Goal: Task Accomplishment & Management: Complete application form

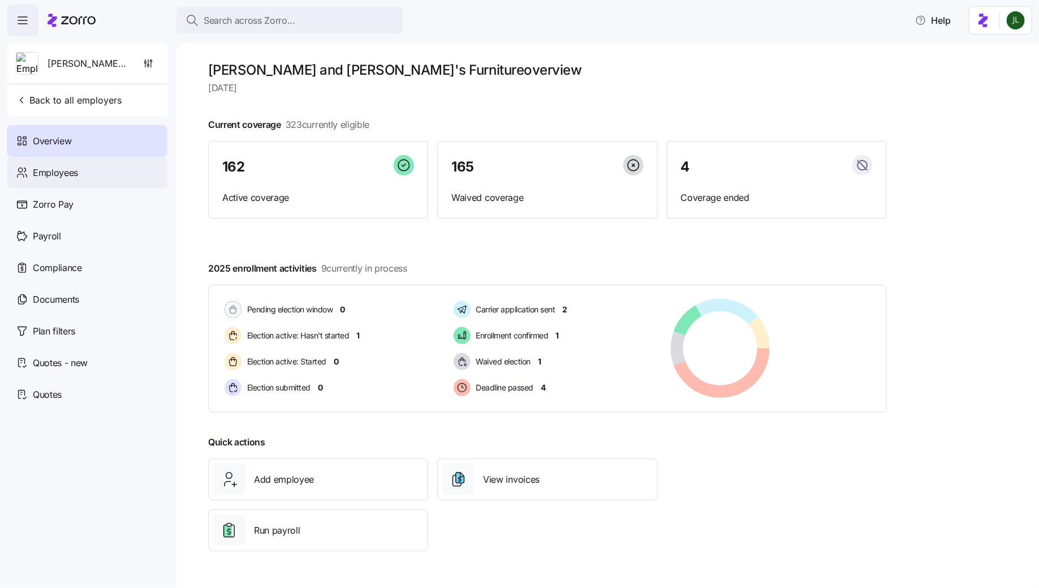
click at [107, 164] on div "Employees" at bounding box center [87, 173] width 161 height 32
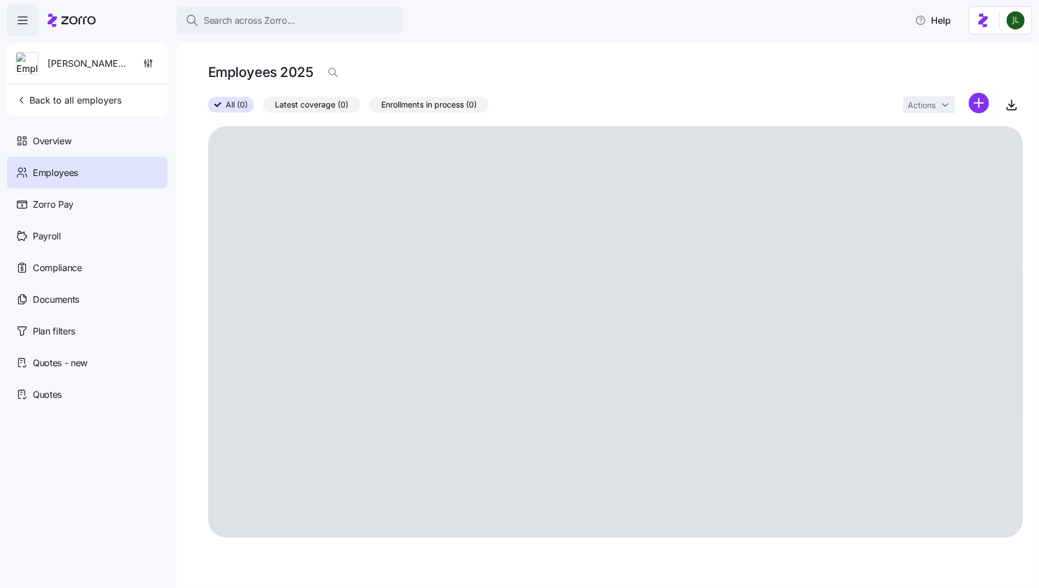
click at [25, 22] on icon "button" at bounding box center [23, 21] width 14 height 14
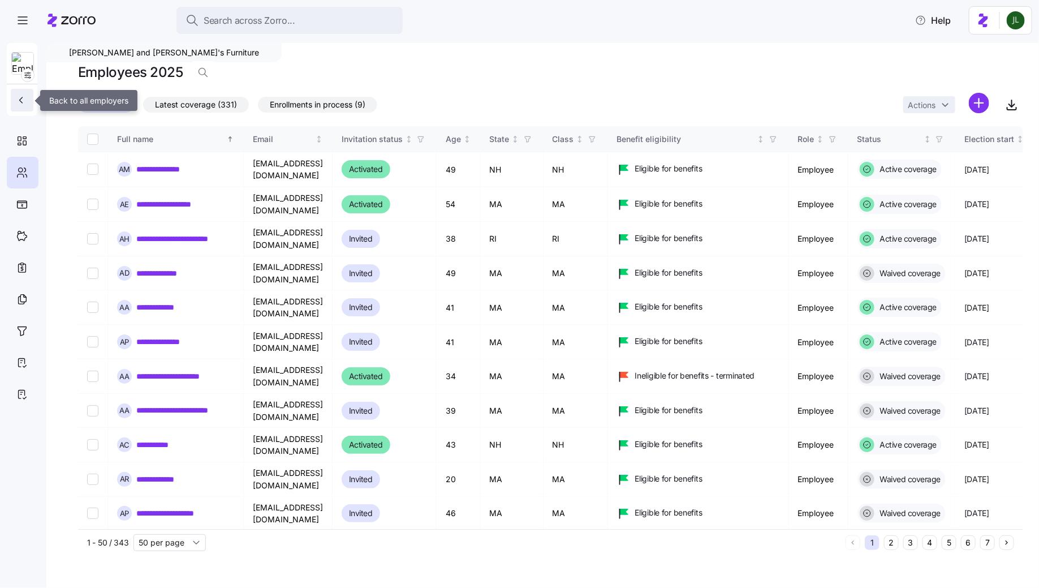
click at [24, 95] on icon "button" at bounding box center [20, 99] width 11 height 11
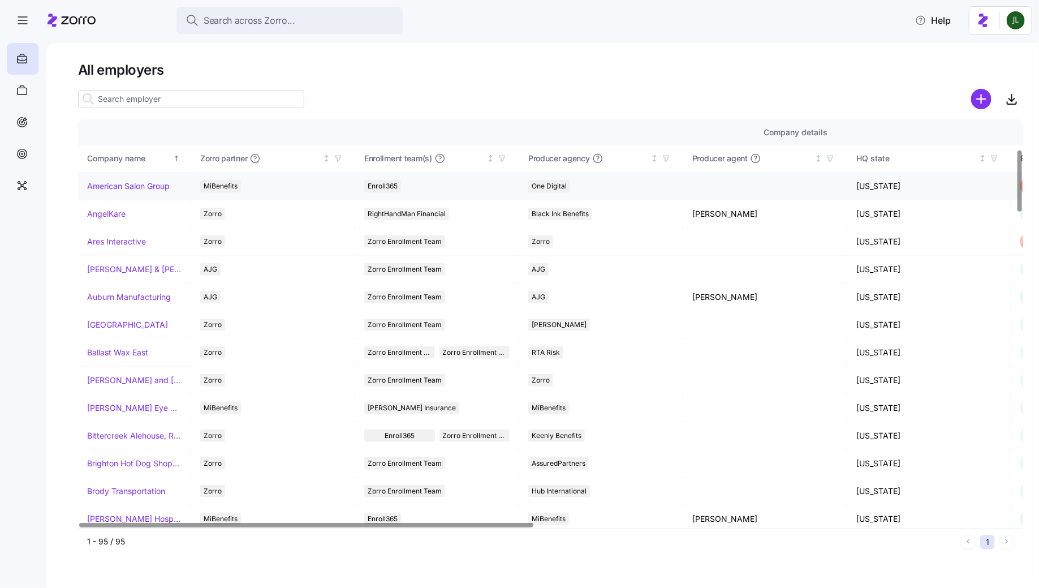
scroll to position [234, 0]
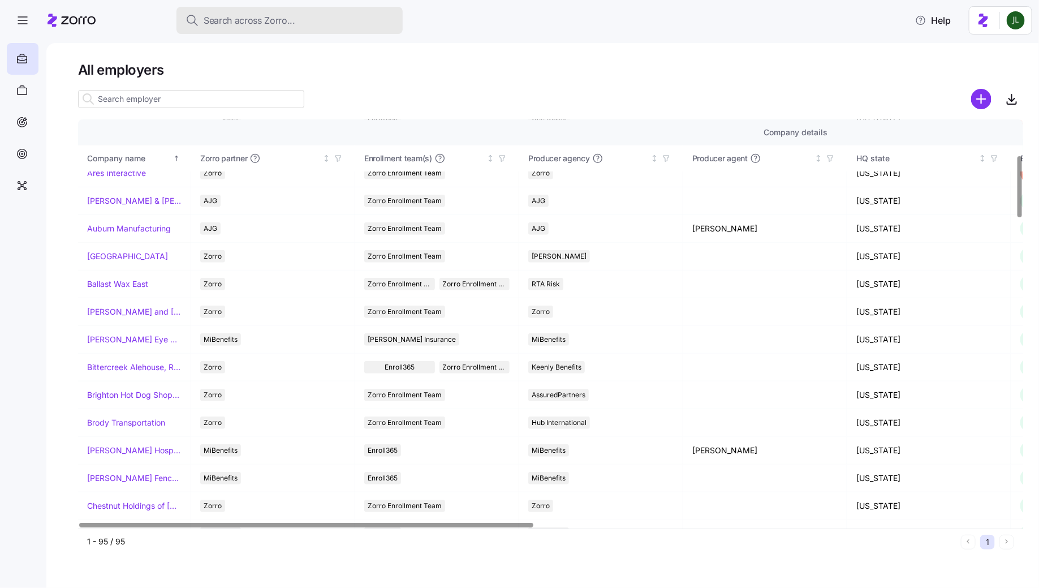
click at [238, 33] on button "Search across Zorro..." at bounding box center [290, 20] width 226 height 27
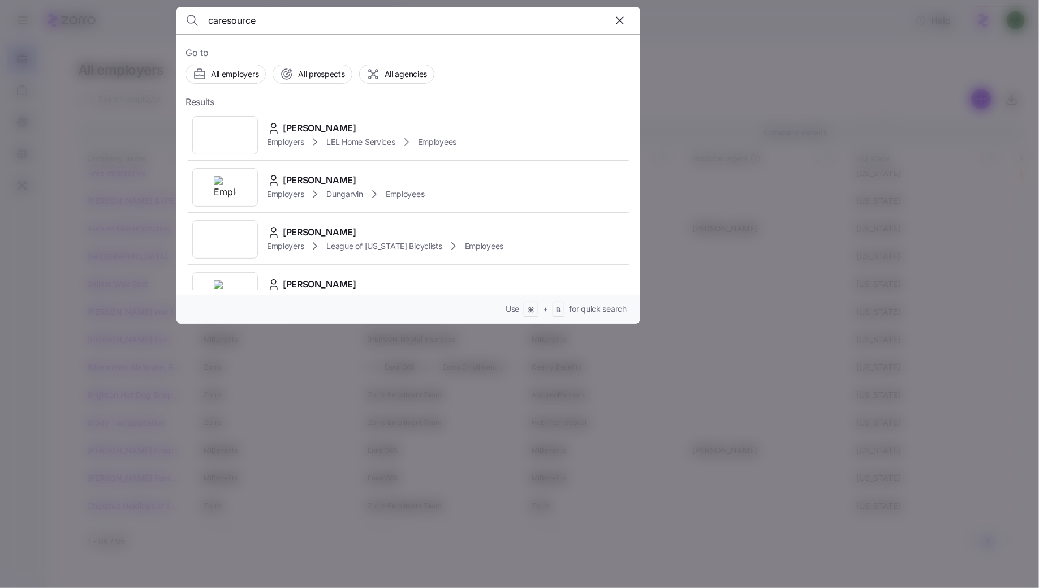
click at [227, 20] on input "caresource" at bounding box center [353, 20] width 290 height 27
type input "care source"
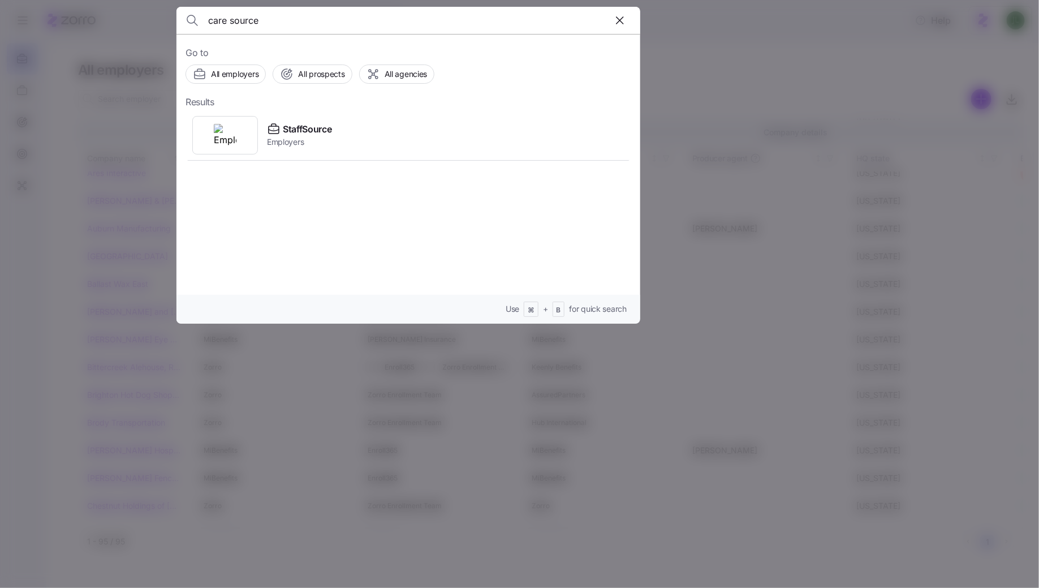
drag, startPoint x: 269, startPoint y: 21, endPoint x: 152, endPoint y: 21, distance: 116.5
click at [152, 581] on div "care source Go to All employers All prospects All agencies Results StaffSource …" at bounding box center [519, 581] width 1039 height 0
click at [11, 295] on div at bounding box center [519, 294] width 1039 height 588
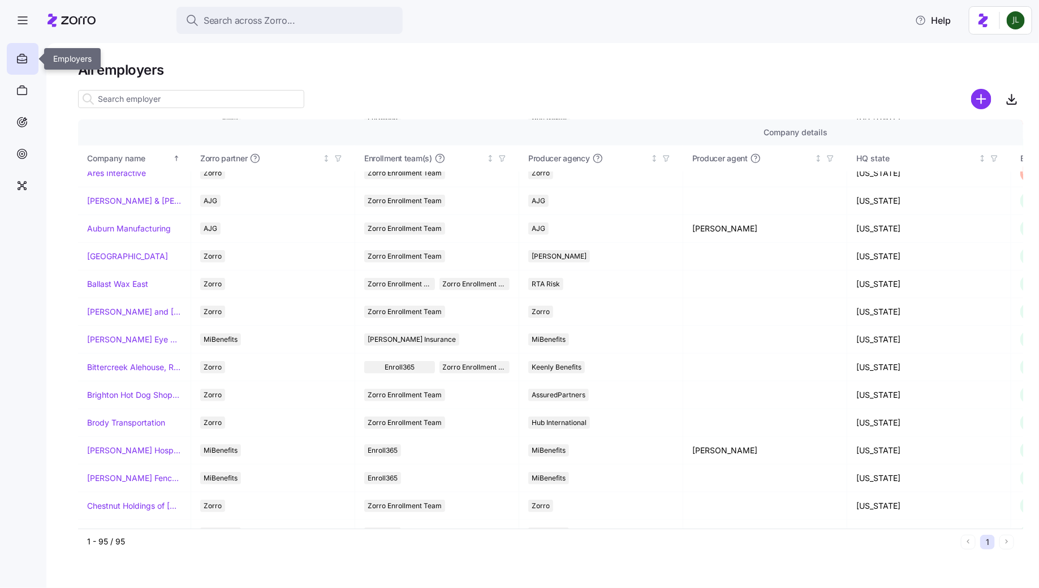
click at [23, 66] on div at bounding box center [23, 59] width 32 height 32
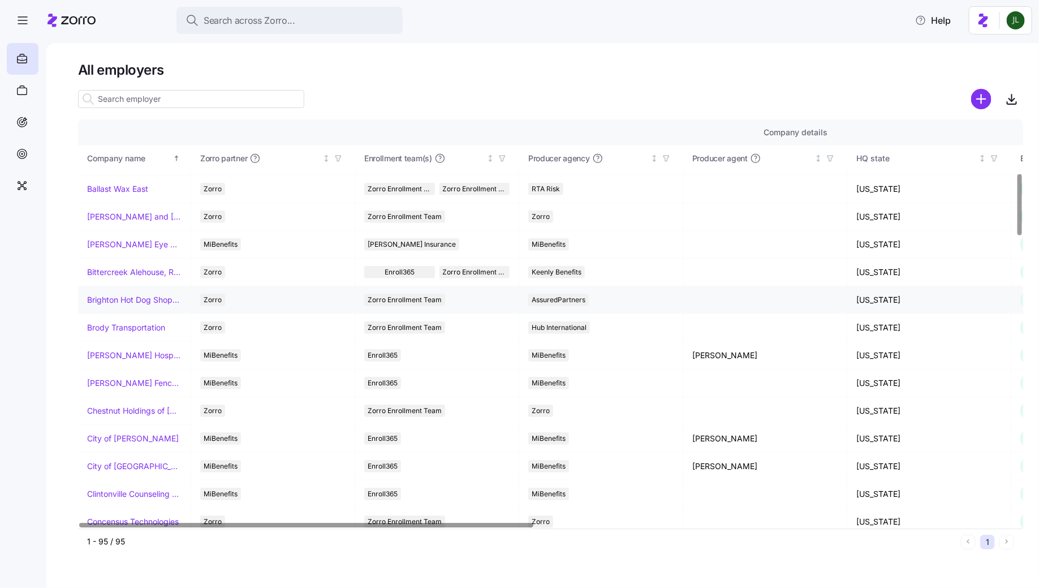
scroll to position [356, 0]
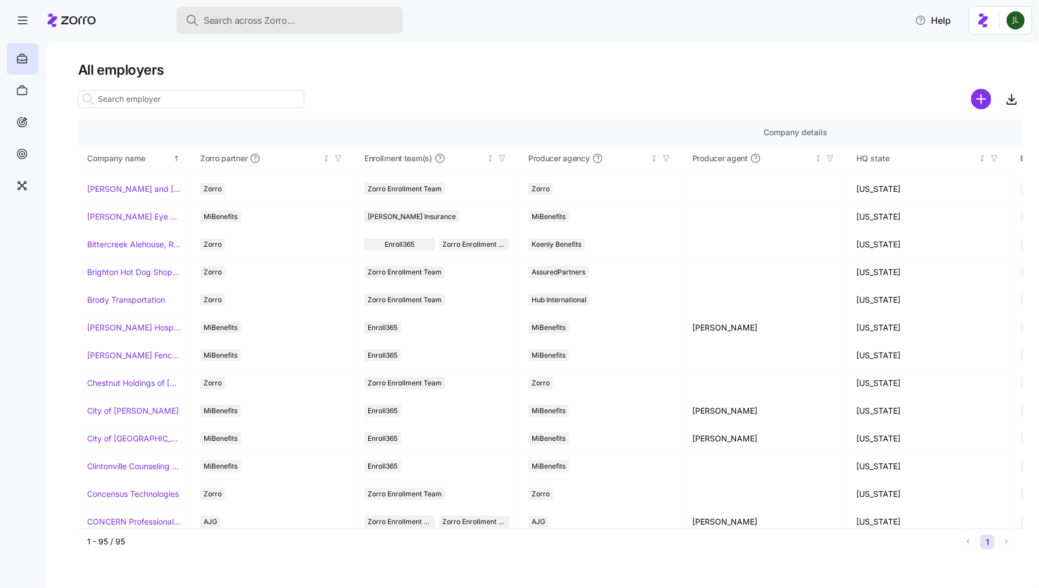
click at [268, 25] on span "Search across Zorro..." at bounding box center [250, 21] width 92 height 14
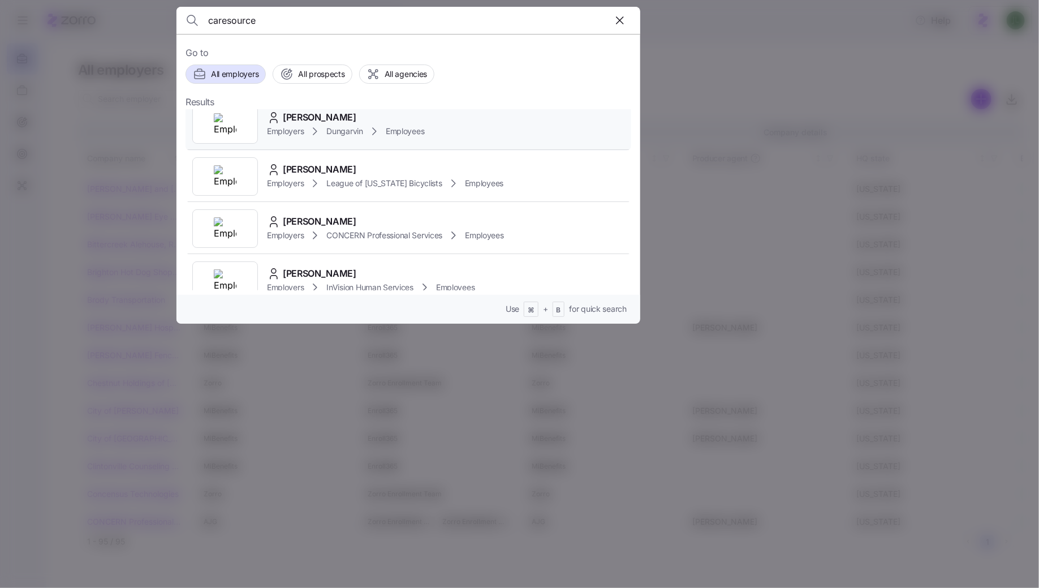
scroll to position [0, 0]
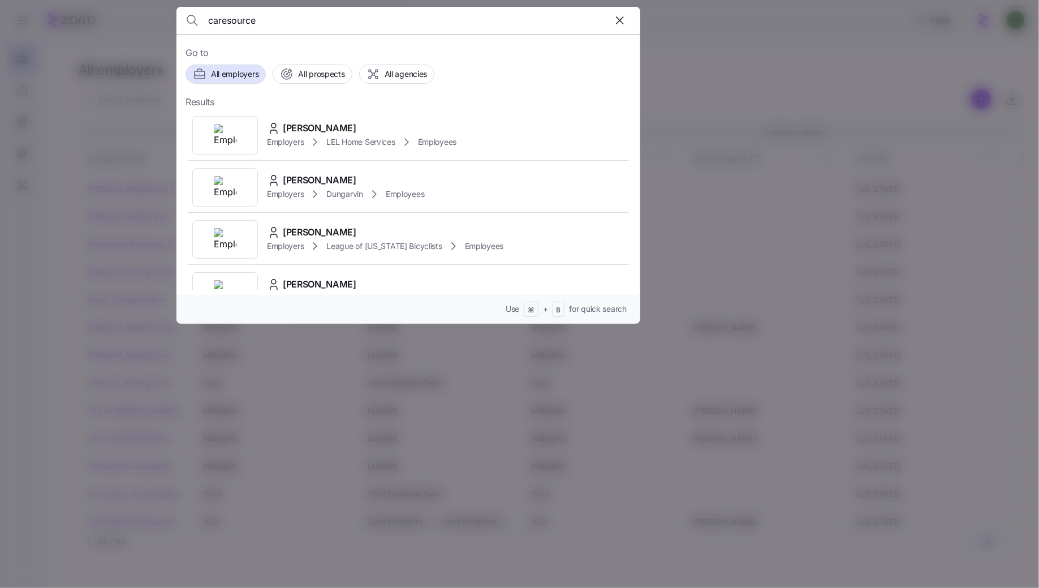
drag, startPoint x: 228, startPoint y: 21, endPoint x: 197, endPoint y: 21, distance: 30.6
click at [197, 21] on div "caresource" at bounding box center [409, 20] width 446 height 27
type input "source"
click at [725, 50] on div at bounding box center [519, 294] width 1039 height 588
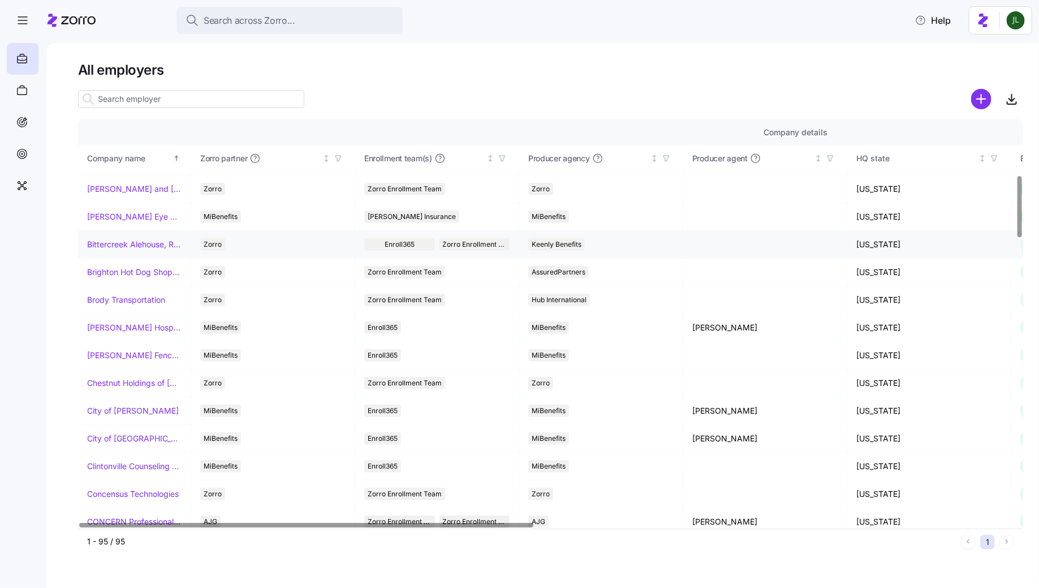
scroll to position [369, 0]
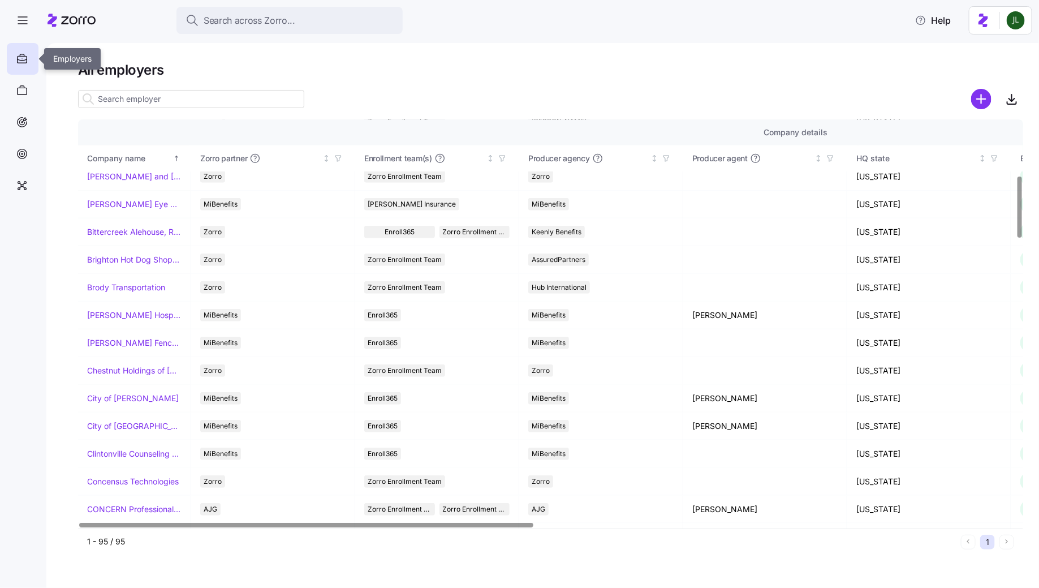
click at [18, 62] on icon at bounding box center [23, 59] width 10 height 7
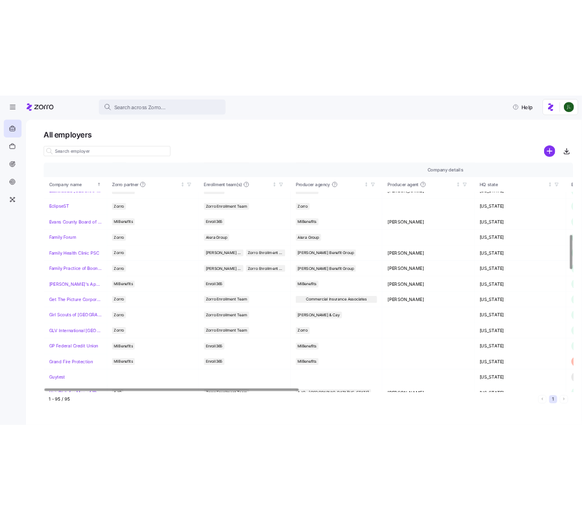
scroll to position [850, 0]
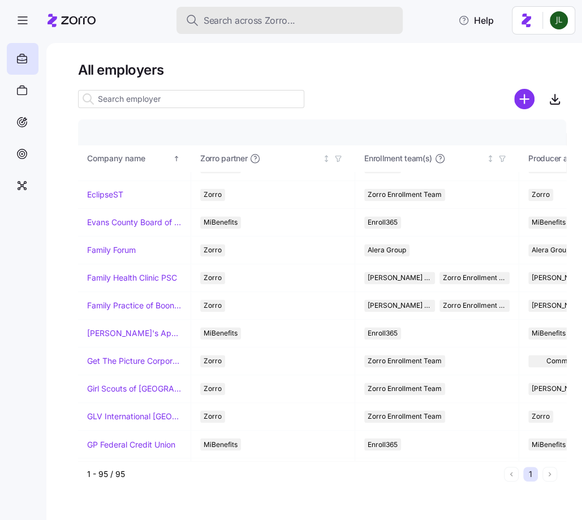
click at [213, 22] on span "Search across Zorro..." at bounding box center [250, 21] width 92 height 14
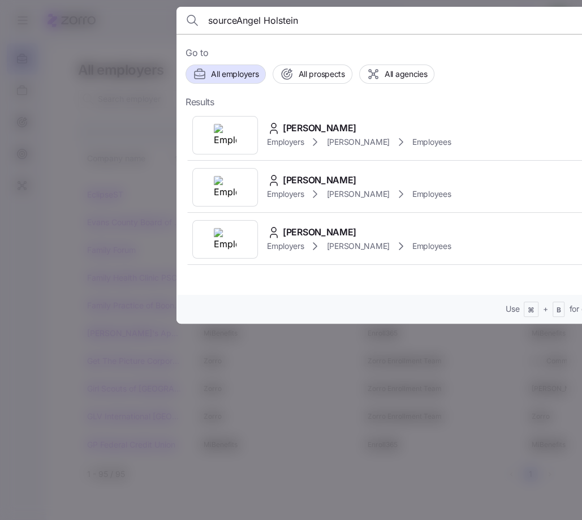
drag, startPoint x: 243, startPoint y: 20, endPoint x: 111, endPoint y: 12, distance: 132.6
click at [111, 513] on div "sourceAngel Holstein Go to All employers All prospects All agencies Results [PE…" at bounding box center [291, 513] width 582 height 0
type input "[PERSON_NAME]"
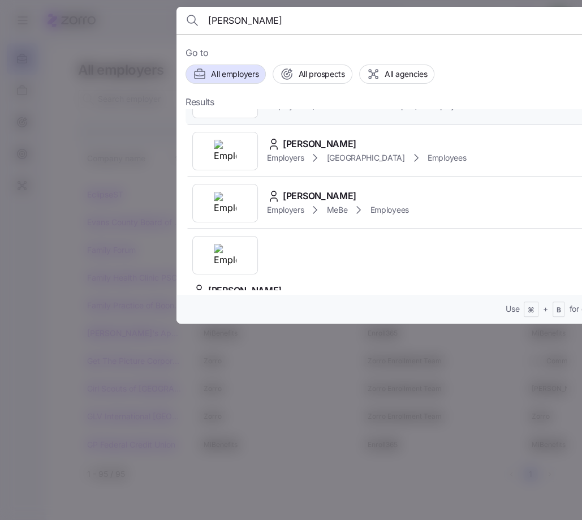
scroll to position [193, 0]
click at [315, 451] on div at bounding box center [291, 260] width 582 height 520
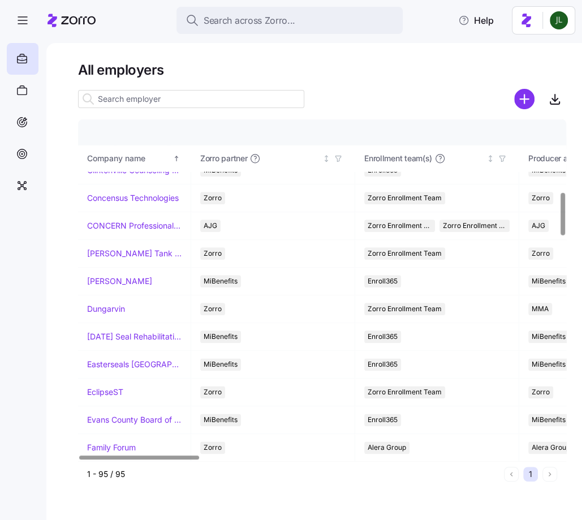
scroll to position [575, 0]
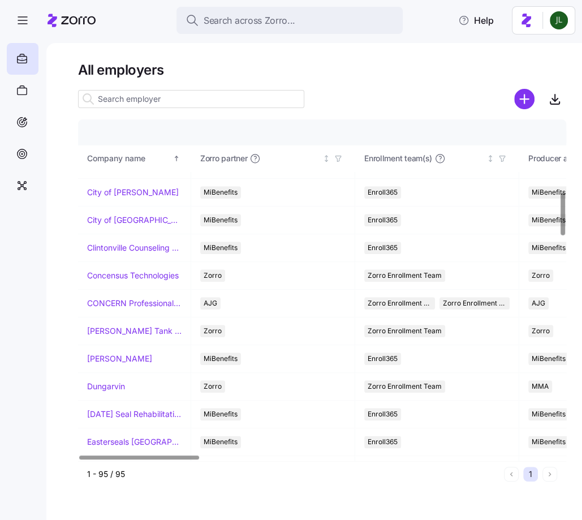
click at [149, 100] on input at bounding box center [191, 99] width 226 height 18
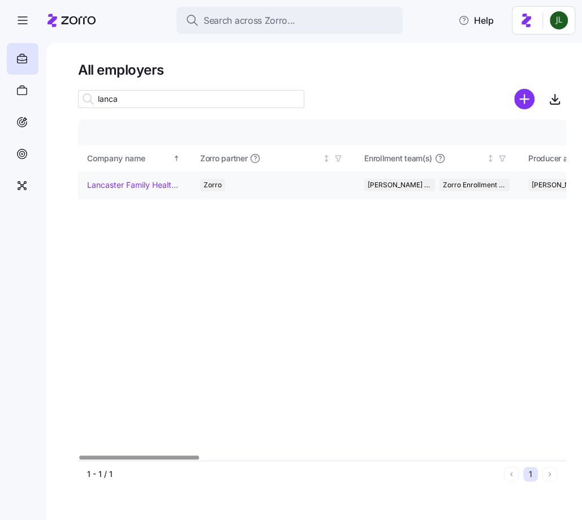
type input "lanca"
click at [145, 178] on td "Lancaster Family Health Care Clinic LC" at bounding box center [134, 185] width 113 height 28
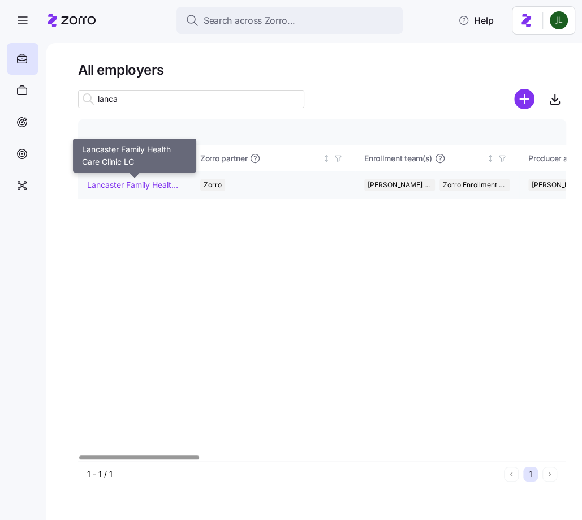
click at [147, 184] on link "Lancaster Family Health Care Clinic LC" at bounding box center [134, 184] width 94 height 11
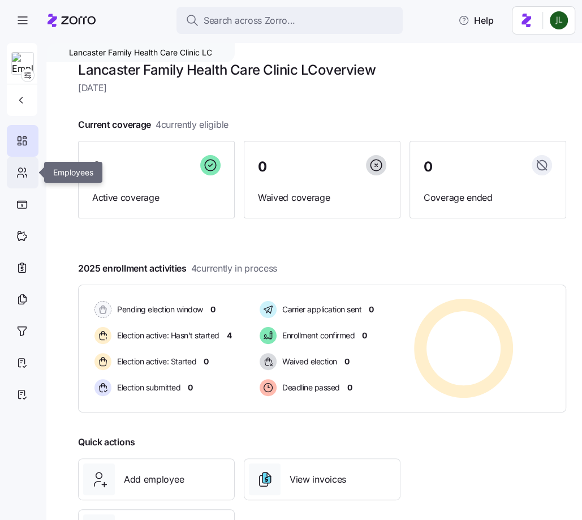
click at [16, 175] on icon at bounding box center [22, 173] width 12 height 14
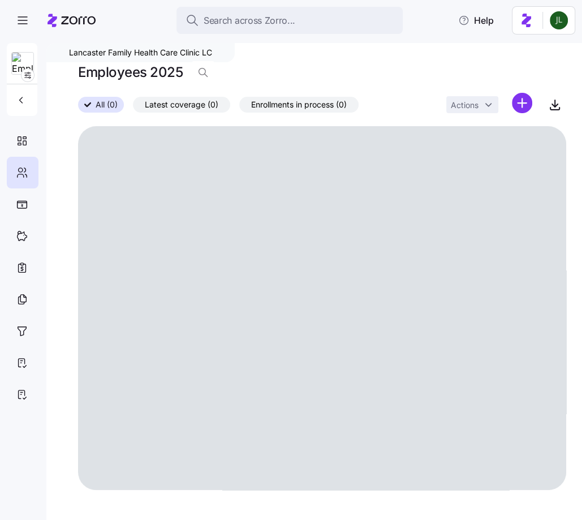
click at [522, 98] on html "Search across Zorro... Help Lancaster Family Health Care Clinic LC Employees 20…" at bounding box center [291, 256] width 582 height 513
click at [485, 151] on span "Add a new employee" at bounding box center [486, 151] width 76 height 11
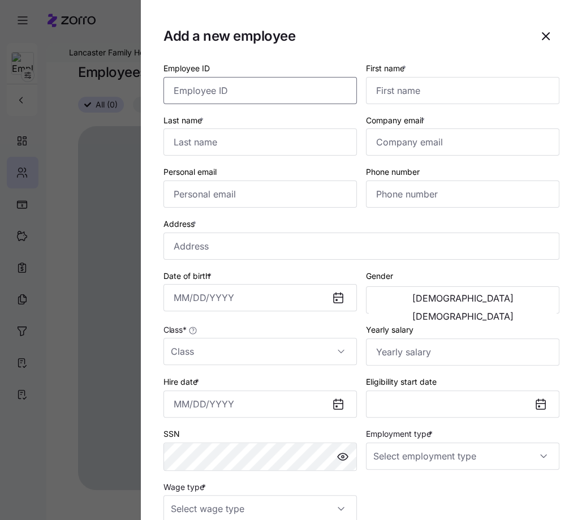
click at [250, 87] on input "Employee ID" at bounding box center [260, 90] width 193 height 27
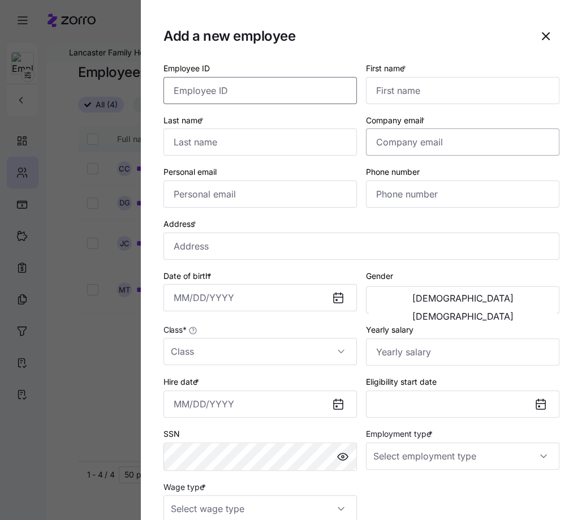
paste input "CareSource KY TRUE [PERSON_NAME] [EMAIL_ADDRESS][DOMAIN_NAME] [DATE] 440.09 Lan…"
type input "CareSource KY TRUE [PERSON_NAME] [EMAIL_ADDRESS][DOMAIN_NAME] [DATE] 440.09 Lan…"
paste input "[PERSON_NAME]"
drag, startPoint x: 200, startPoint y: 87, endPoint x: 288, endPoint y: 87, distance: 87.7
click at [288, 87] on input "[PERSON_NAME]" at bounding box center [260, 90] width 193 height 27
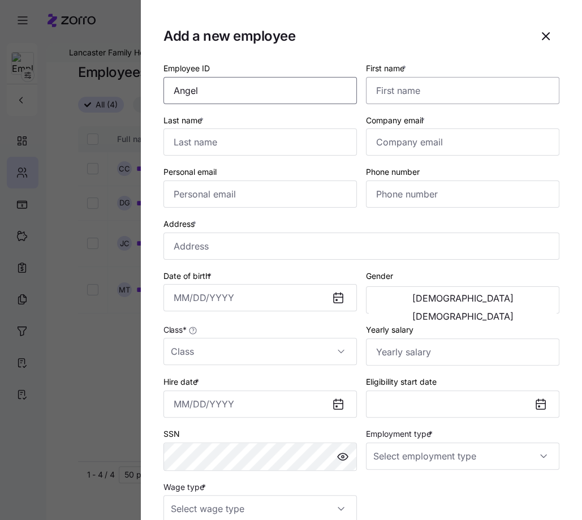
type input "Angel"
click at [459, 94] on input "First name *" at bounding box center [462, 90] width 193 height 27
paste input "Holstein"
type input "Holstein"
click at [407, 143] on input "Company email *" at bounding box center [462, 141] width 193 height 27
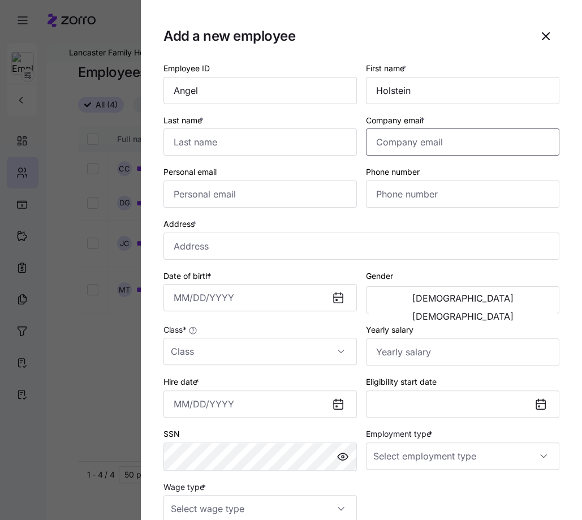
click at [408, 138] on input "Company email *" at bounding box center [462, 141] width 193 height 27
paste input "[EMAIL_ADDRESS][DOMAIN_NAME]"
type input "[EMAIL_ADDRESS][DOMAIN_NAME]"
drag, startPoint x: 298, startPoint y: 85, endPoint x: 135, endPoint y: 98, distance: 164.0
click at [134, 513] on div "Add a new employee Employee ID Angel First name * [PERSON_NAME] Last name * Com…" at bounding box center [291, 513] width 582 height 0
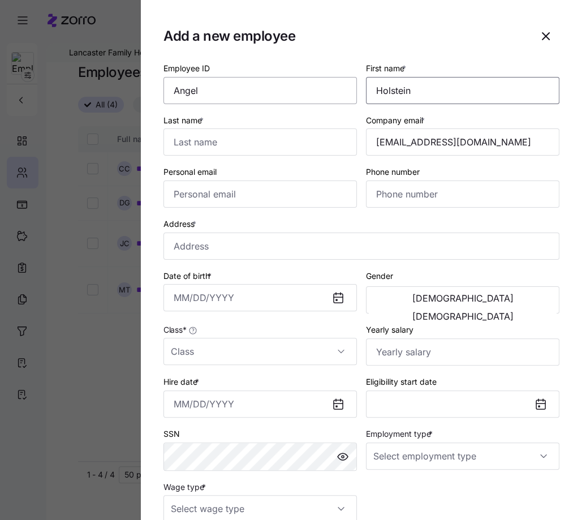
drag, startPoint x: 456, startPoint y: 92, endPoint x: 354, endPoint y: 90, distance: 102.4
click at [354, 90] on div "Employee ID Angel First name * [PERSON_NAME] Last name * Company email * [EMAIL…" at bounding box center [361, 292] width 405 height 470
paste input "[EMAIL_ADDRESS][DOMAIN_NAME]"
type input "Holstein"
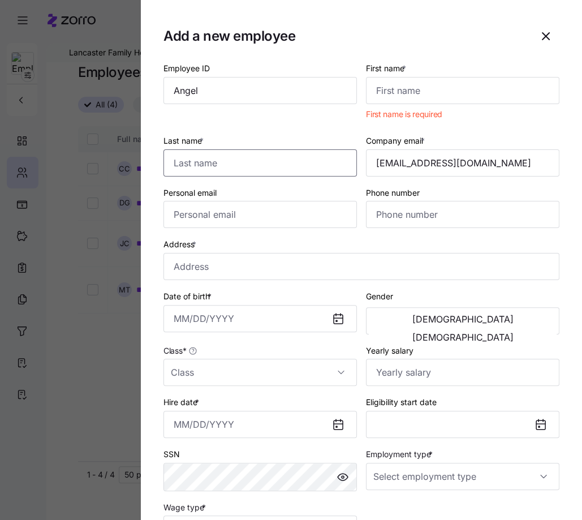
click at [328, 135] on div "Last name *" at bounding box center [260, 155] width 193 height 43
paste input "Holstein"
type input "Holstein"
drag, startPoint x: 263, startPoint y: 94, endPoint x: 122, endPoint y: 94, distance: 140.3
click at [122, 513] on div "Add a new employee Employee ID Angel First name * First name is required Last n…" at bounding box center [291, 513] width 582 height 0
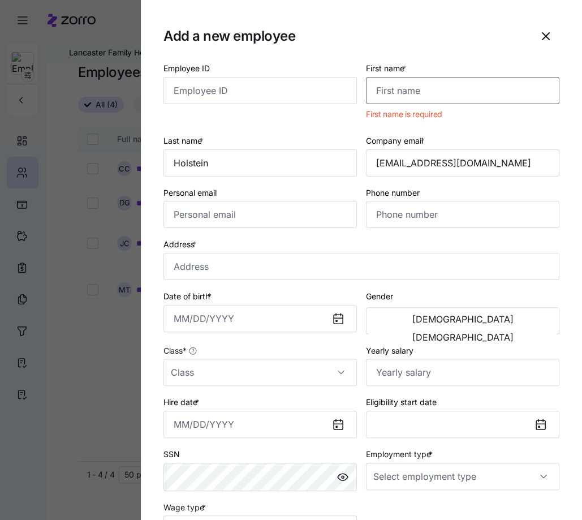
click at [487, 88] on input "First name *" at bounding box center [462, 90] width 193 height 27
paste input "Angel"
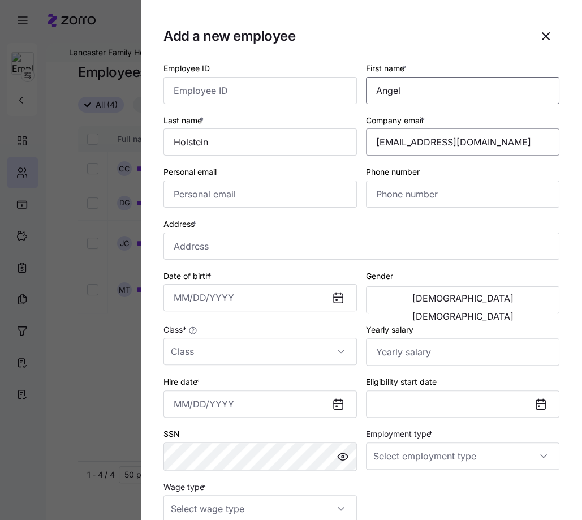
type input "Angel"
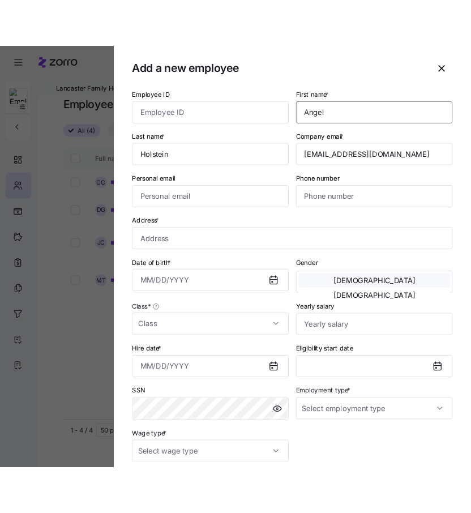
scroll to position [5, 0]
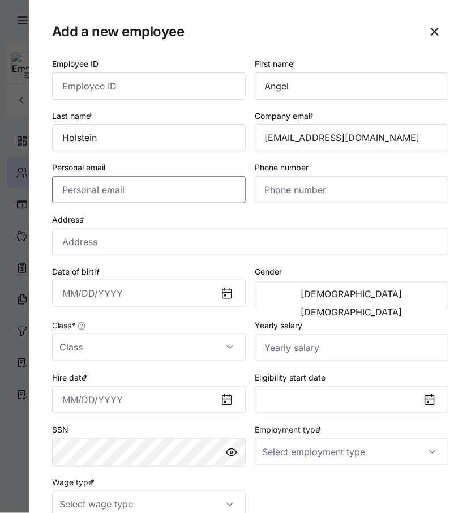
click at [148, 188] on input "Personal email" at bounding box center [148, 189] width 193 height 27
paste input "[EMAIL_ADDRESS][DOMAIN_NAME]"
type input "[EMAIL_ADDRESS][DOMAIN_NAME]"
click at [296, 183] on input "Phone number" at bounding box center [351, 189] width 193 height 27
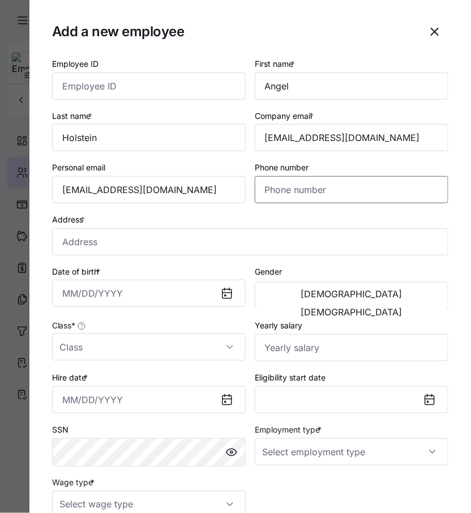
paste input "[PHONE_NUMBER]"
type input "[PHONE_NUMBER]"
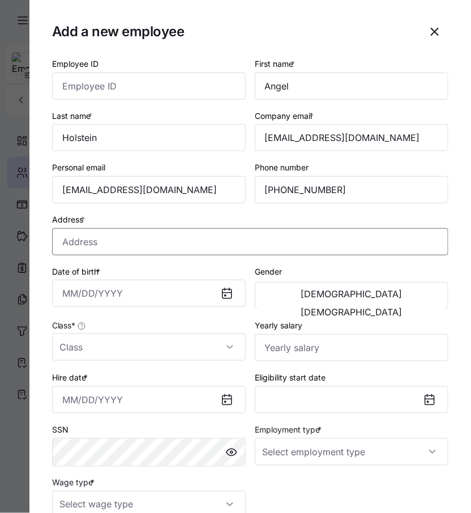
click at [177, 243] on input "Address *" at bounding box center [250, 241] width 396 height 27
paste input "[STREET_ADDRESS][PERSON_NAME]"
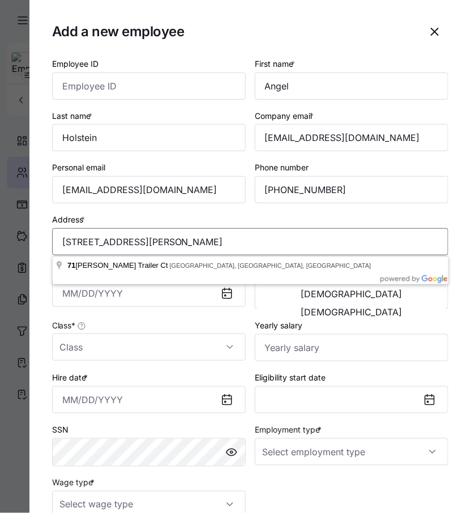
type input "[STREET_ADDRESS][PERSON_NAME]"
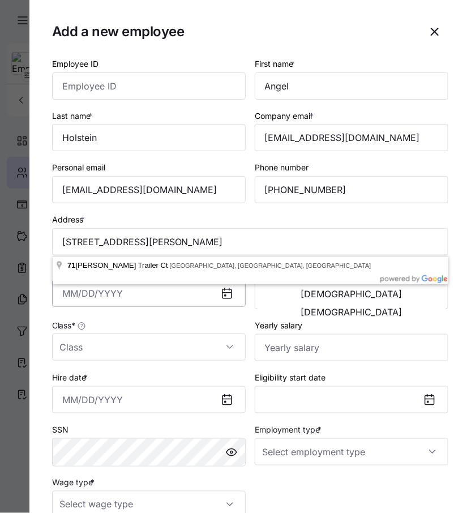
click at [188, 302] on input "Date of birth *" at bounding box center [148, 292] width 193 height 27
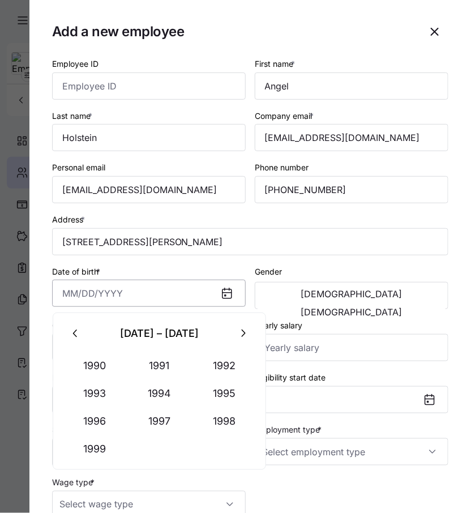
paste input "1"
type input "1"
click at [75, 332] on icon "button" at bounding box center [76, 333] width 12 height 12
click at [147, 359] on button "1991" at bounding box center [159, 365] width 64 height 27
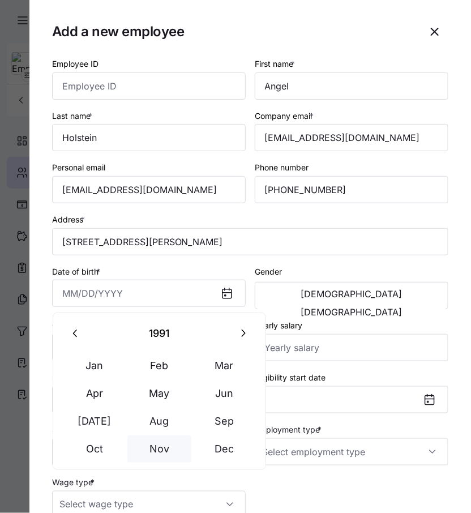
click at [162, 436] on button "Nov" at bounding box center [159, 448] width 64 height 27
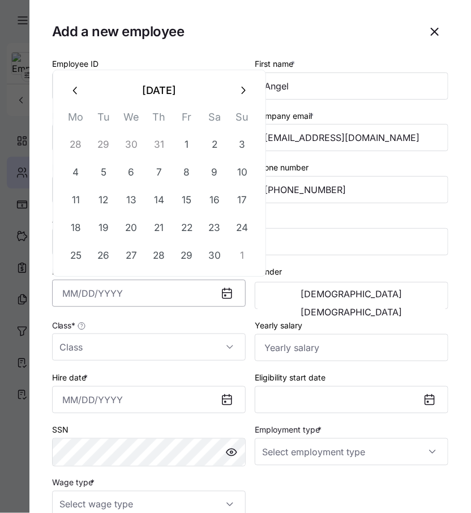
type input "0"
type input "[DATE]"
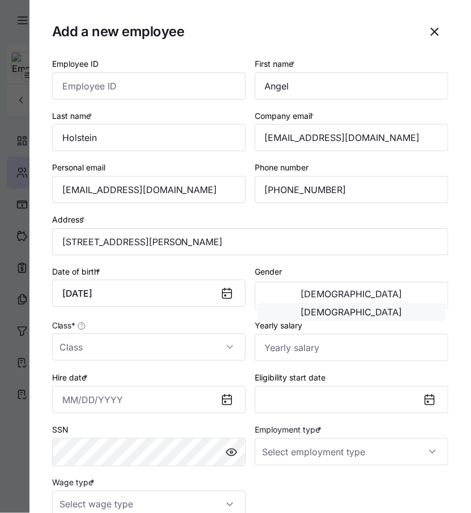
click at [398, 307] on span "[DEMOGRAPHIC_DATA]" at bounding box center [351, 311] width 101 height 9
click at [102, 352] on input "Class *" at bounding box center [148, 346] width 193 height 27
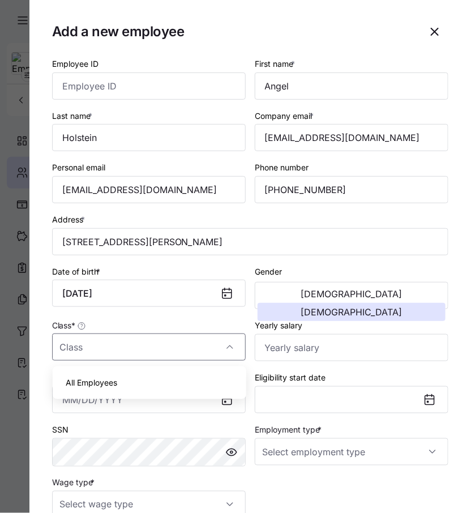
click at [98, 381] on span "All Employees" at bounding box center [91, 382] width 51 height 12
type input "All Employees"
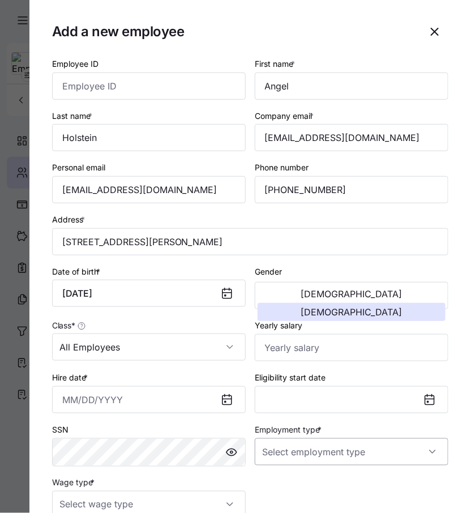
click at [314, 446] on input "Employment type *" at bounding box center [351, 451] width 193 height 27
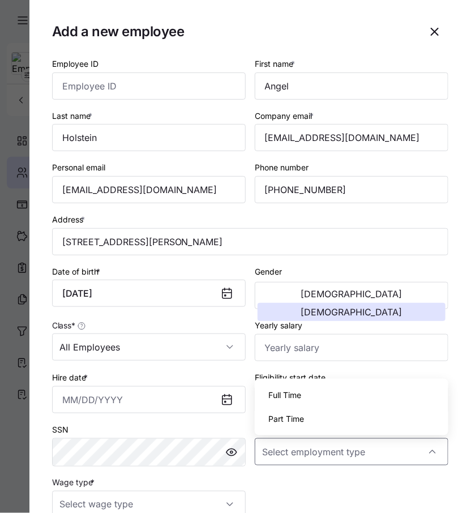
click at [306, 399] on div "Full Time" at bounding box center [351, 395] width 184 height 24
type input "Full Time"
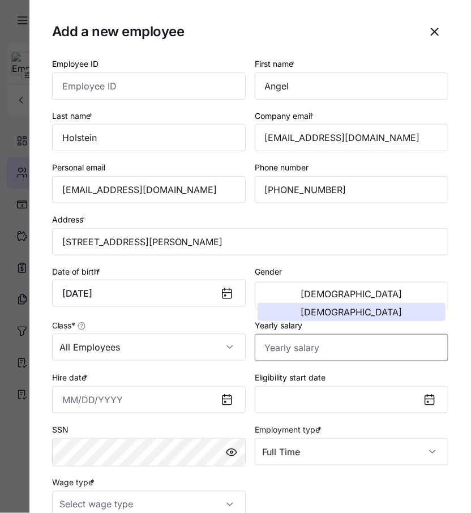
click at [316, 357] on input "Yearly salary" at bounding box center [351, 347] width 193 height 27
paste input "$29,140"
click at [270, 349] on input "$29,140" at bounding box center [351, 347] width 193 height 27
type input "$29,140"
click at [150, 403] on input "Hire date *" at bounding box center [148, 399] width 193 height 27
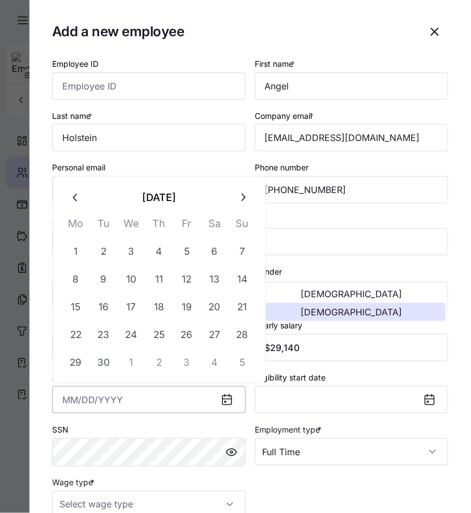
paste input "[DATE]"
click at [74, 286] on button "5" at bounding box center [75, 278] width 27 height 27
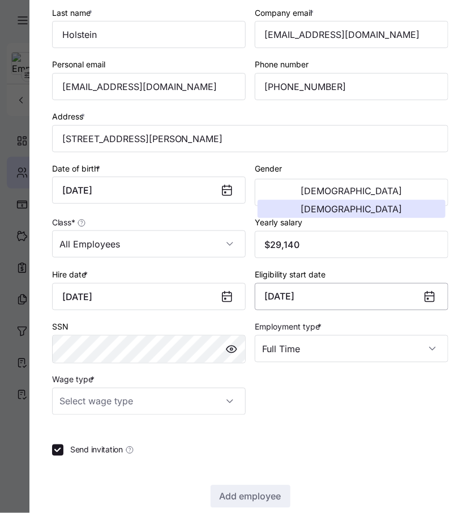
scroll to position [107, 0]
type input "[DATE]"
click at [165, 399] on input "Wage type *" at bounding box center [148, 401] width 193 height 27
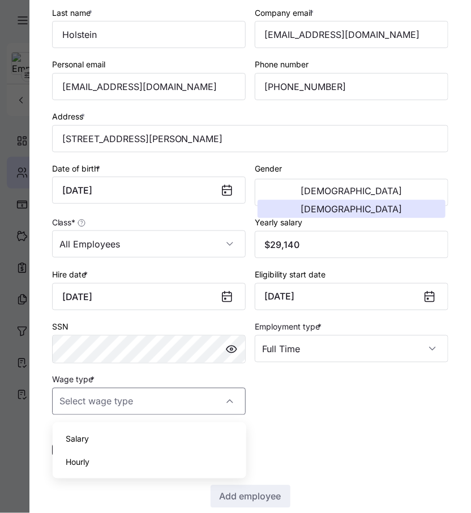
click at [142, 466] on div "Hourly" at bounding box center [149, 462] width 184 height 24
type input "Hourly"
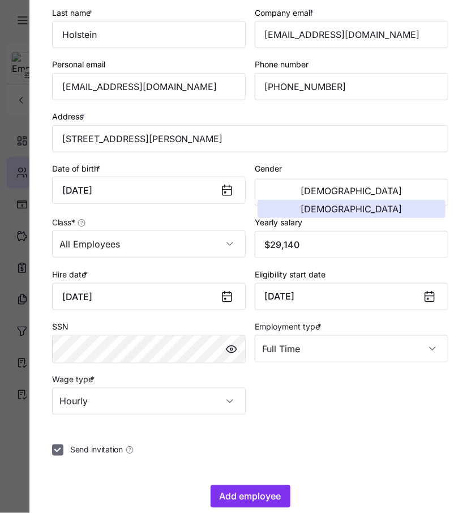
click at [58, 450] on input "Send invitation" at bounding box center [57, 449] width 11 height 11
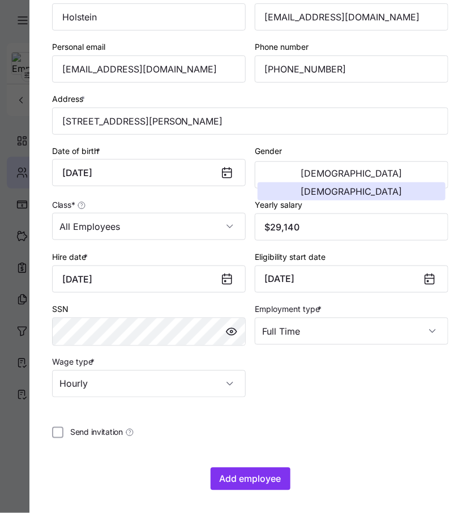
click at [52, 427] on input "Send invitation" at bounding box center [57, 432] width 11 height 11
drag, startPoint x: 234, startPoint y: 478, endPoint x: 104, endPoint y: 416, distance: 144.2
click at [104, 416] on div "Employee ID First name * Angel Last name * [PERSON_NAME] Company email * [EMAIL…" at bounding box center [250, 213] width 396 height 554
click at [57, 431] on input "Send invitation" at bounding box center [57, 432] width 11 height 11
checkbox input "false"
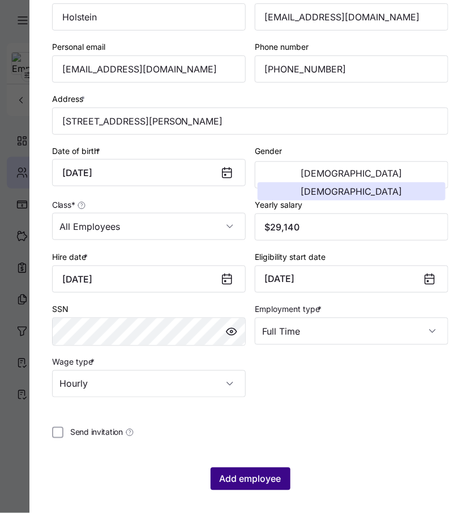
click at [264, 472] on span "Add employee" at bounding box center [251, 479] width 62 height 14
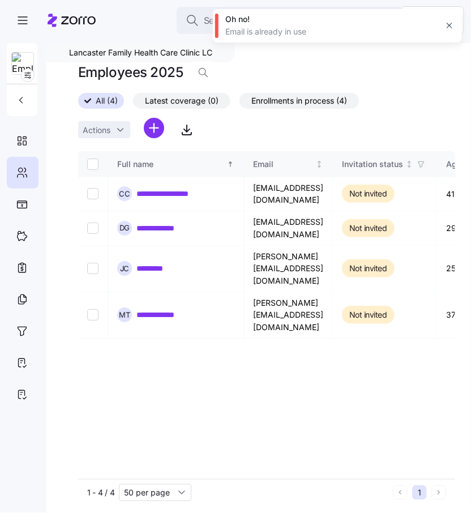
click at [445, 30] on button "button" at bounding box center [449, 26] width 16 height 16
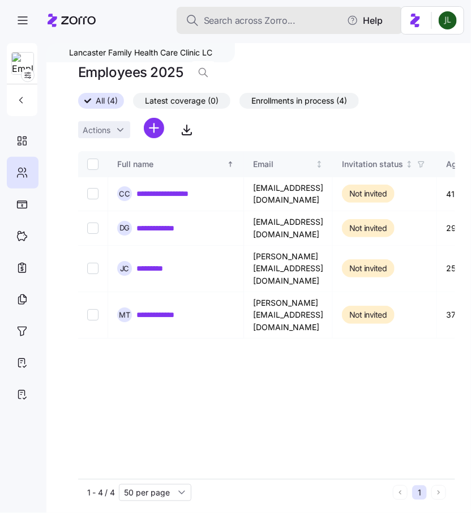
click at [263, 25] on span "Search across Zorro..." at bounding box center [250, 21] width 92 height 14
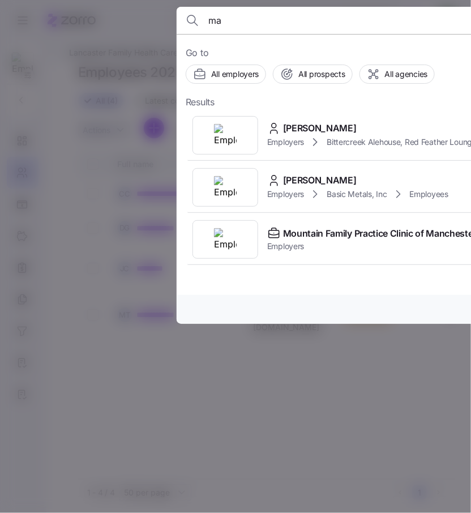
type input "m"
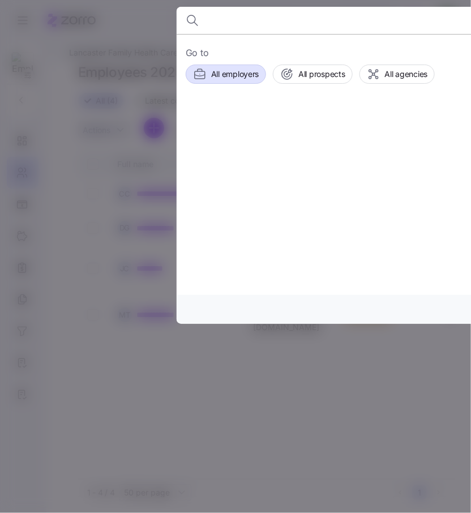
click at [221, 79] on div "All employers" at bounding box center [226, 74] width 66 height 14
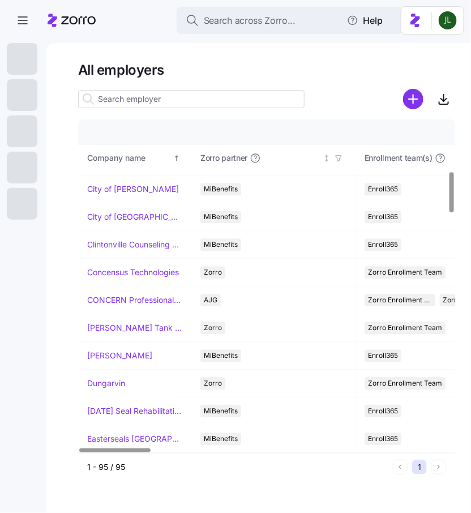
scroll to position [681, 0]
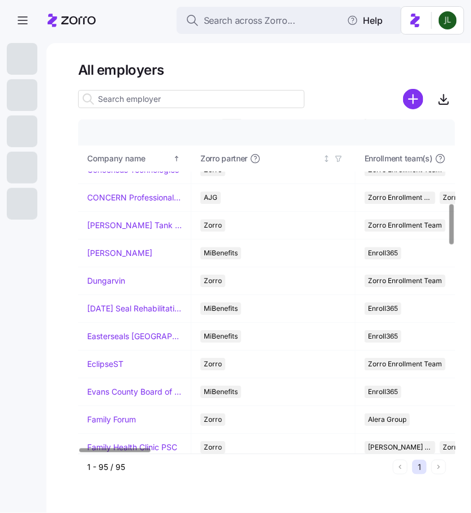
click at [207, 94] on input at bounding box center [191, 99] width 226 height 18
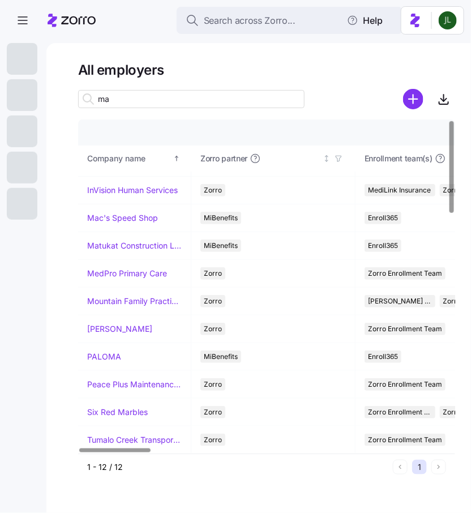
scroll to position [0, 0]
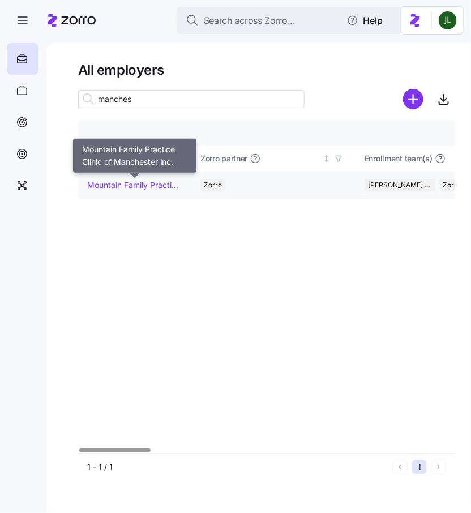
type input "manches"
click at [140, 185] on link "Mountain Family Practice Clinic of Manchester Inc." at bounding box center [134, 184] width 94 height 11
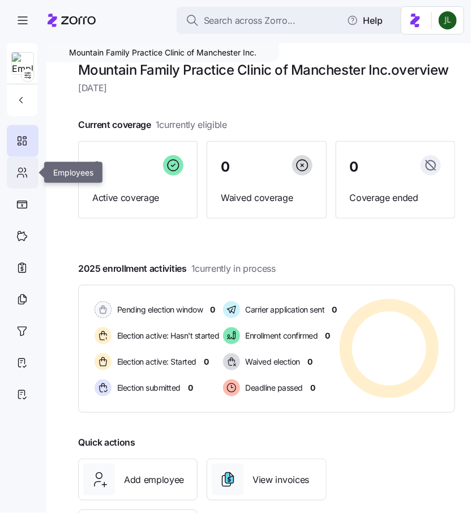
click at [21, 173] on icon at bounding box center [22, 173] width 12 height 14
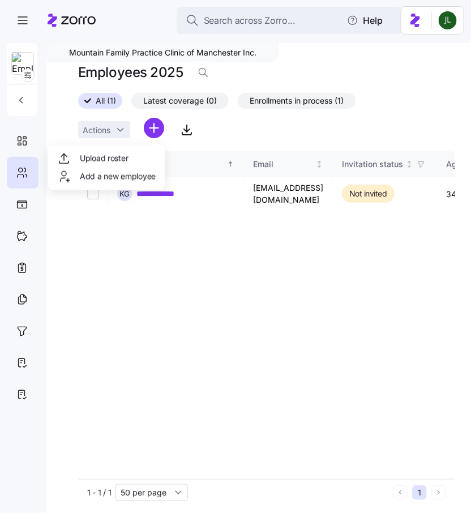
click at [150, 128] on html "**********" at bounding box center [235, 253] width 471 height 506
click at [135, 175] on span "Add a new employee" at bounding box center [118, 175] width 76 height 11
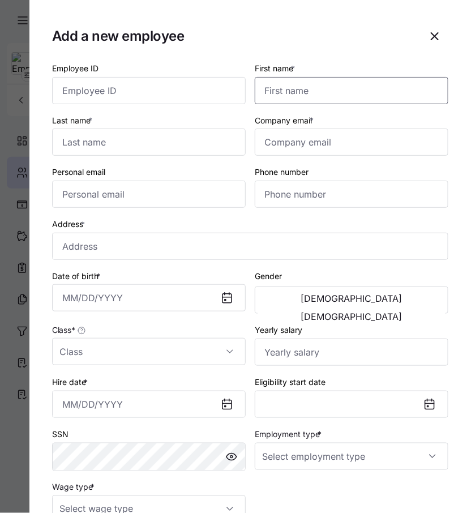
click at [299, 100] on input "First name *" at bounding box center [351, 90] width 193 height 27
paste input "[PERSON_NAME]"
type input "[PERSON_NAME]"
click at [159, 140] on input "Last name *" at bounding box center [148, 141] width 193 height 27
paste input "[PERSON_NAME]"
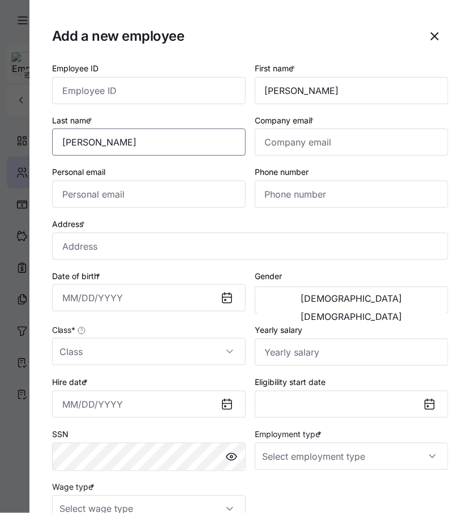
type input "[PERSON_NAME]"
click at [292, 137] on input "Company email *" at bounding box center [351, 141] width 193 height 27
paste input "[EMAIL_ADDRESS][DOMAIN_NAME]"
type input "[EMAIL_ADDRESS][DOMAIN_NAME]"
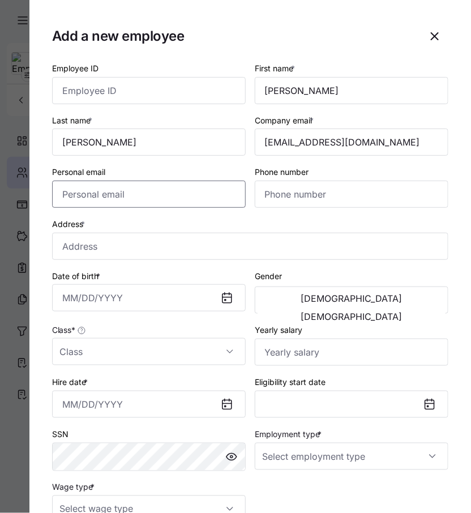
click at [164, 193] on input "Personal email" at bounding box center [148, 193] width 193 height 27
paste input "[EMAIL_ADDRESS][DOMAIN_NAME]"
type input "[EMAIL_ADDRESS][DOMAIN_NAME]"
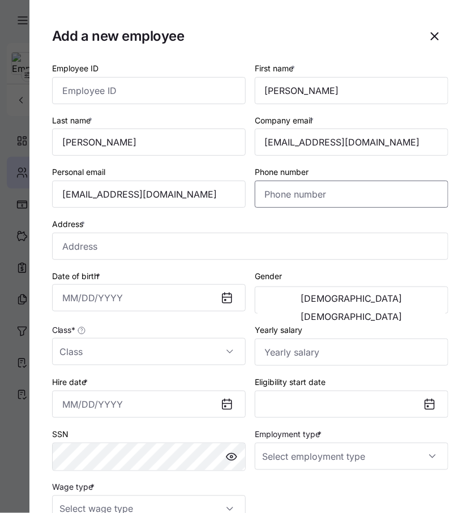
click at [296, 200] on input "Phone number" at bounding box center [351, 193] width 193 height 27
paste input "[PHONE_NUMBER]"
type input "[PHONE_NUMBER]"
click at [170, 256] on input "Address *" at bounding box center [250, 246] width 396 height 27
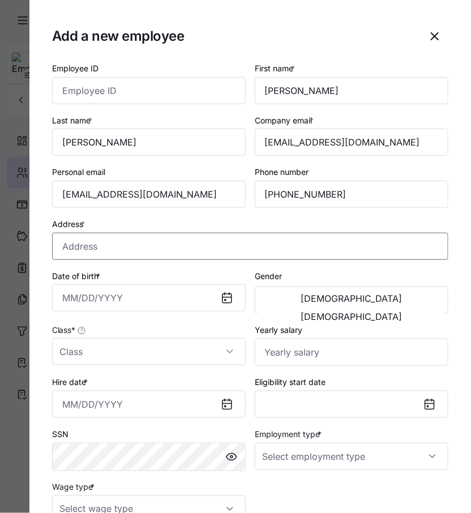
paste input "[STREET_ADDRESS]"
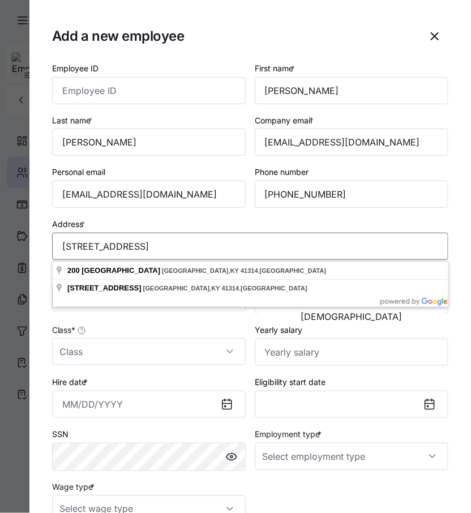
type input "[STREET_ADDRESS]"
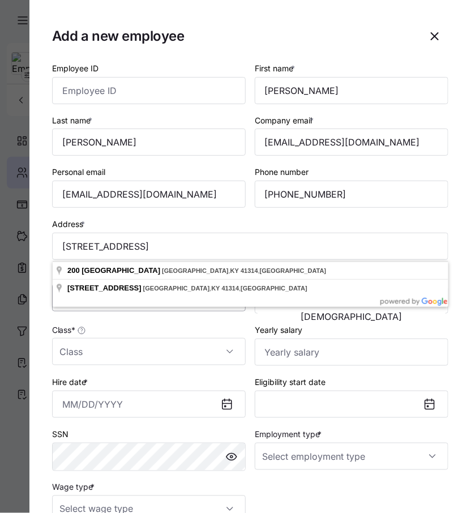
click at [128, 311] on input "Date of birth *" at bounding box center [148, 297] width 193 height 27
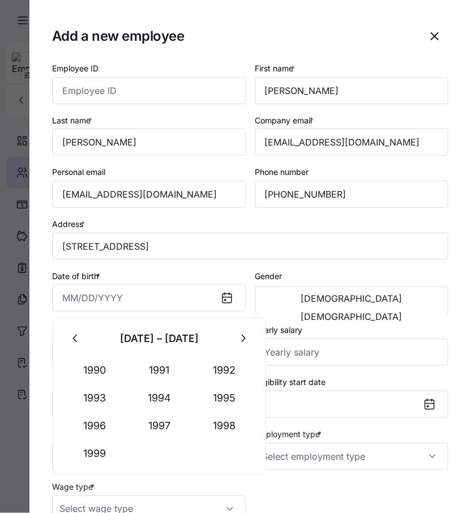
paste input "[DATE]"
type input "[DATE]"
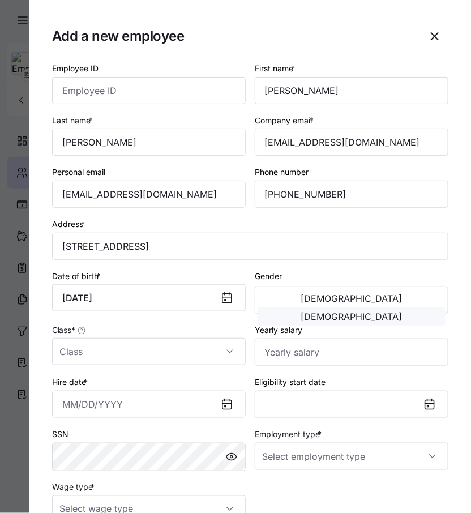
click at [388, 312] on span "[DEMOGRAPHIC_DATA]" at bounding box center [351, 316] width 101 height 9
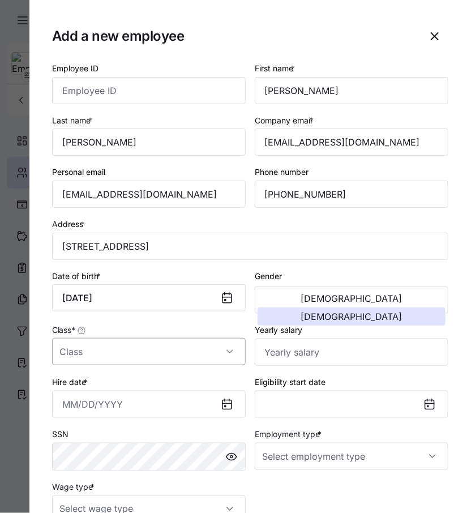
click at [207, 352] on input "Class *" at bounding box center [148, 351] width 193 height 27
click at [204, 395] on div "All Employees" at bounding box center [149, 388] width 184 height 24
type input "All Employees"
click at [299, 351] on input "Yearly salary" at bounding box center [351, 351] width 193 height 27
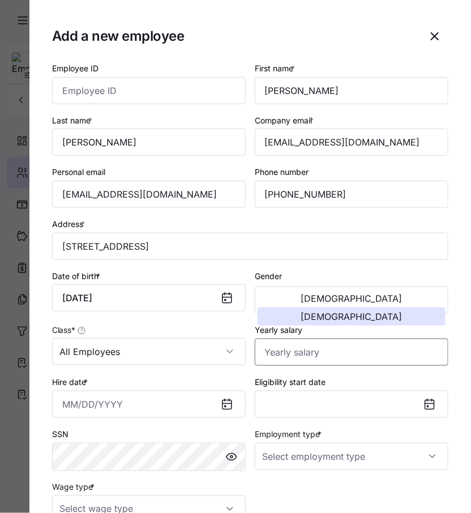
paste input "$56,752"
type input "$56,752"
click at [117, 411] on input "Hire date *" at bounding box center [148, 403] width 193 height 27
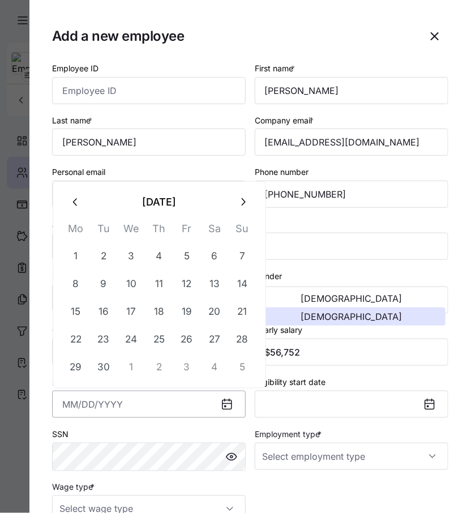
paste input "[DATE]"
click at [182, 257] on button "1" at bounding box center [186, 256] width 27 height 27
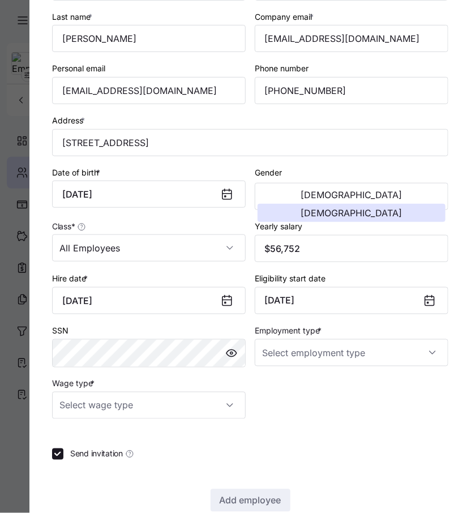
scroll to position [105, 0]
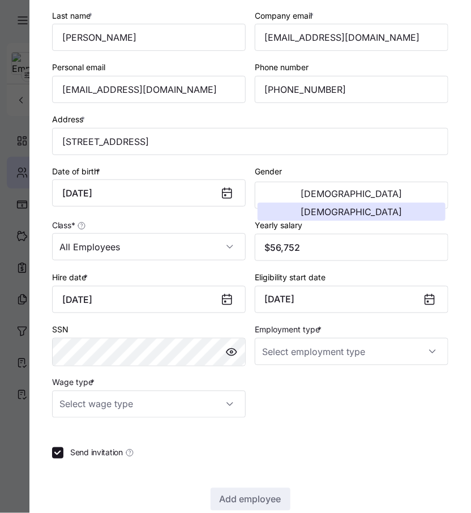
type input "[DATE]"
click at [342, 371] on div "Employment type *" at bounding box center [351, 343] width 203 height 53
click at [339, 369] on div "Employment type *" at bounding box center [351, 343] width 203 height 53
click at [323, 357] on input "Employment type *" at bounding box center [351, 351] width 193 height 27
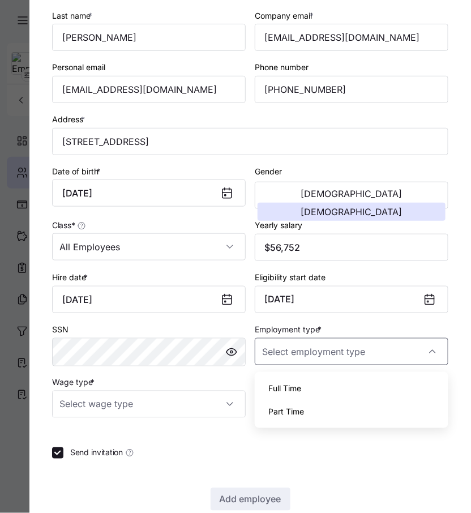
click at [320, 385] on div "Full Time" at bounding box center [351, 388] width 184 height 24
type input "Full Time"
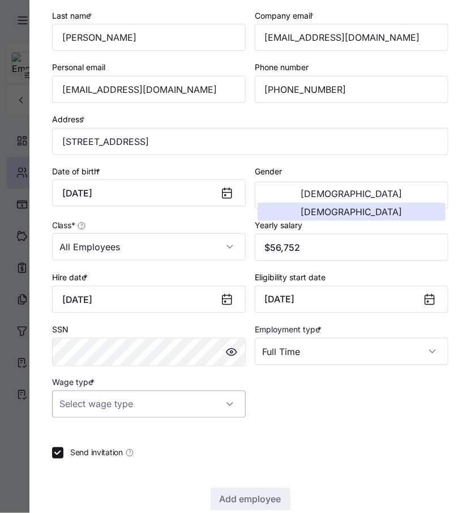
click at [207, 404] on input "Wage type *" at bounding box center [148, 403] width 193 height 27
click at [170, 455] on div "Hourly" at bounding box center [149, 465] width 184 height 24
type input "Hourly"
click at [59, 458] on input "Send invitation" at bounding box center [57, 452] width 11 height 11
checkbox input "false"
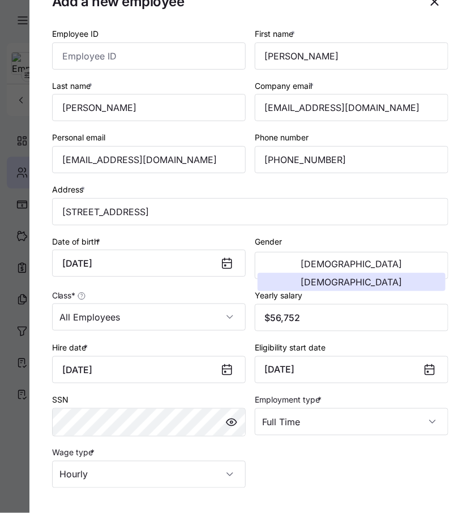
scroll to position [0, 0]
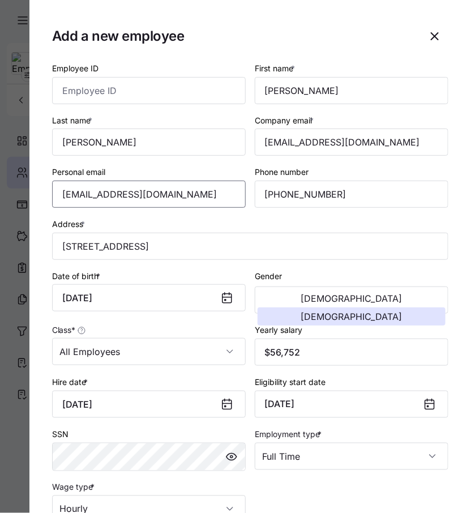
drag, startPoint x: 179, startPoint y: 201, endPoint x: 0, endPoint y: 197, distance: 179.4
click at [0, 506] on div "Add a new employee Employee ID First name * [PERSON_NAME] Last name * [PERSON_N…" at bounding box center [235, 506] width 471 height 0
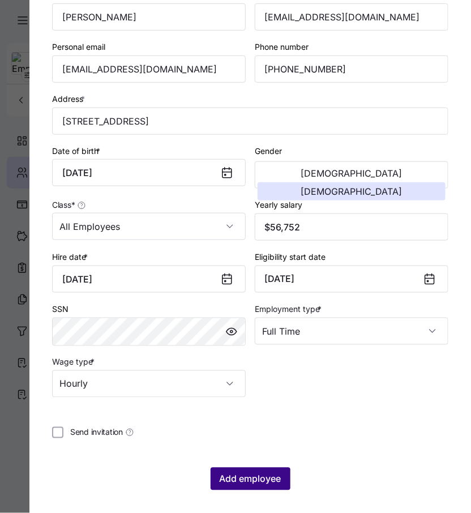
click at [275, 480] on span "Add employee" at bounding box center [251, 479] width 62 height 14
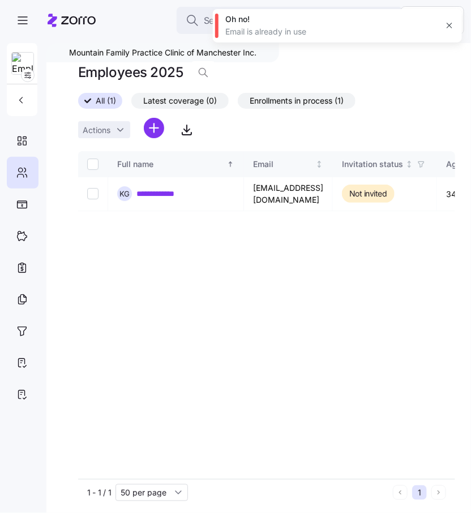
click at [451, 26] on icon "button" at bounding box center [449, 25] width 9 height 9
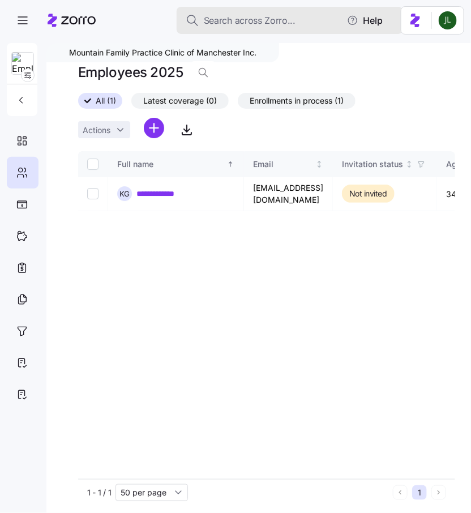
click at [334, 26] on div "Search across Zorro..." at bounding box center [290, 21] width 208 height 14
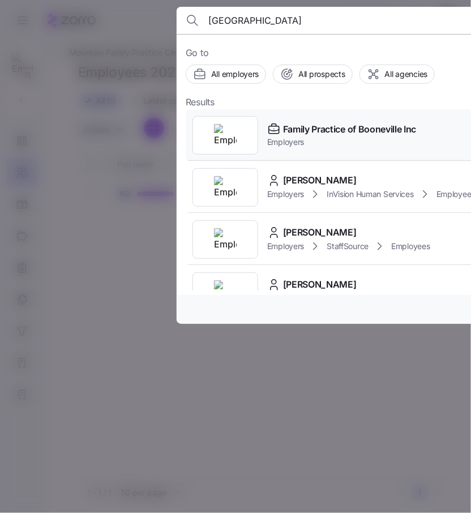
type input "[GEOGRAPHIC_DATA]"
click at [352, 131] on span "Family Practice of Booneville Inc" at bounding box center [349, 129] width 133 height 14
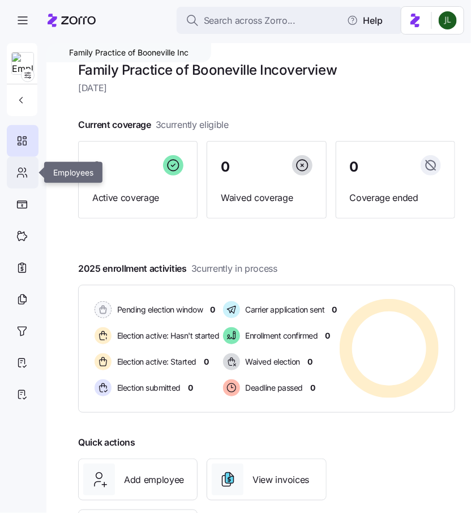
click at [14, 182] on div at bounding box center [23, 173] width 32 height 32
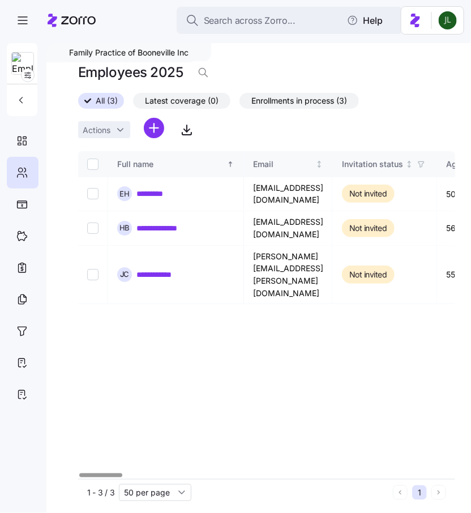
click at [151, 138] on html "**********" at bounding box center [235, 253] width 471 height 506
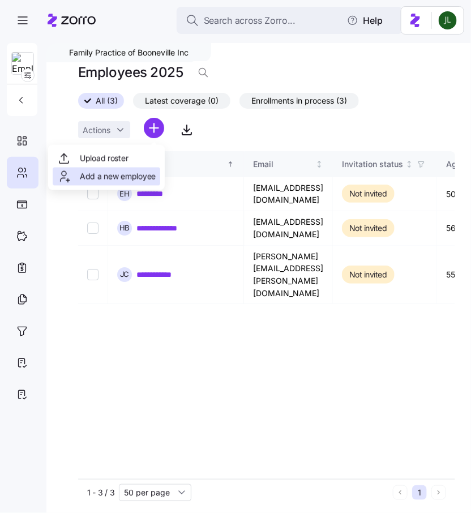
click at [136, 177] on span "Add a new employee" at bounding box center [118, 175] width 76 height 11
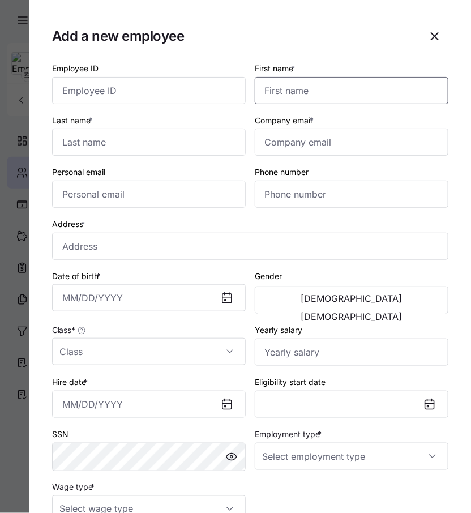
click at [323, 91] on input "First name *" at bounding box center [351, 90] width 193 height 27
paste input "[EMAIL_ADDRESS][DOMAIN_NAME]"
type input "[EMAIL_ADDRESS][DOMAIN_NAME]"
click at [299, 149] on input "Company email *" at bounding box center [351, 141] width 193 height 27
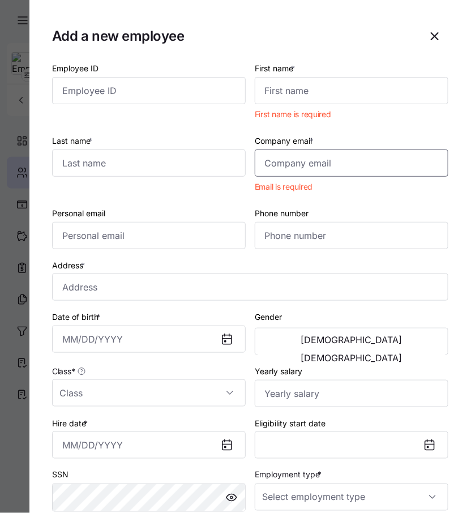
paste input "[EMAIL_ADDRESS][DOMAIN_NAME]"
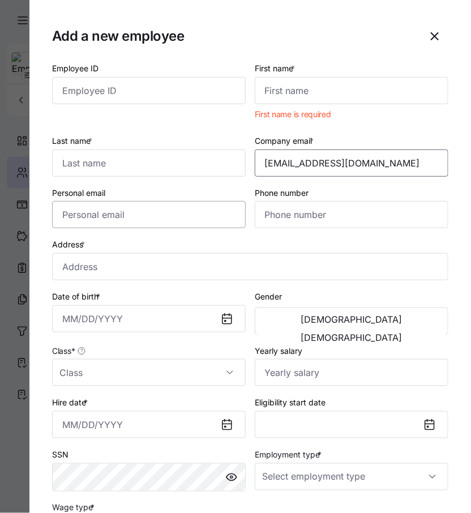
type input "[EMAIL_ADDRESS][DOMAIN_NAME]"
click at [193, 211] on input "Personal email" at bounding box center [148, 214] width 193 height 27
paste input "[EMAIL_ADDRESS][DOMAIN_NAME]"
type input "[EMAIL_ADDRESS][DOMAIN_NAME]"
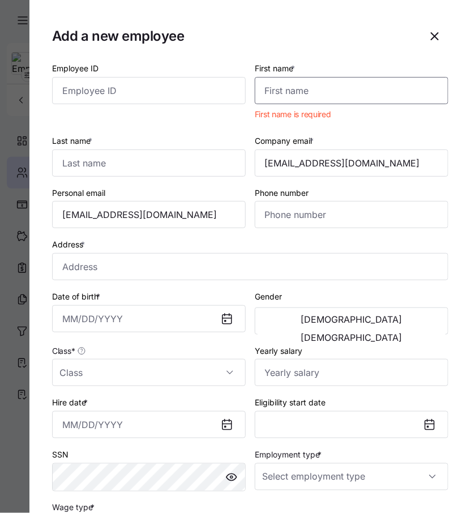
click at [295, 91] on input "First name *" at bounding box center [351, 90] width 193 height 27
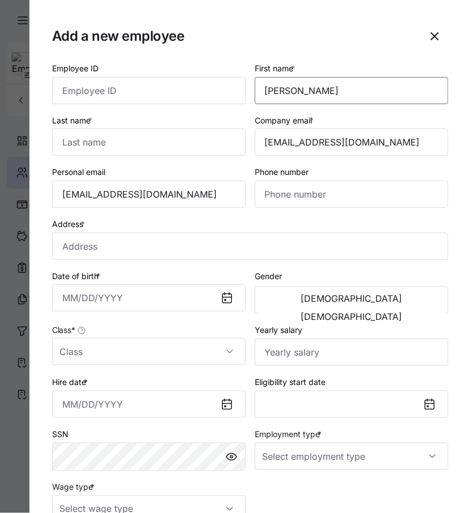
type input "[PERSON_NAME]"
type input "King"
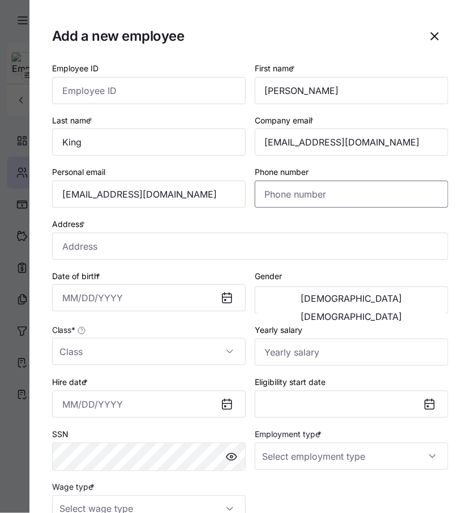
click at [295, 196] on input "Phone number" at bounding box center [351, 193] width 193 height 27
paste input "[PHONE_NUMBER]"
type input "[PHONE_NUMBER]"
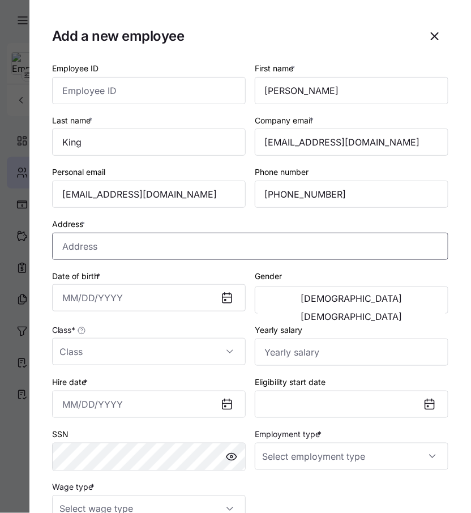
click at [150, 249] on input "Address *" at bounding box center [250, 246] width 396 height 27
paste input "[STREET_ADDRESS]"
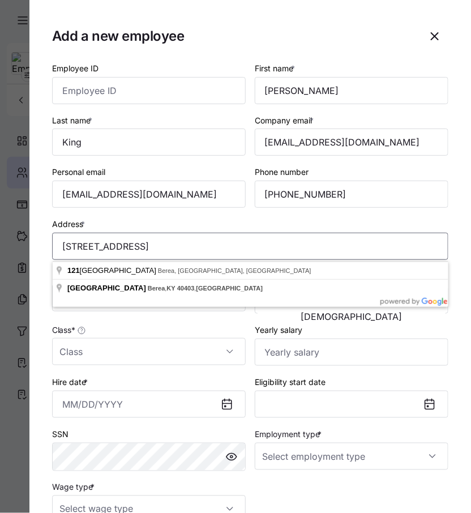
paste input "[DATE]"
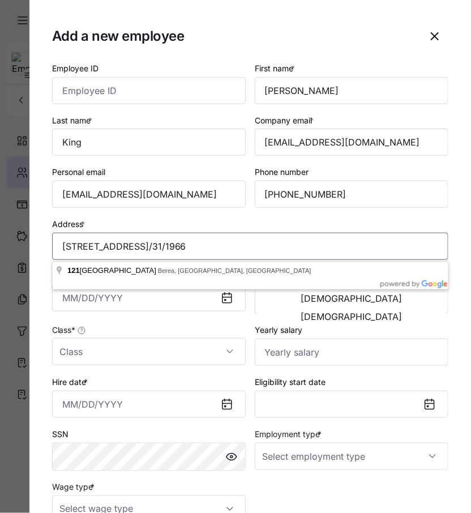
type input "[STREET_ADDRESS]"
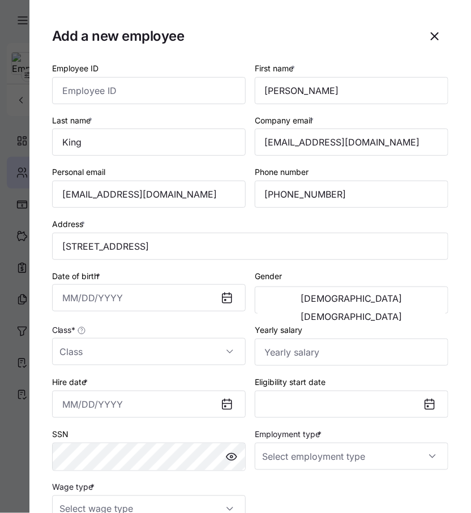
click at [165, 327] on div "Class *" at bounding box center [148, 343] width 193 height 42
click at [121, 298] on input "Date of birth *" at bounding box center [148, 297] width 193 height 27
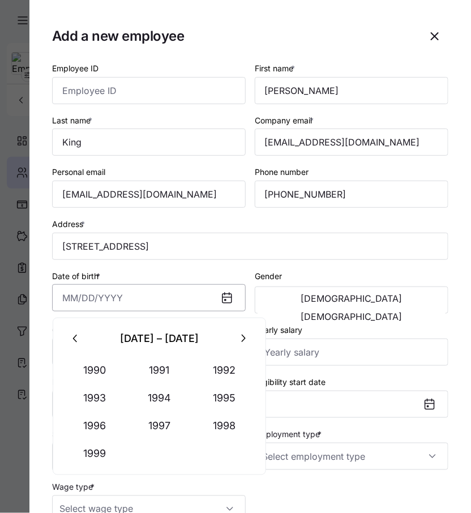
paste input "[DATE]"
type input "[DATE]"
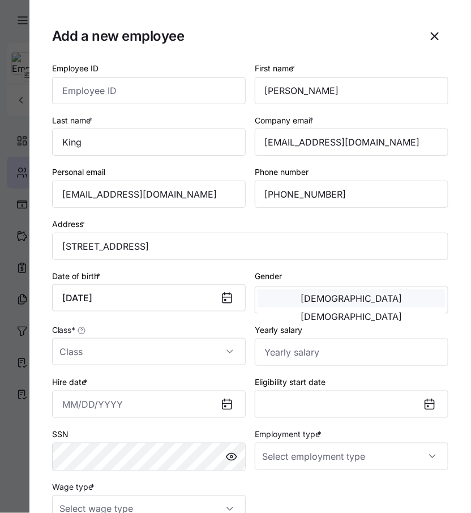
click at [332, 304] on button "[DEMOGRAPHIC_DATA]" at bounding box center [351, 298] width 188 height 18
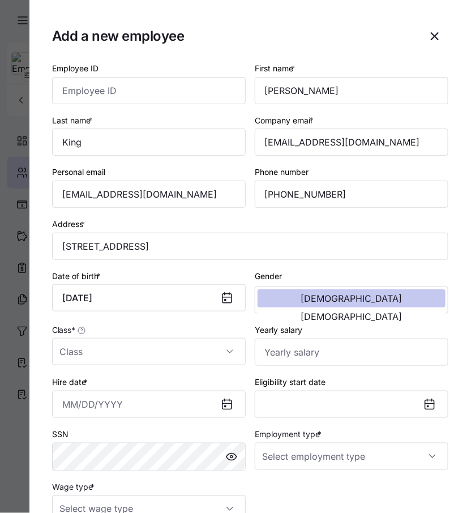
scroll to position [63, 0]
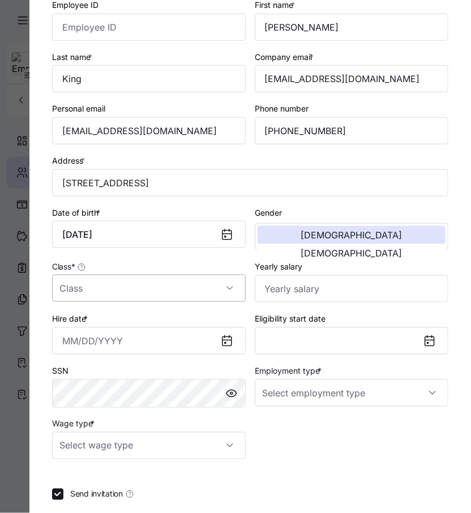
click at [165, 296] on input "Class *" at bounding box center [148, 287] width 193 height 27
click at [113, 327] on span "All Employees" at bounding box center [91, 324] width 51 height 12
type input "All Employees"
click at [322, 299] on input "Yearly salary" at bounding box center [351, 288] width 193 height 27
paste input "$188,276"
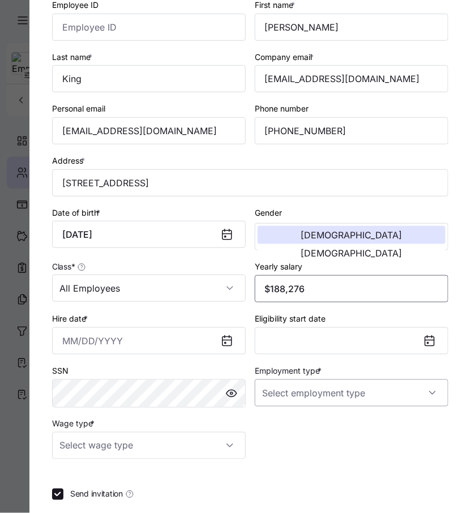
type input "$188,276"
click at [324, 389] on input "Employment type *" at bounding box center [351, 392] width 193 height 27
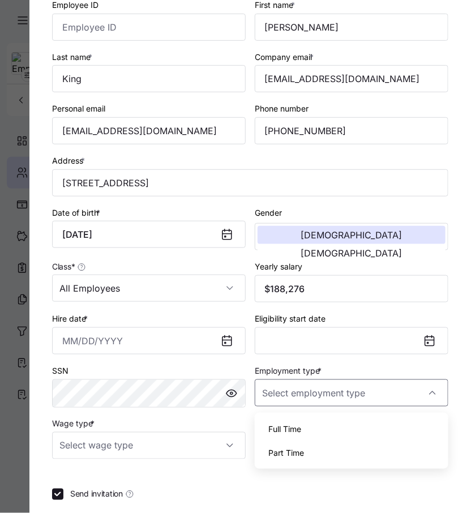
click at [307, 431] on div "Full Time" at bounding box center [351, 429] width 184 height 24
type input "Full Time"
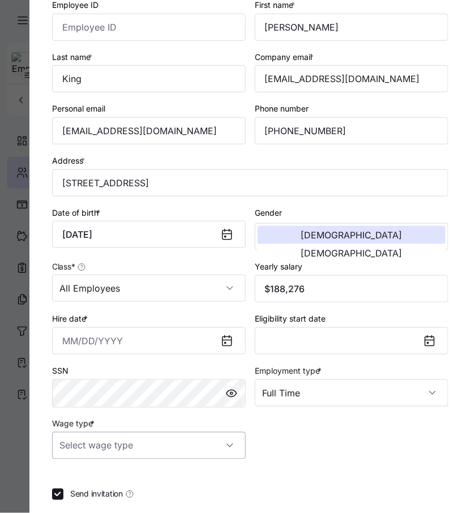
click at [161, 442] on input "Wage type *" at bounding box center [148, 445] width 193 height 27
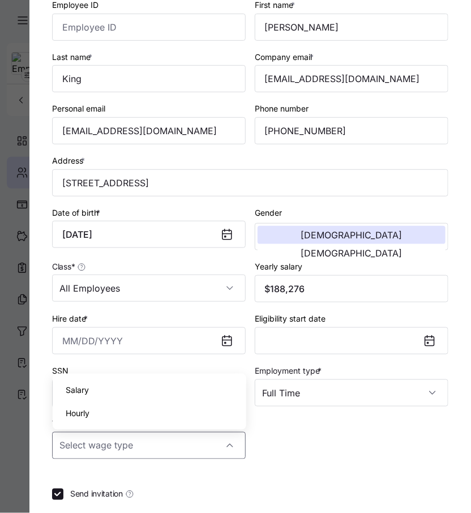
click at [171, 411] on div "Hourly" at bounding box center [149, 413] width 184 height 24
type input "Hourly"
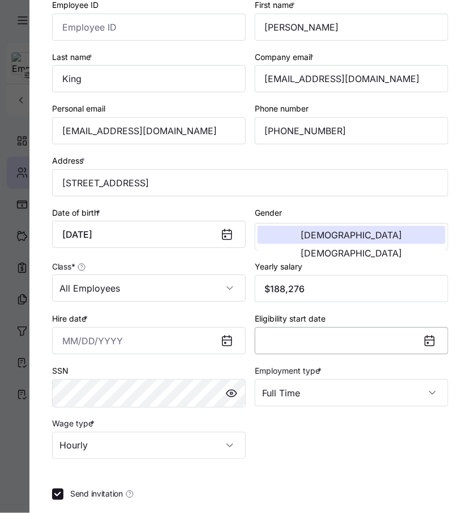
click at [327, 347] on button "Eligibility start date" at bounding box center [351, 340] width 193 height 27
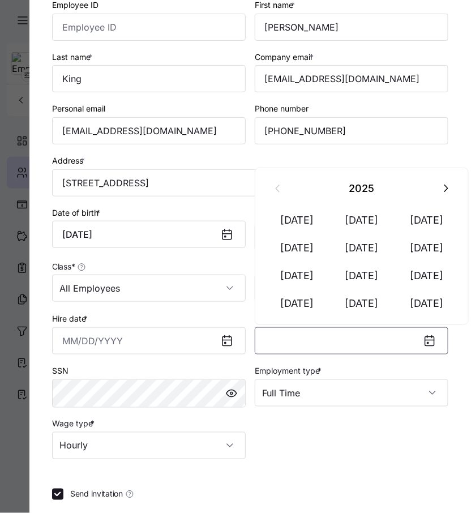
click at [346, 339] on button "Eligibility start date" at bounding box center [351, 340] width 193 height 27
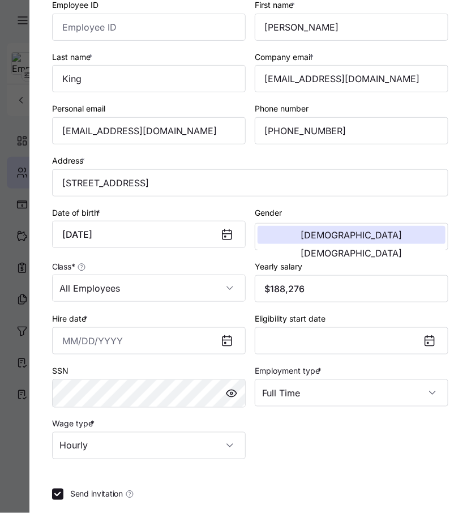
click at [380, 327] on div "Eligibility start date" at bounding box center [351, 332] width 193 height 43
click at [380, 346] on button "Eligibility start date" at bounding box center [351, 340] width 193 height 27
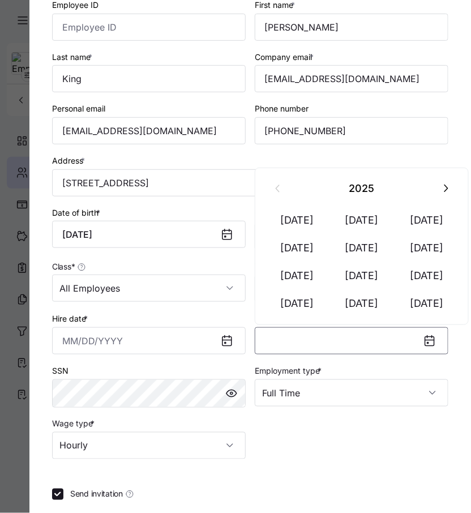
click at [442, 191] on icon "button" at bounding box center [445, 188] width 12 height 12
click at [375, 354] on button "Eligibility start date" at bounding box center [351, 340] width 193 height 27
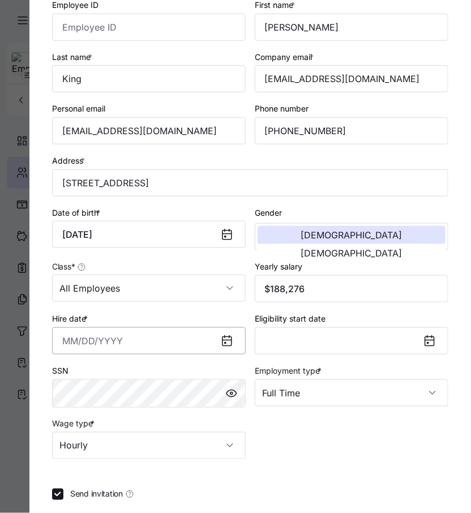
click at [195, 337] on input "Hire date *" at bounding box center [148, 340] width 193 height 27
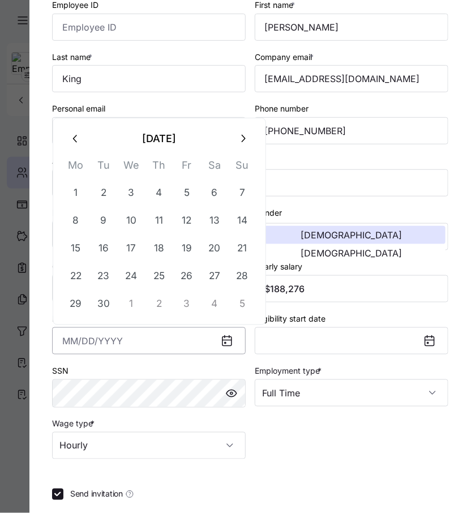
paste input "[DATE]"
type input "[DATE]"
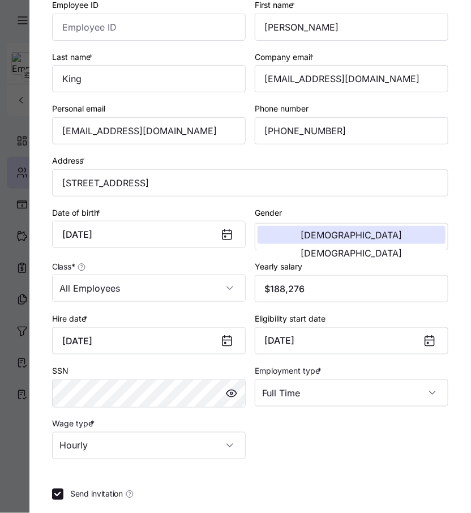
click at [286, 441] on div "Employee ID First name * [PERSON_NAME] Last name * [PERSON_NAME] Company email …" at bounding box center [250, 228] width 405 height 470
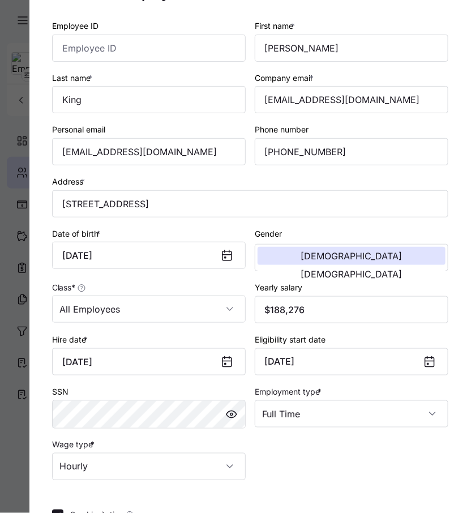
scroll to position [0, 0]
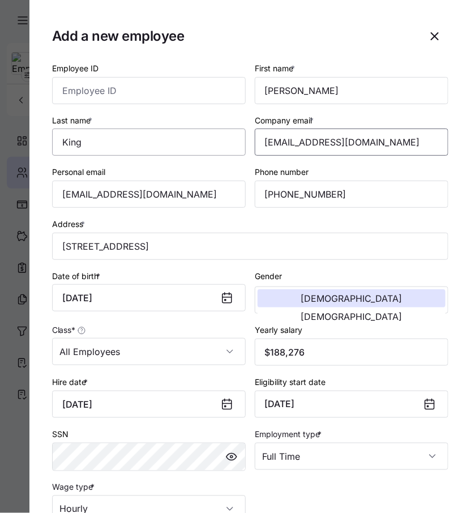
drag, startPoint x: 411, startPoint y: 139, endPoint x: 175, endPoint y: 139, distance: 235.9
click at [175, 139] on div "Employee ID First name * [PERSON_NAME] Last name * [PERSON_NAME] Company email …" at bounding box center [250, 292] width 405 height 470
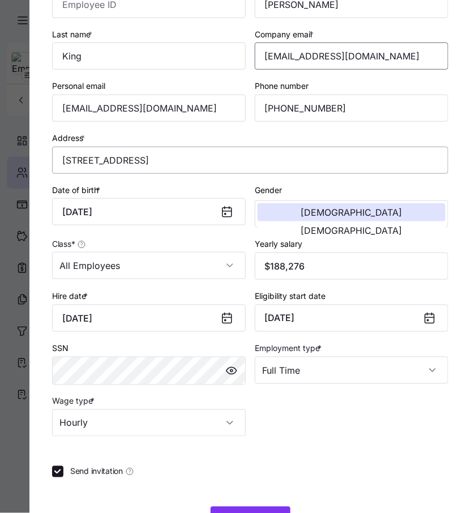
scroll to position [127, 0]
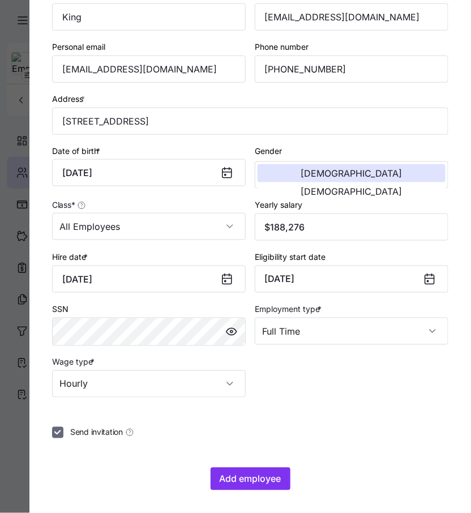
click at [60, 435] on input "Send invitation" at bounding box center [57, 432] width 11 height 11
checkbox input "false"
click at [248, 482] on span "Add employee" at bounding box center [251, 479] width 62 height 14
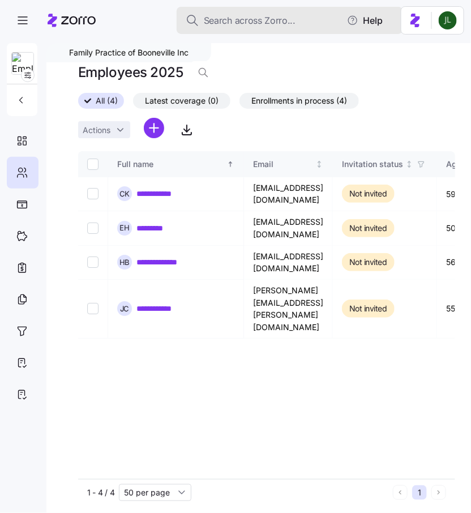
click at [261, 21] on span "Search across Zorro..." at bounding box center [250, 21] width 92 height 14
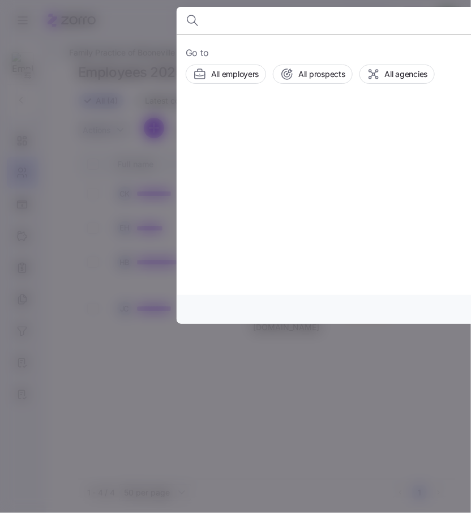
click at [156, 138] on div at bounding box center [235, 256] width 471 height 513
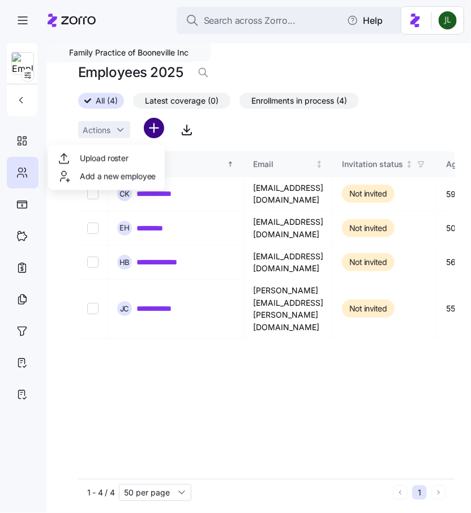
click at [156, 123] on html "**********" at bounding box center [235, 253] width 471 height 506
click at [135, 178] on span "Add a new employee" at bounding box center [118, 175] width 76 height 11
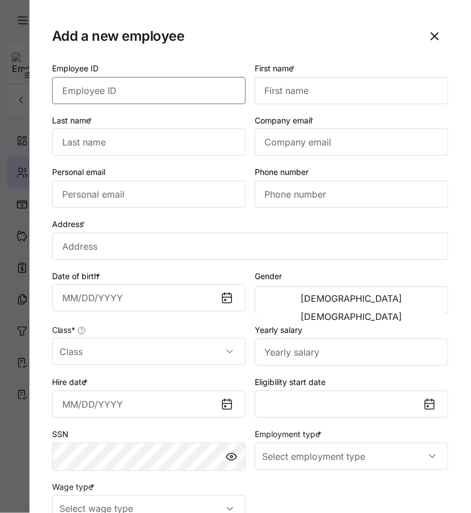
click at [148, 92] on input "Employee ID" at bounding box center [148, 90] width 193 height 27
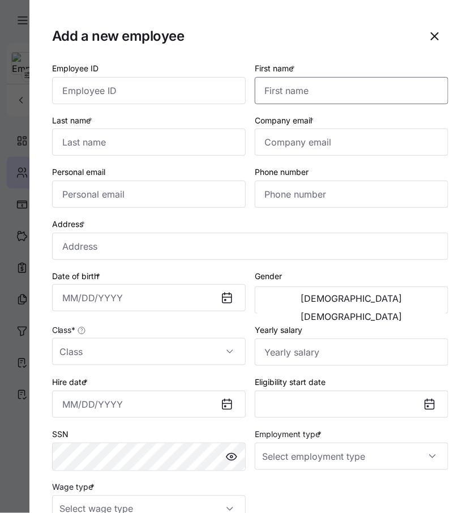
click at [328, 96] on input "First name *" at bounding box center [351, 90] width 193 height 27
paste input "[PERSON_NAME]"
type input "[PERSON_NAME]"
click at [112, 148] on input "Last name *" at bounding box center [148, 141] width 193 height 27
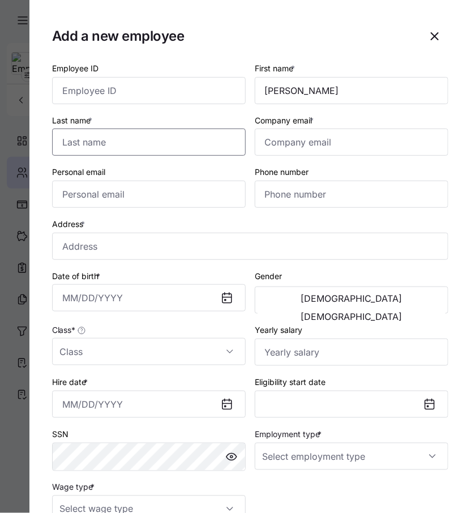
paste input "[PERSON_NAME]"
type input "[PERSON_NAME]"
drag, startPoint x: 281, startPoint y: 89, endPoint x: 388, endPoint y: 89, distance: 106.9
click at [388, 89] on input "[PERSON_NAME]" at bounding box center [351, 90] width 193 height 27
type input "[PERSON_NAME]"
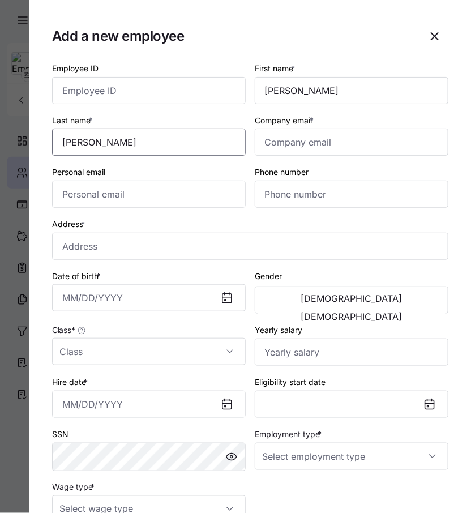
drag, startPoint x: 82, startPoint y: 141, endPoint x: 41, endPoint y: 141, distance: 41.3
click at [41, 141] on section "Add a new employee Employee ID First name * [PERSON_NAME] Last name * [PERSON_N…" at bounding box center [249, 256] width 441 height 513
type input "[PERSON_NAME]"
click at [179, 190] on input "Personal email" at bounding box center [148, 193] width 193 height 27
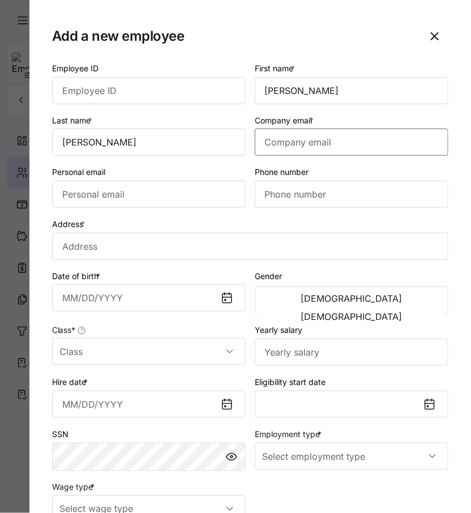
click at [307, 146] on input "Company email *" at bounding box center [351, 141] width 193 height 27
paste input "[EMAIL_ADDRESS][DOMAIN_NAME]"
type input "[EMAIL_ADDRESS][DOMAIN_NAME]"
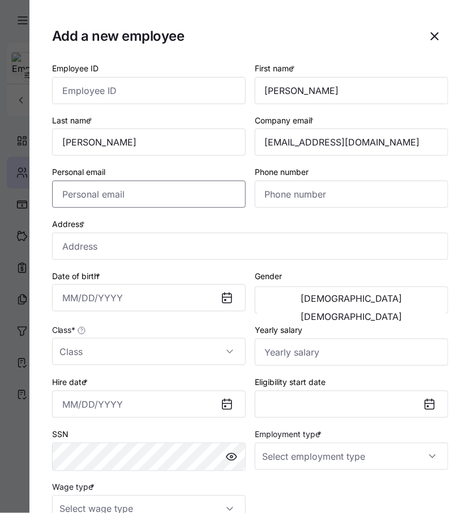
click at [196, 191] on input "Personal email" at bounding box center [148, 193] width 193 height 27
paste input "[EMAIL_ADDRESS][DOMAIN_NAME]"
type input "[EMAIL_ADDRESS][DOMAIN_NAME]"
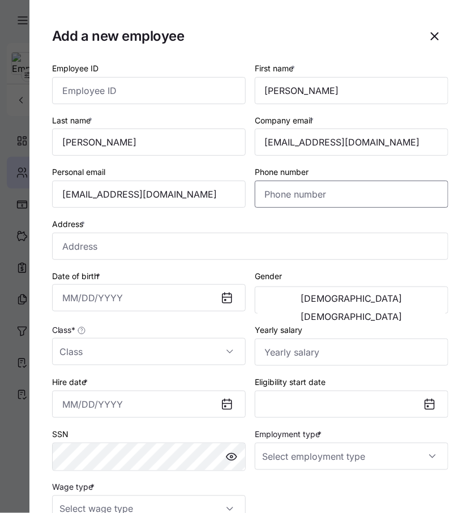
click at [303, 191] on input "Phone number" at bounding box center [351, 193] width 193 height 27
paste input "[PHONE_NUMBER]"
type input "[PHONE_NUMBER]"
click at [180, 251] on input "Address *" at bounding box center [250, 246] width 396 height 27
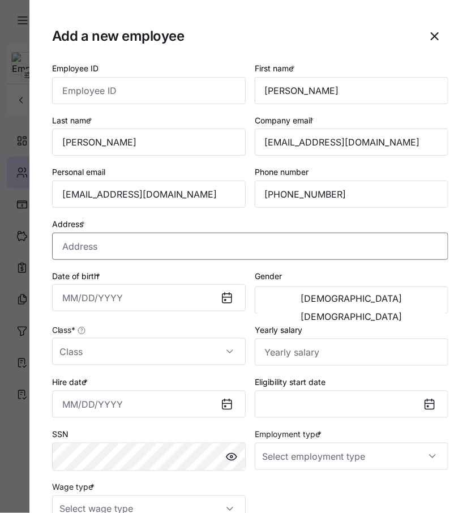
paste input "[STREET_ADDRESS]"
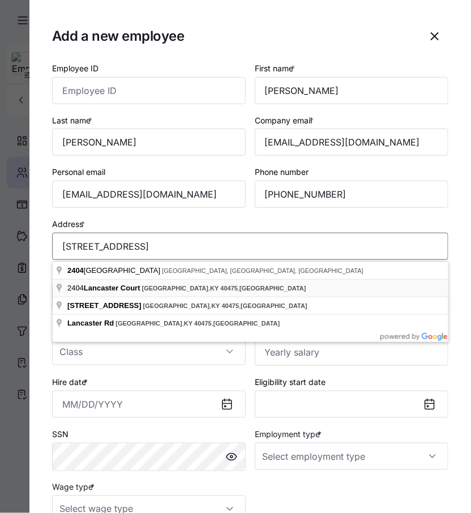
type input "[STREET_ADDRESS]"
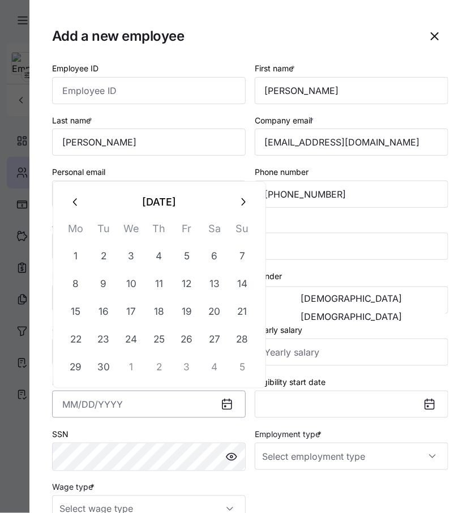
click at [186, 398] on input "Hire date *" at bounding box center [148, 403] width 193 height 27
click at [195, 438] on div "SSN" at bounding box center [148, 449] width 193 height 44
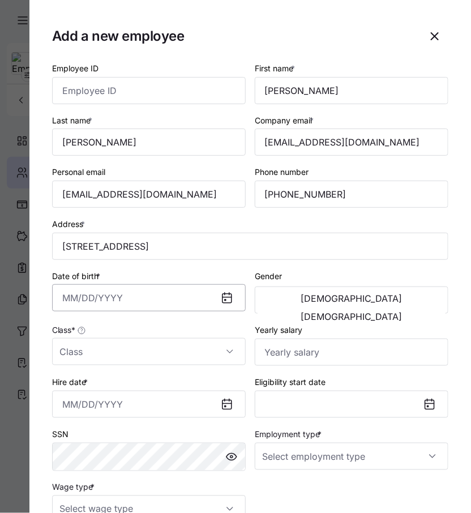
click at [101, 300] on input "Date of birth *" at bounding box center [148, 297] width 193 height 27
paste input "0"
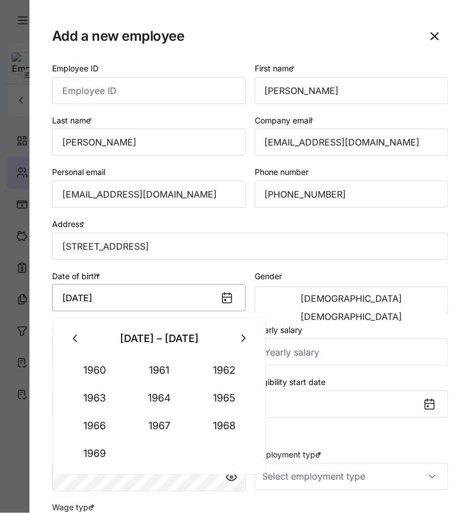
type input "[DATE]"
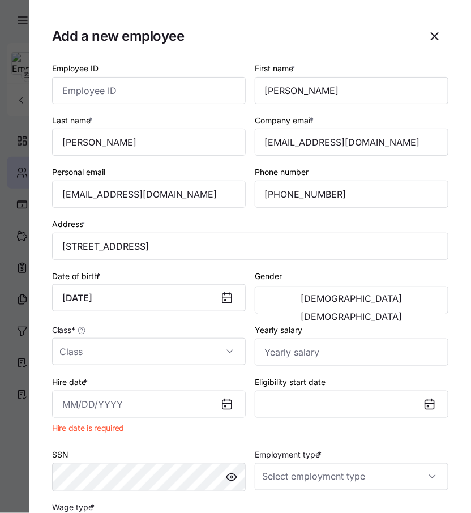
click at [385, 313] on div "[DEMOGRAPHIC_DATA] [DEMOGRAPHIC_DATA]" at bounding box center [351, 299] width 193 height 27
click at [401, 312] on span "[DEMOGRAPHIC_DATA]" at bounding box center [351, 316] width 101 height 9
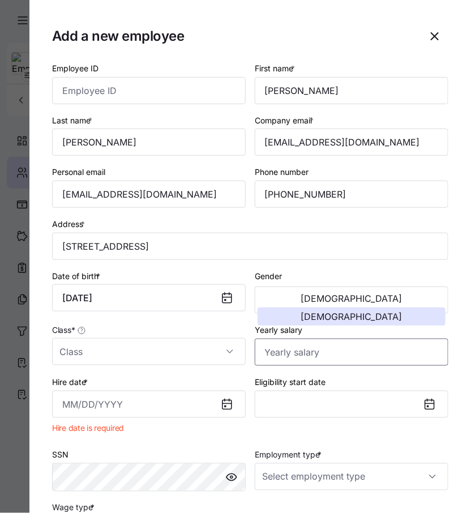
click at [314, 351] on input "Yearly salary" at bounding box center [351, 351] width 193 height 27
paste input "$193,481"
type input "$193,481"
click at [180, 362] on input "Class *" at bounding box center [148, 351] width 193 height 27
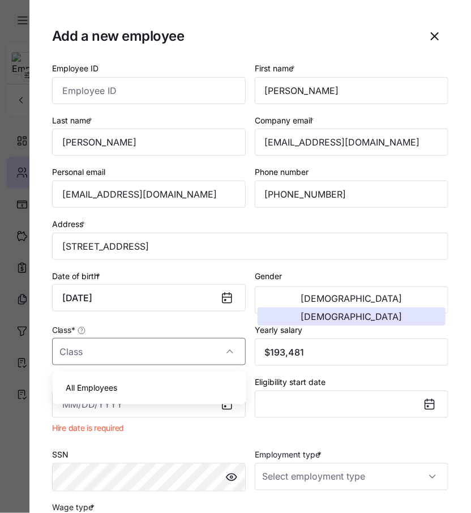
click at [156, 385] on div "All Employees" at bounding box center [149, 388] width 184 height 24
type input "All Employees"
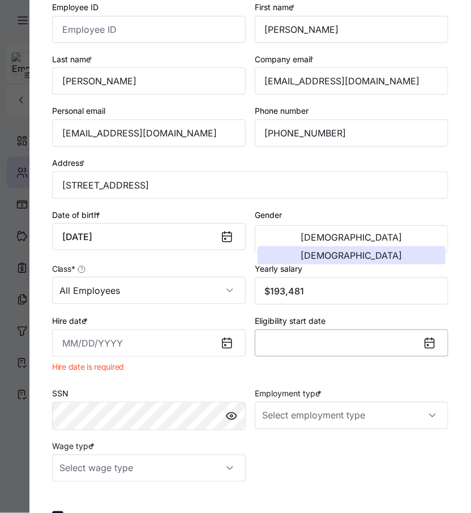
scroll to position [80, 0]
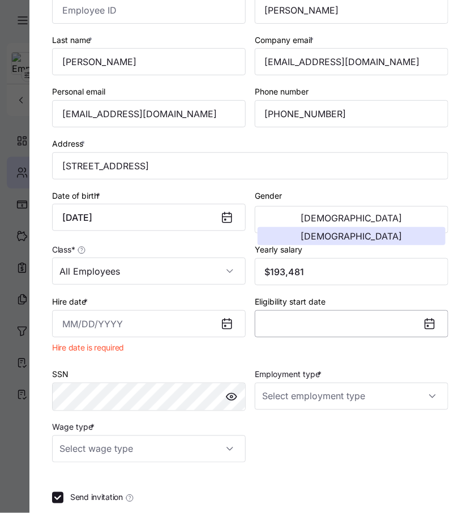
click at [311, 403] on input "Employment type *" at bounding box center [351, 395] width 193 height 27
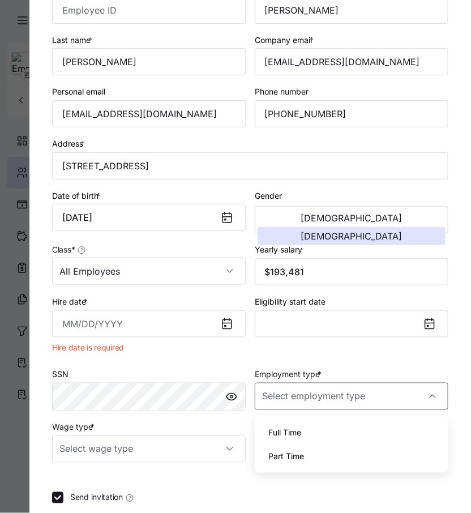
click at [316, 438] on div "Full Time" at bounding box center [351, 432] width 184 height 24
type input "Full Time"
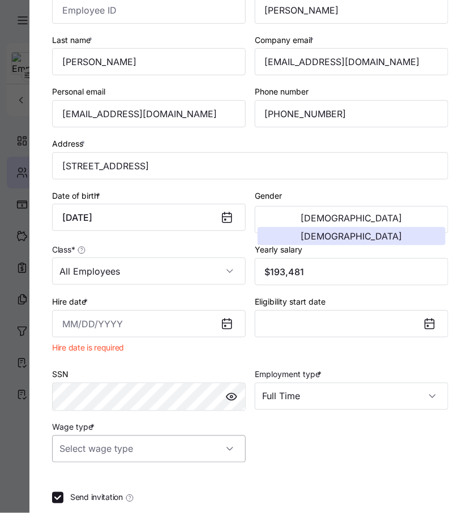
click at [176, 441] on input "Wage type *" at bounding box center [148, 448] width 193 height 27
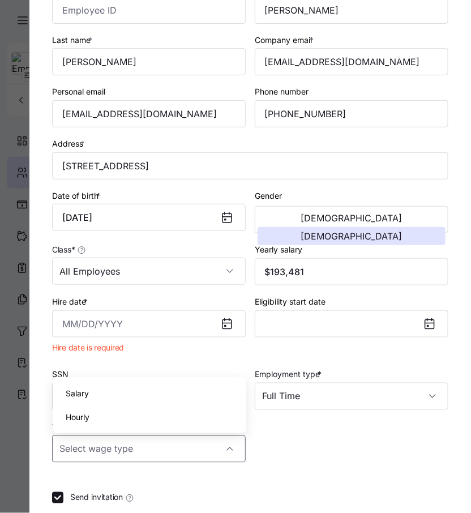
click at [143, 399] on div "Salary" at bounding box center [149, 393] width 184 height 24
type input "Salary"
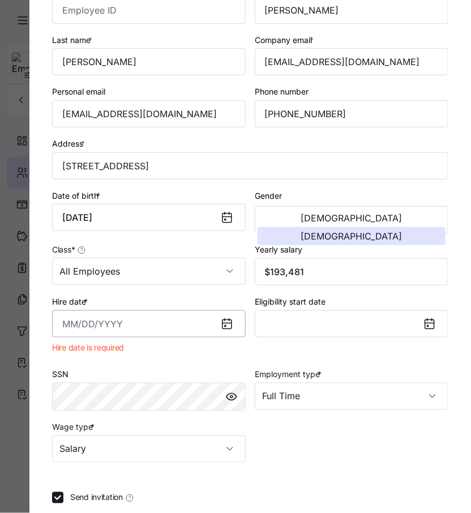
click at [136, 328] on input "Hire date *" at bounding box center [148, 323] width 193 height 27
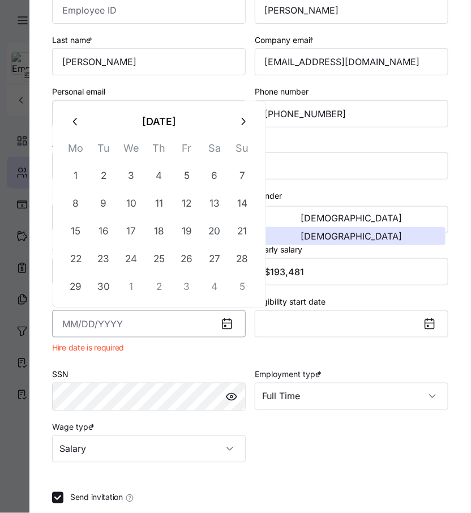
click at [128, 334] on input "Hire date *" at bounding box center [148, 323] width 193 height 27
paste input "[DATE]"
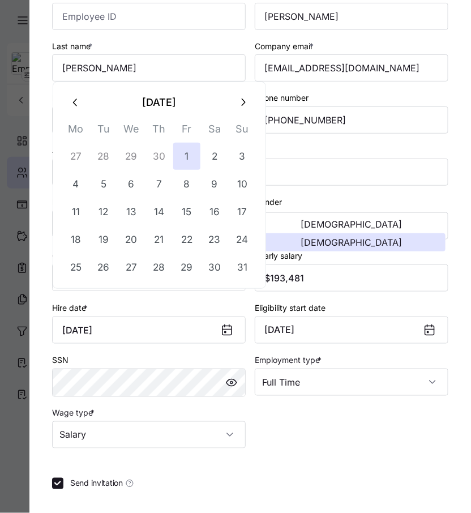
scroll to position [122, 0]
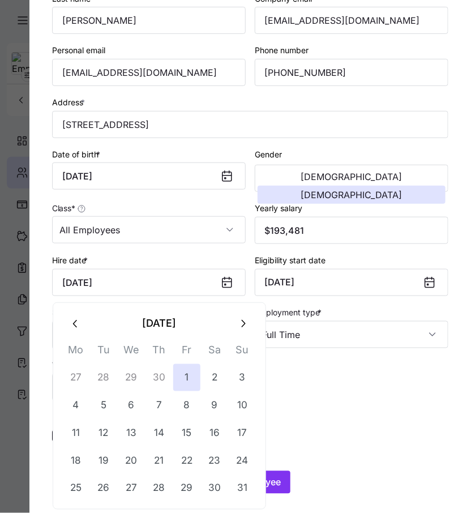
type input "[DATE]"
click at [356, 392] on div "Employee ID First name * [PERSON_NAME] Last name * [PERSON_NAME] Company email …" at bounding box center [250, 170] width 405 height 470
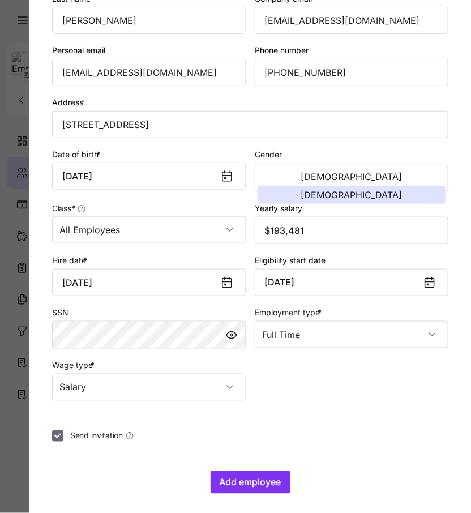
click at [58, 437] on input "Send invitation" at bounding box center [57, 435] width 11 height 11
checkbox input "false"
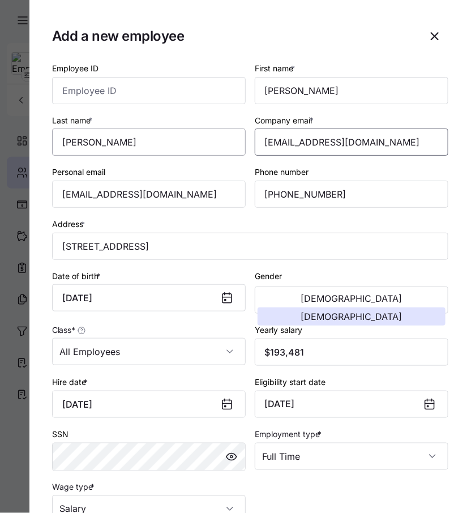
drag, startPoint x: 414, startPoint y: 147, endPoint x: 199, endPoint y: 142, distance: 214.5
click at [199, 142] on div "Employee ID First name * [PERSON_NAME] Last name * [PERSON_NAME] Company email …" at bounding box center [250, 292] width 405 height 470
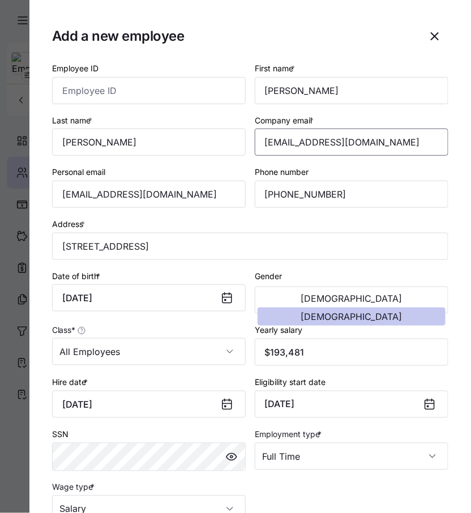
scroll to position [127, 0]
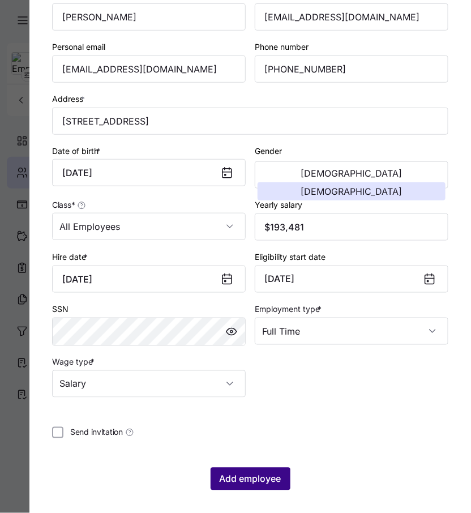
click at [265, 472] on span "Add employee" at bounding box center [251, 479] width 62 height 14
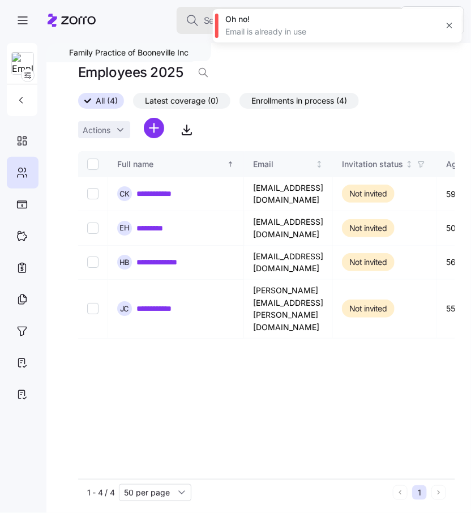
click at [206, 18] on span "Search across Zorro..." at bounding box center [250, 21] width 92 height 14
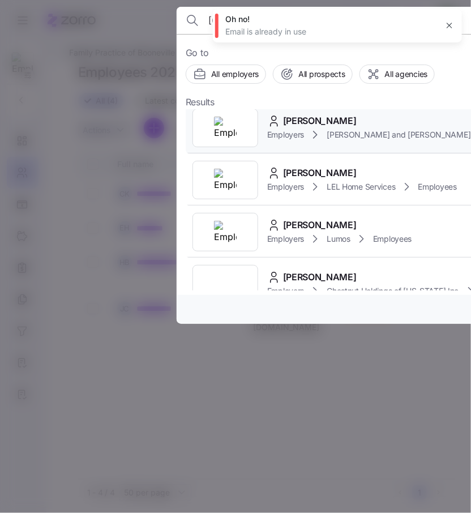
scroll to position [122, 0]
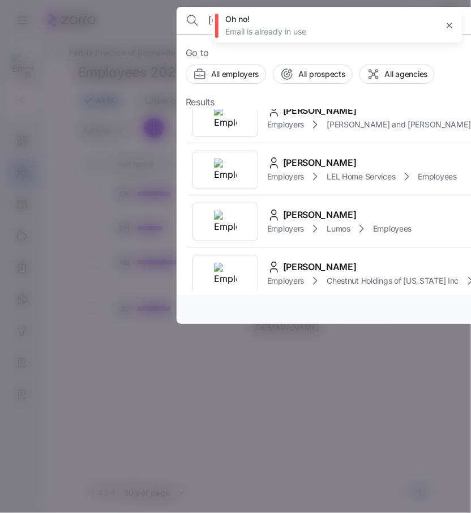
type input "[GEOGRAPHIC_DATA]"
click at [40, 222] on div at bounding box center [235, 256] width 471 height 513
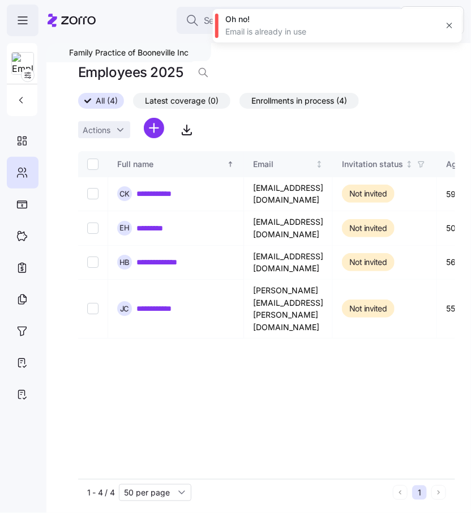
click at [28, 20] on icon "button" at bounding box center [23, 21] width 14 height 14
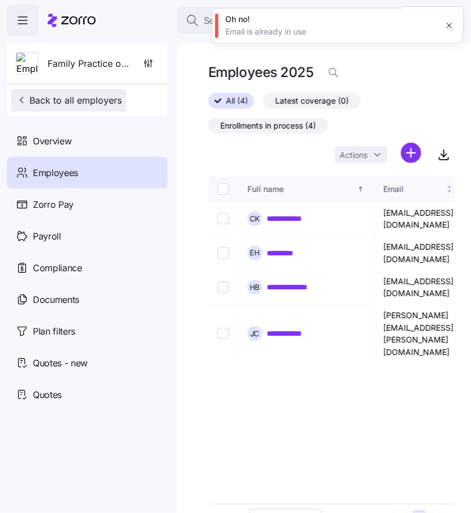
click at [52, 101] on span "Back to all employers" at bounding box center [69, 100] width 106 height 14
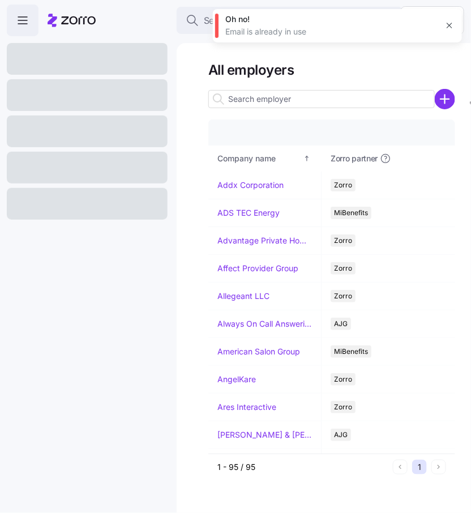
click at [455, 24] on button "button" at bounding box center [449, 26] width 16 height 16
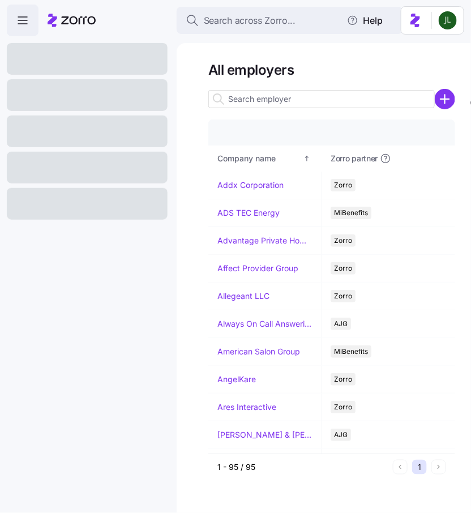
click at [306, 105] on input at bounding box center [321, 99] width 226 height 18
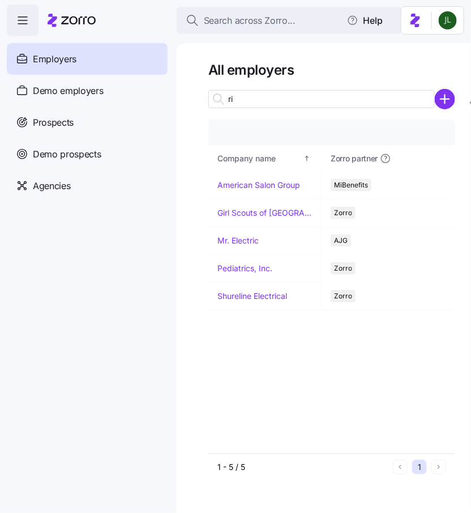
type input "r"
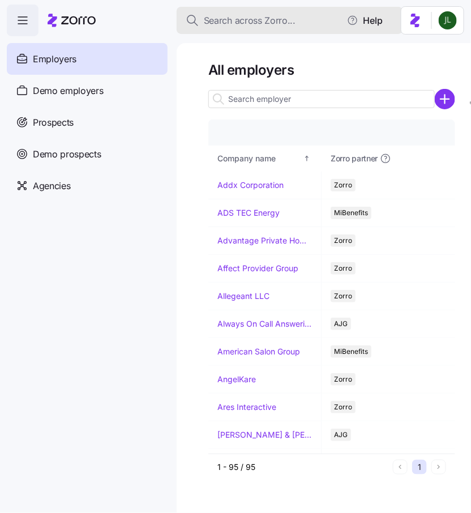
click at [266, 27] on button "Search across Zorro..." at bounding box center [290, 20] width 226 height 27
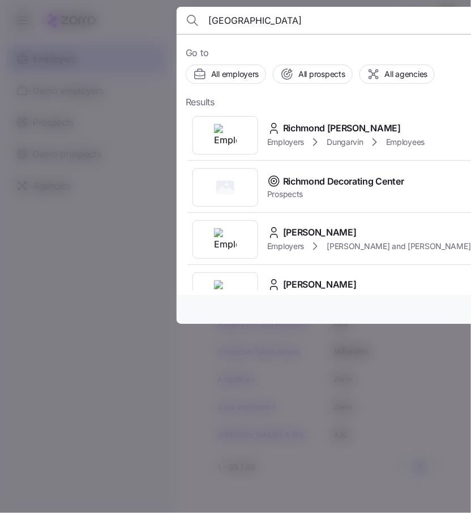
type input "[GEOGRAPHIC_DATA]"
click at [153, 227] on div at bounding box center [235, 256] width 471 height 513
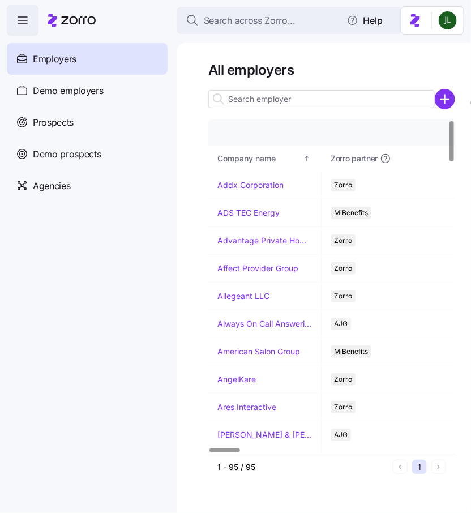
click at [276, 109] on div at bounding box center [321, 99] width 226 height 23
click at [272, 105] on input at bounding box center [321, 99] width 226 height 18
paste input "[GEOGRAPHIC_DATA]"
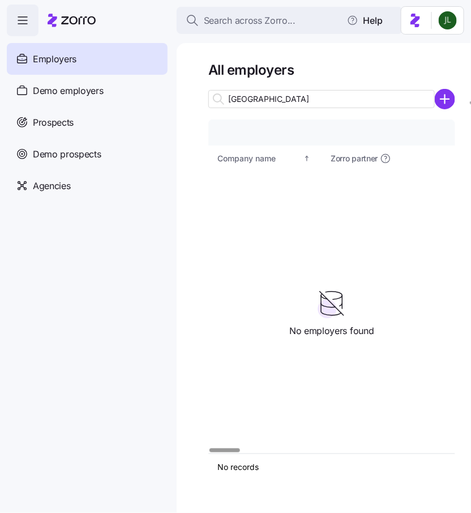
type input "[GEOGRAPHIC_DATA]"
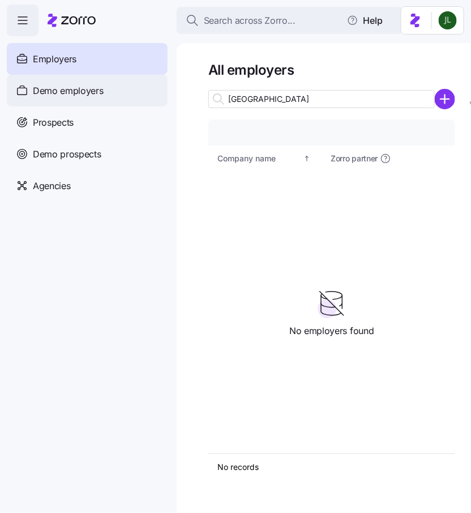
drag, startPoint x: 310, startPoint y: 103, endPoint x: 128, endPoint y: 97, distance: 182.3
click at [128, 97] on div "Search across Zorro... Help Employers Demo employers Prospects Demo prospects A…" at bounding box center [235, 253] width 471 height 506
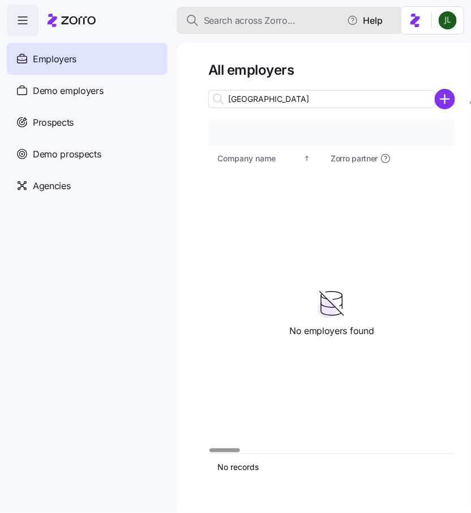
click at [266, 22] on span "Search across Zorro..." at bounding box center [250, 21] width 92 height 14
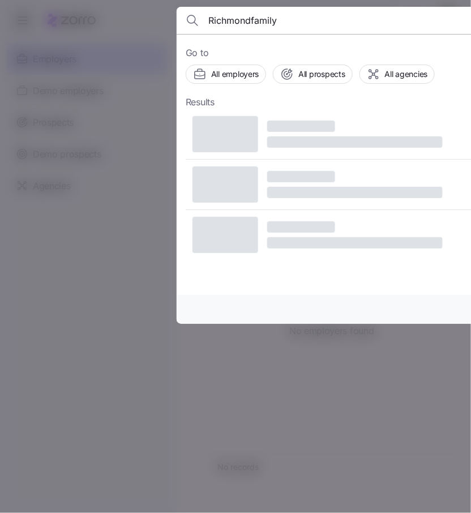
drag, startPoint x: 288, startPoint y: 22, endPoint x: 78, endPoint y: 16, distance: 210.5
click at [78, 506] on div "Richmondfamily Go to All employers All prospects All agencies Results Use ⌘ + B…" at bounding box center [235, 506] width 471 height 0
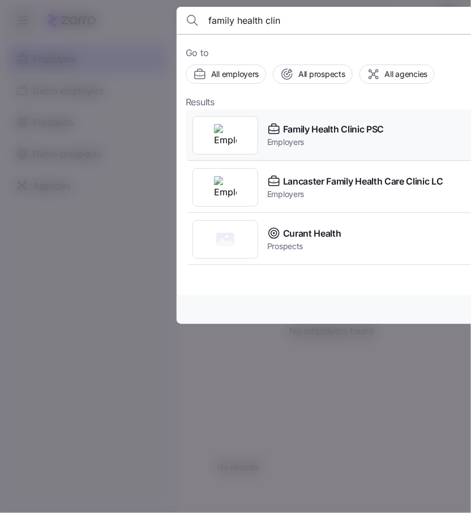
type input "family health clin"
click at [287, 130] on span "Family Health Clinic PSC" at bounding box center [333, 129] width 101 height 14
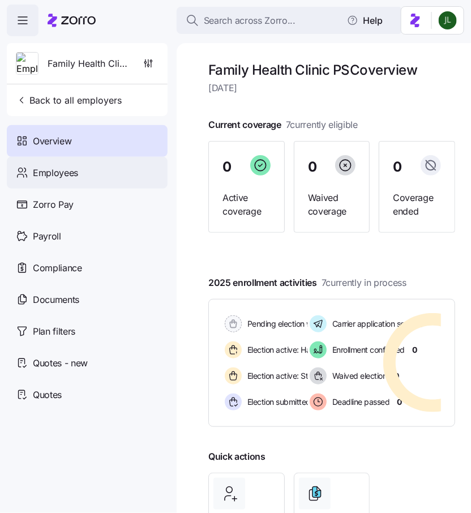
click at [64, 173] on span "Employees" at bounding box center [55, 173] width 45 height 14
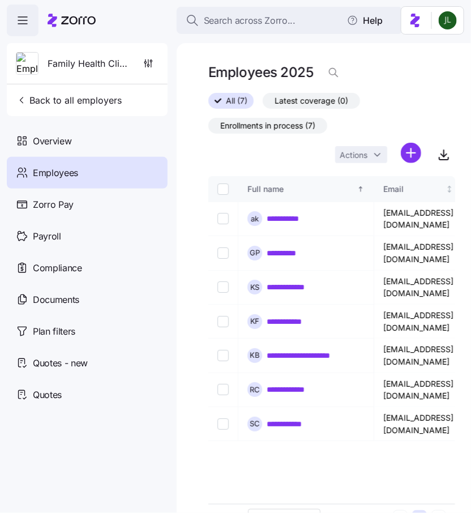
click at [421, 156] on html "**********" at bounding box center [235, 253] width 471 height 506
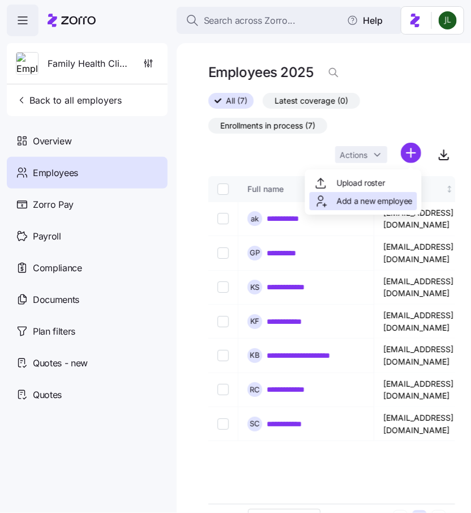
click at [389, 197] on span "Add a new employee" at bounding box center [375, 200] width 76 height 11
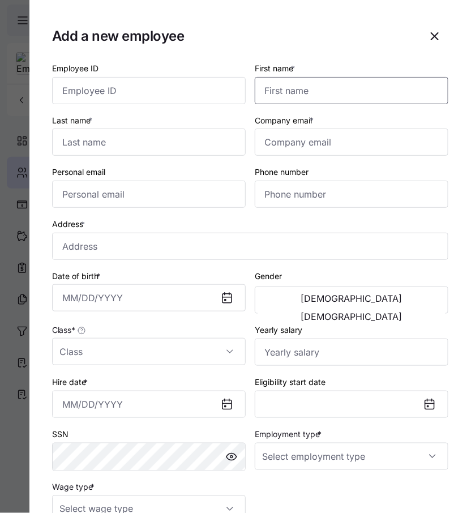
click at [290, 89] on input "First name *" at bounding box center [351, 90] width 193 height 27
paste input "[PERSON_NAME]"
type input "[PERSON_NAME]"
click at [89, 145] on input "Last name *" at bounding box center [148, 141] width 193 height 27
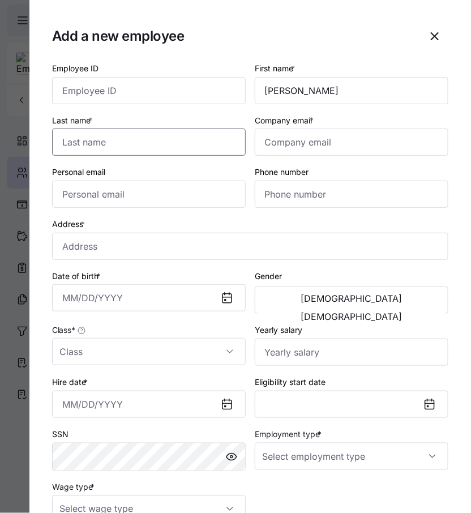
paste input "[PERSON_NAME]"
type input "[PERSON_NAME]"
click at [303, 145] on input "Company email *" at bounding box center [351, 141] width 193 height 27
paste input "[EMAIL_ADDRESS][DOMAIN_NAME]"
type input "[EMAIL_ADDRESS][DOMAIN_NAME]"
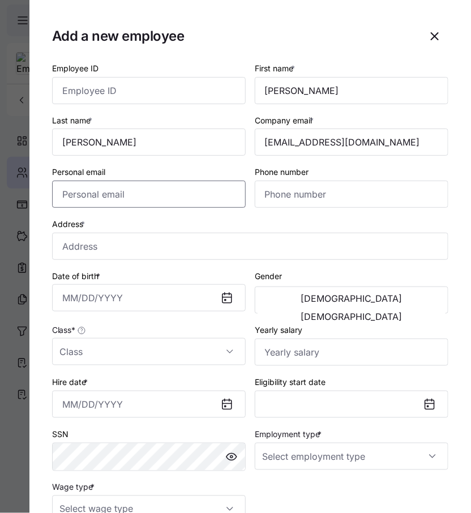
click at [201, 196] on input "Personal email" at bounding box center [148, 193] width 193 height 27
paste input "[EMAIL_ADDRESS][DOMAIN_NAME]"
type input "[EMAIL_ADDRESS][DOMAIN_NAME]"
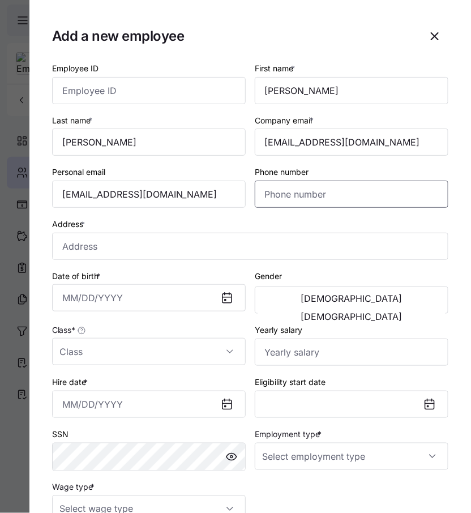
click at [320, 191] on input "Phone number" at bounding box center [351, 193] width 193 height 27
paste input "[PHONE_NUMBER]"
type input "[PHONE_NUMBER]"
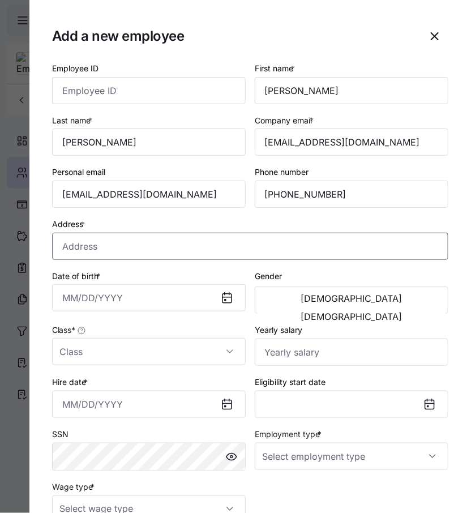
click at [157, 246] on input "Address *" at bounding box center [250, 246] width 396 height 27
paste input "[STREET_ADDRESS][PERSON_NAME]"
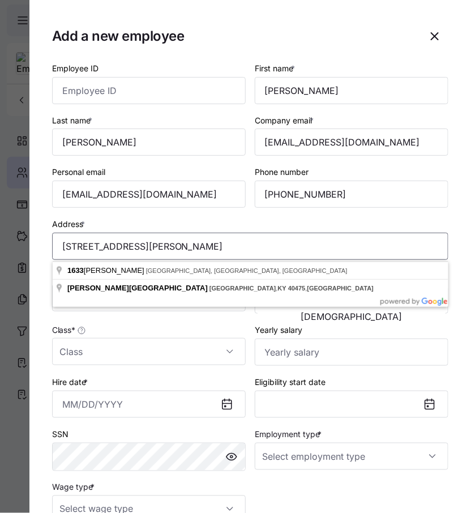
type input "[STREET_ADDRESS][PERSON_NAME]"
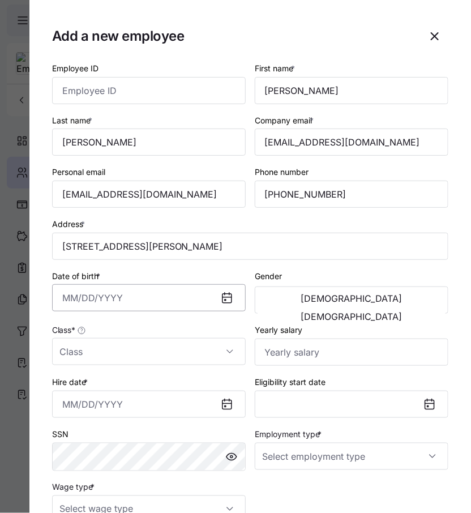
click at [180, 296] on input "Date of birth *" at bounding box center [148, 297] width 193 height 27
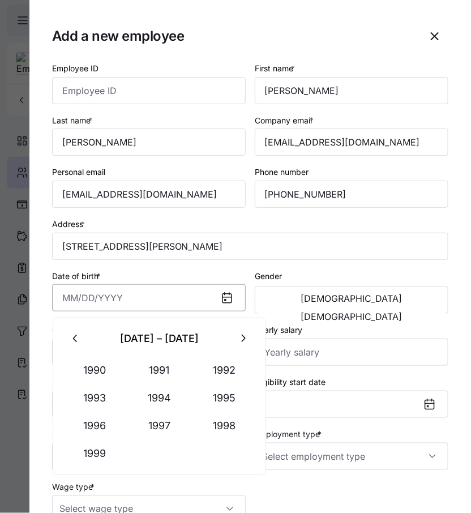
click at [180, 299] on input "Date of birth *" at bounding box center [148, 297] width 193 height 27
paste input "[DATE]"
type input "[DATE]"
click at [338, 313] on div "[DEMOGRAPHIC_DATA] [DEMOGRAPHIC_DATA]" at bounding box center [351, 299] width 193 height 27
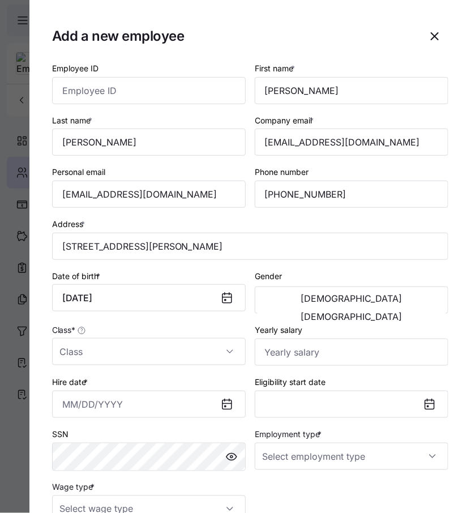
click at [415, 313] on div "[DEMOGRAPHIC_DATA] [DEMOGRAPHIC_DATA]" at bounding box center [351, 299] width 193 height 27
click at [402, 312] on span "[DEMOGRAPHIC_DATA]" at bounding box center [351, 316] width 101 height 9
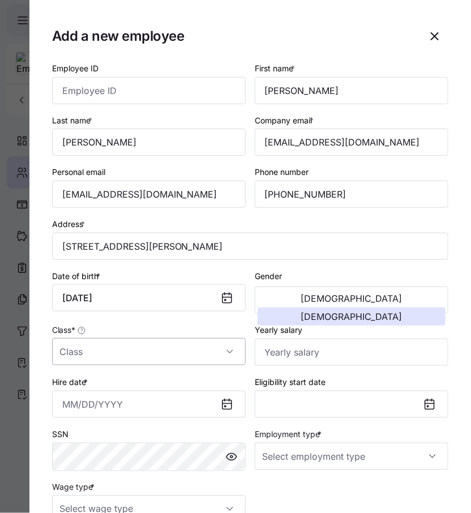
click at [158, 360] on input "Class *" at bounding box center [148, 351] width 193 height 27
click at [132, 394] on div "All Employees" at bounding box center [149, 388] width 184 height 24
type input "All Employees"
click at [333, 355] on input "Yearly salary" at bounding box center [351, 351] width 193 height 27
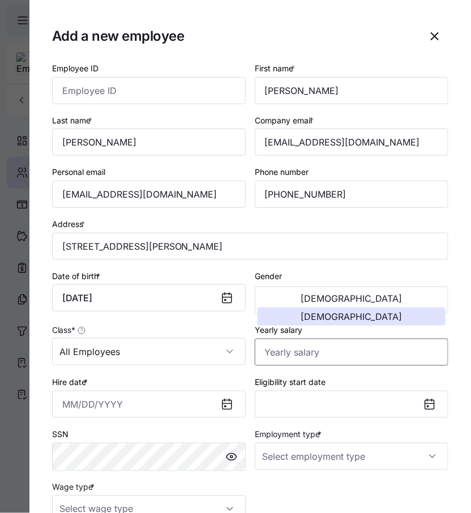
click at [300, 350] on input "Yearly salary" at bounding box center [351, 351] width 193 height 27
paste input "$32,760"
type input "$32,760"
click at [94, 405] on input "Hire date *" at bounding box center [148, 403] width 193 height 27
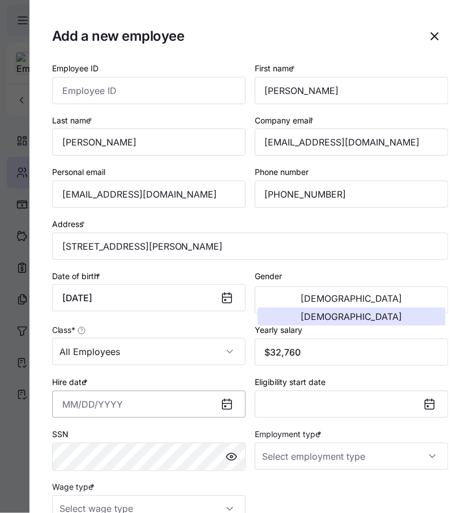
click at [94, 405] on input "Hire date *" at bounding box center [148, 403] width 193 height 27
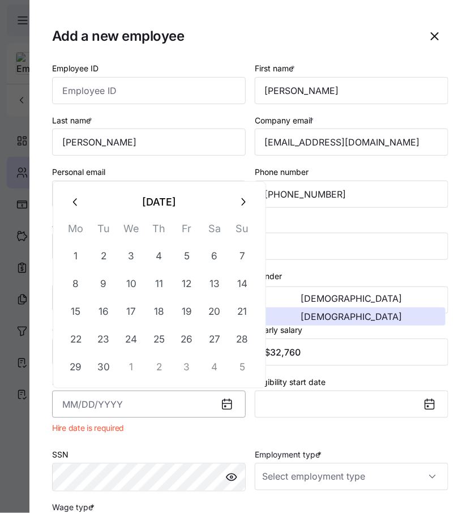
click at [143, 404] on input "Hire date *" at bounding box center [148, 403] width 193 height 27
paste input "[DATE]"
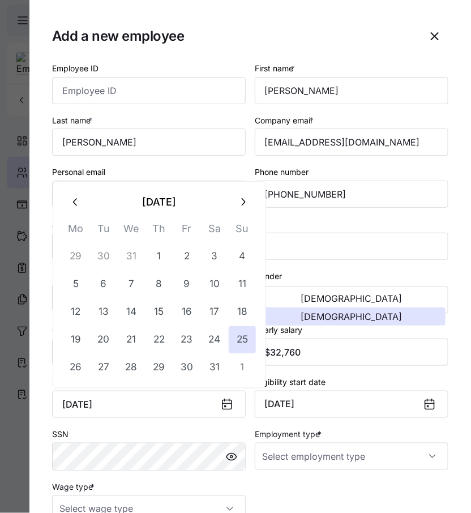
type input "[DATE]"
click at [379, 338] on div "Yearly salary $32,760" at bounding box center [351, 343] width 193 height 43
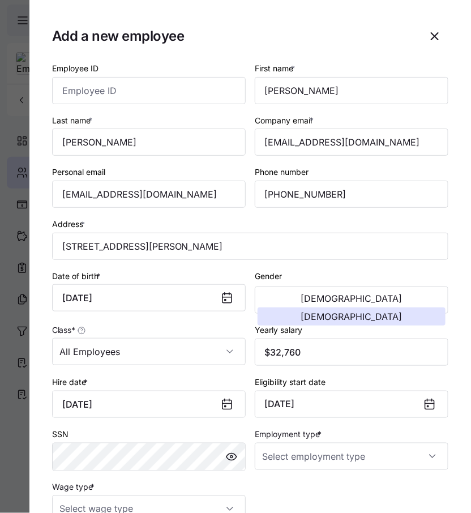
scroll to position [127, 0]
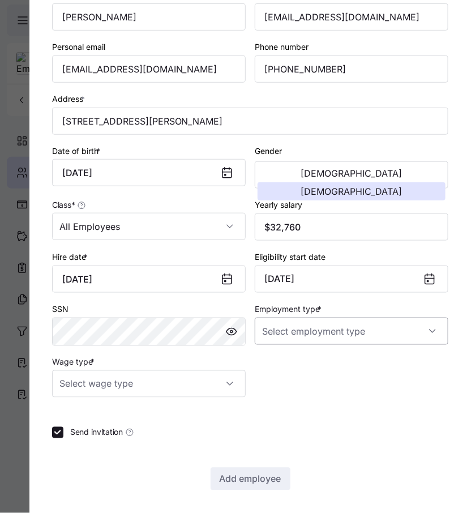
click at [337, 319] on input "Employment type *" at bounding box center [351, 330] width 193 height 27
click at [306, 371] on div "Full Time" at bounding box center [351, 365] width 184 height 24
type input "Full Time"
click at [196, 384] on input "Wage type *" at bounding box center [148, 383] width 193 height 27
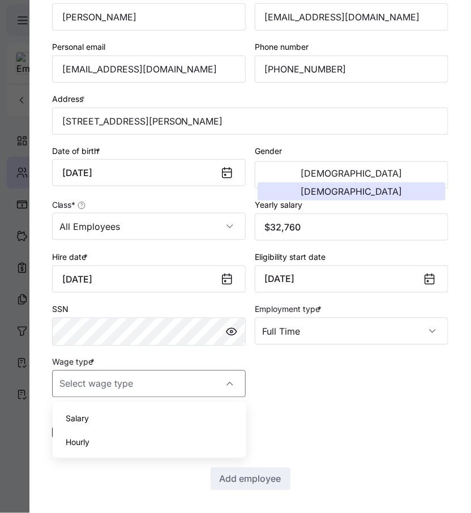
click at [147, 444] on div "Hourly" at bounding box center [149, 442] width 184 height 24
type input "Hourly"
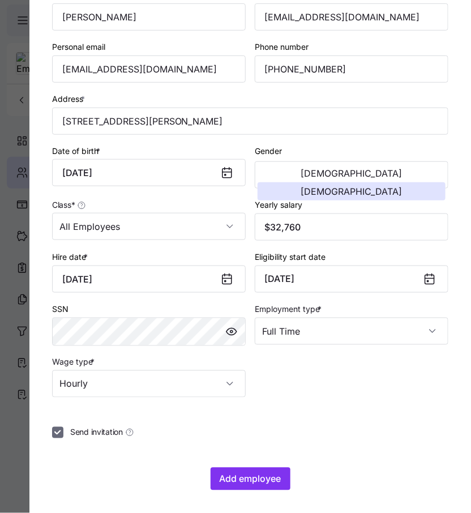
click at [53, 436] on input "Send invitation" at bounding box center [57, 432] width 11 height 11
checkbox input "false"
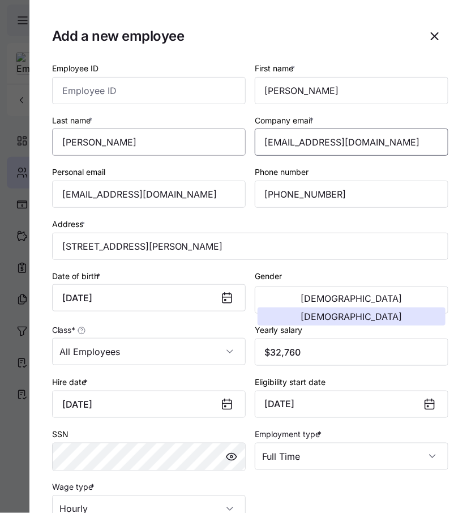
drag, startPoint x: 367, startPoint y: 141, endPoint x: 233, endPoint y: 141, distance: 134.1
click at [233, 141] on div "Employee ID First name * [PERSON_NAME] Last name * [PERSON_NAME] Company email …" at bounding box center [250, 292] width 405 height 470
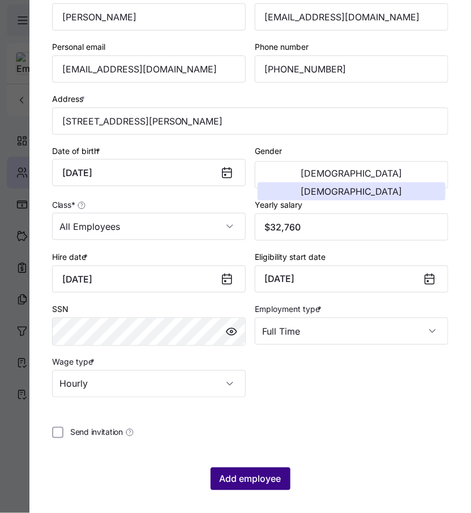
click at [242, 484] on span "Add employee" at bounding box center [251, 479] width 62 height 14
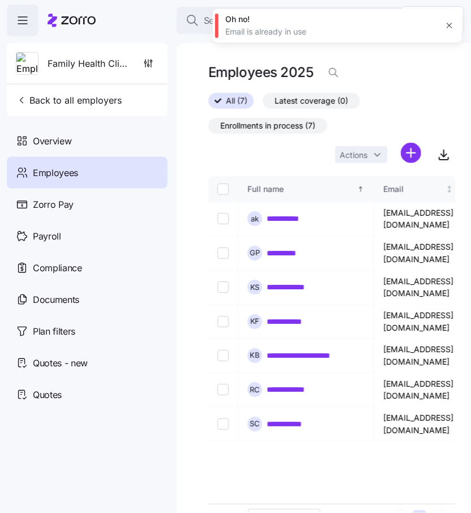
click at [411, 157] on html "**********" at bounding box center [235, 253] width 471 height 506
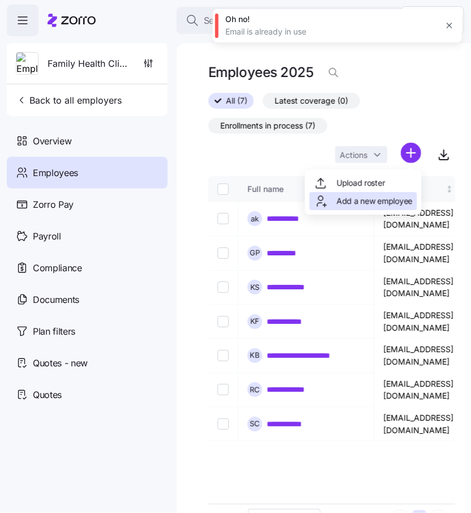
click at [375, 195] on span "Add a new employee" at bounding box center [375, 200] width 76 height 11
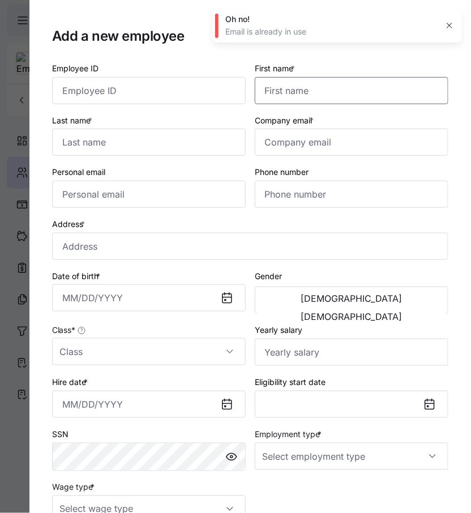
click at [329, 94] on input "First name *" at bounding box center [351, 90] width 193 height 27
paste input "[PERSON_NAME]"
type input "[PERSON_NAME]"
drag, startPoint x: 294, startPoint y: 92, endPoint x: 425, endPoint y: 92, distance: 131.8
click at [425, 92] on input "[PERSON_NAME]" at bounding box center [351, 90] width 193 height 27
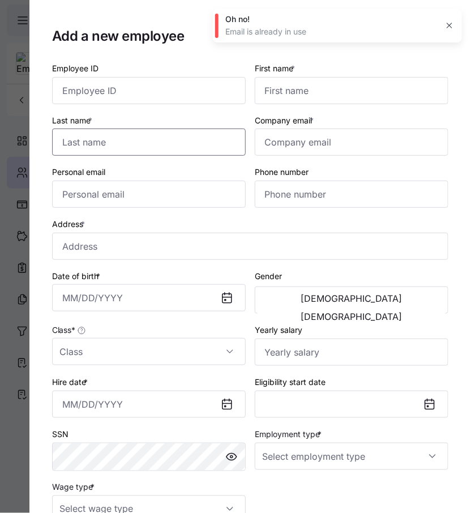
click at [201, 145] on input "Last name *" at bounding box center [148, 141] width 193 height 27
click at [302, 96] on input "First name *" at bounding box center [351, 90] width 193 height 27
type input "[PERSON_NAME]"
click at [291, 149] on input "Company email *" at bounding box center [351, 141] width 193 height 27
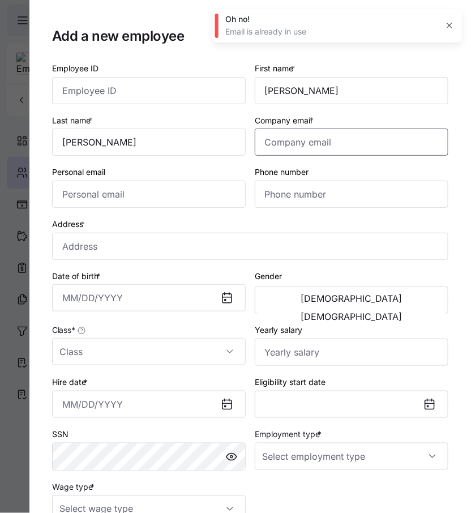
click at [291, 149] on input "Company email *" at bounding box center [351, 141] width 193 height 27
paste input "[PERSON_NAME][EMAIL_ADDRESS][PERSON_NAME][DOMAIN_NAME]"
type input "[PERSON_NAME][EMAIL_ADDRESS][PERSON_NAME][DOMAIN_NAME]"
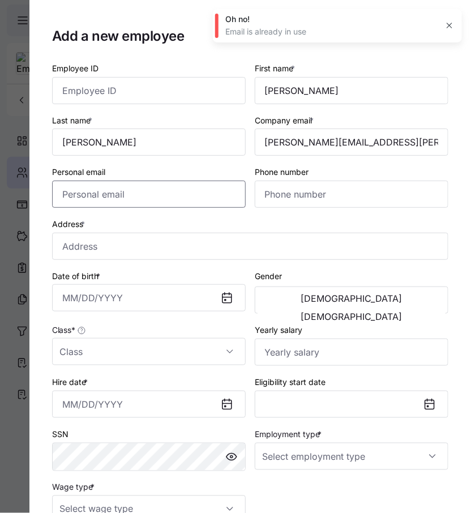
click at [180, 204] on input "Personal email" at bounding box center [148, 193] width 193 height 27
paste input "[PERSON_NAME][EMAIL_ADDRESS][PERSON_NAME][DOMAIN_NAME]"
type input "[PERSON_NAME][EMAIL_ADDRESS][PERSON_NAME][DOMAIN_NAME]"
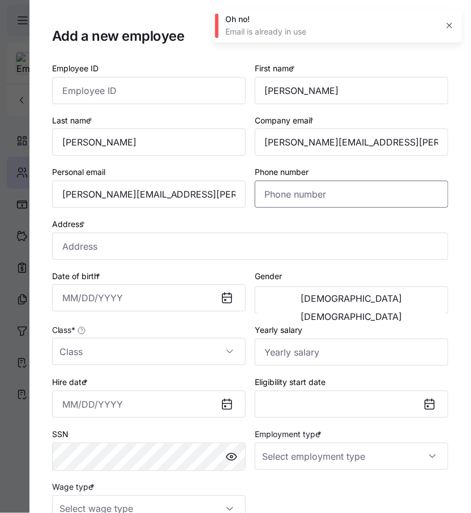
click at [285, 192] on input "Phone number" at bounding box center [351, 193] width 193 height 27
click at [271, 199] on input "Phone number" at bounding box center [351, 193] width 193 height 27
paste input "[PHONE_NUMBER]"
type input "[PHONE_NUMBER]"
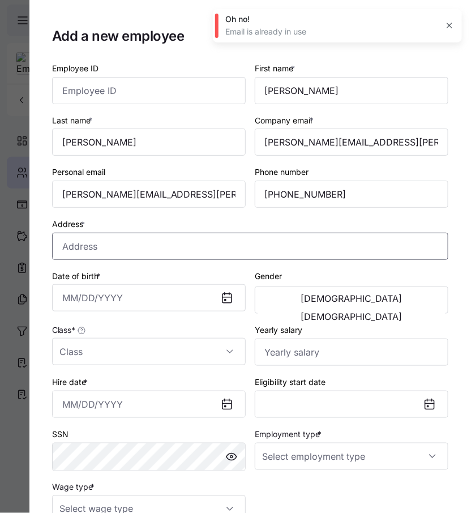
click at [167, 252] on input "Address *" at bounding box center [250, 246] width 396 height 27
paste input "[STREET_ADDRESS]"
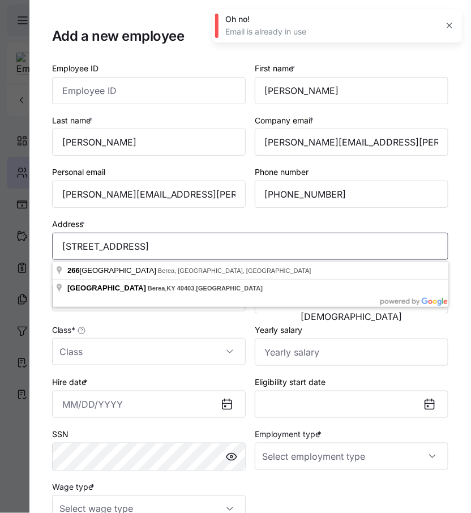
type input "[STREET_ADDRESS]"
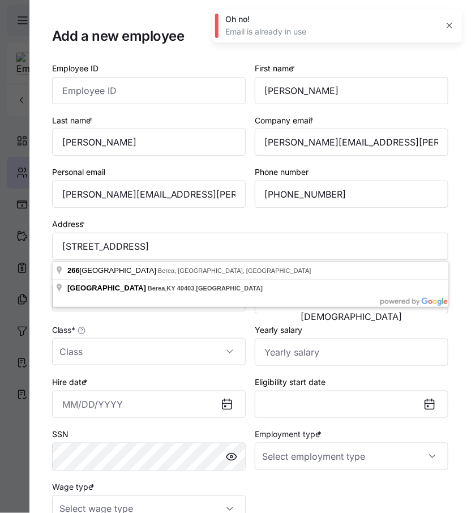
click at [145, 297] on body "**********" at bounding box center [235, 253] width 471 height 506
click at [145, 297] on input "Date of birth *" at bounding box center [148, 297] width 193 height 27
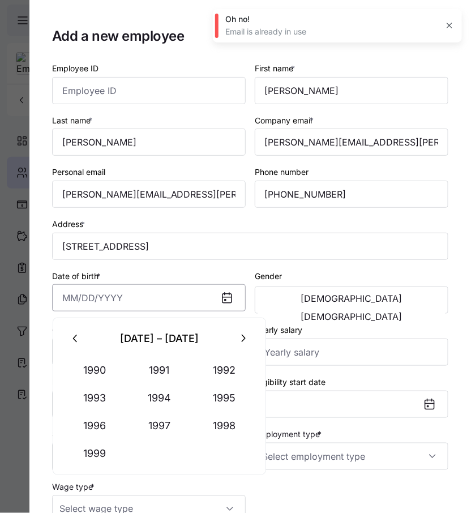
click at [145, 298] on input "Date of birth *" at bounding box center [148, 297] width 193 height 27
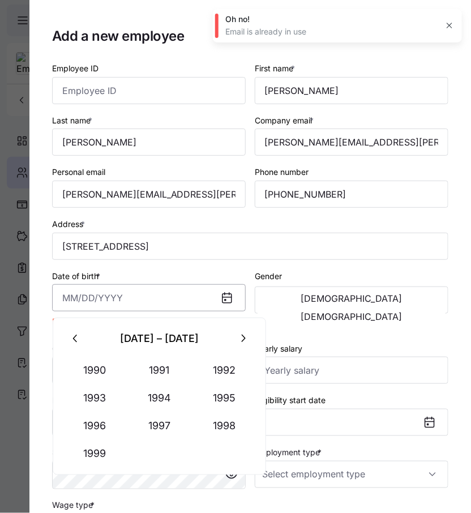
click at [143, 298] on input "Date of birth *" at bounding box center [148, 297] width 193 height 27
paste input "[DATE]"
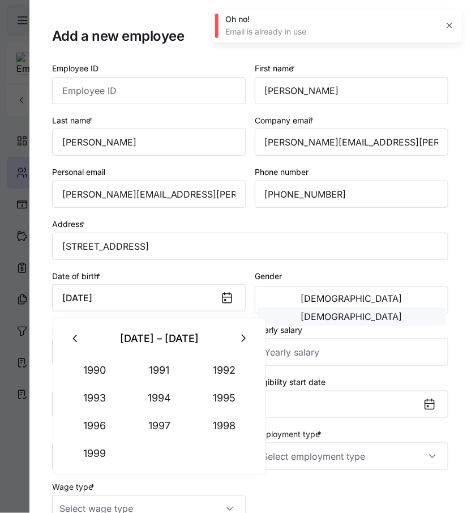
type input "[DATE]"
click at [381, 307] on button "[DEMOGRAPHIC_DATA]" at bounding box center [351, 316] width 188 height 18
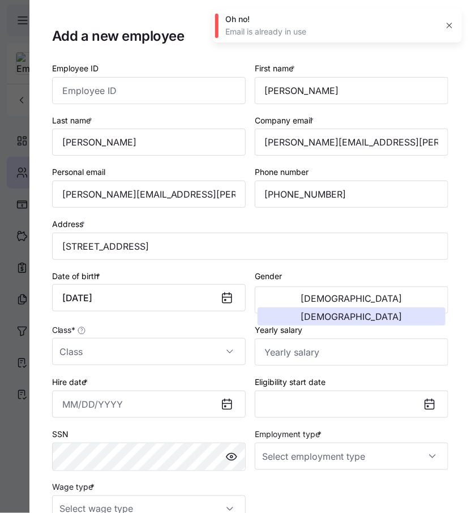
scroll to position [67, 0]
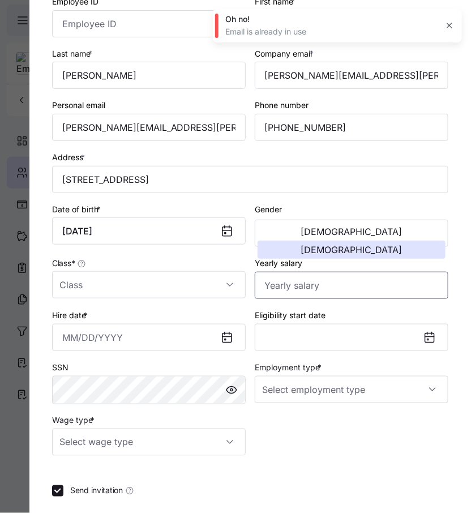
click at [300, 287] on input "Yearly salary" at bounding box center [351, 285] width 193 height 27
paste input "$32,760"
type input "$32,760"
click at [178, 296] on input "Class *" at bounding box center [148, 284] width 193 height 27
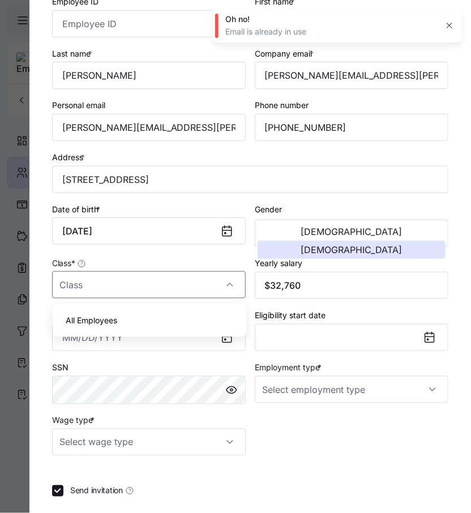
click at [152, 330] on div "All Employees" at bounding box center [149, 320] width 184 height 24
type input "All Employees"
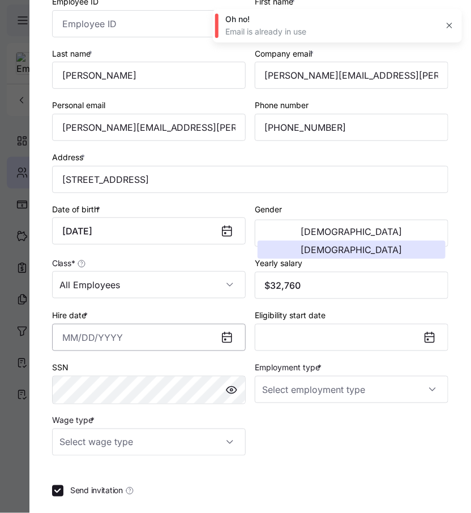
click at [147, 341] on input "Hire date *" at bounding box center [148, 337] width 193 height 27
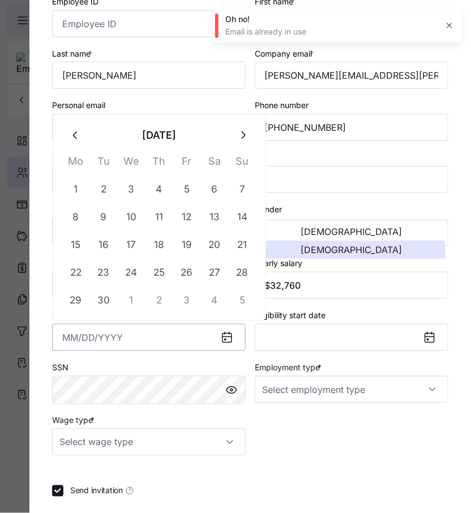
paste input "[DATE]"
click at [183, 191] on button "1" at bounding box center [186, 188] width 27 height 27
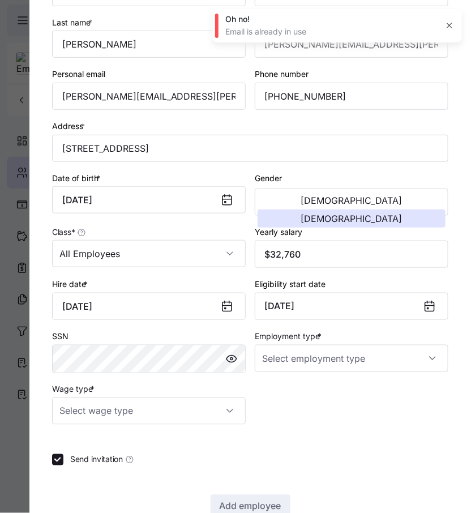
scroll to position [127, 0]
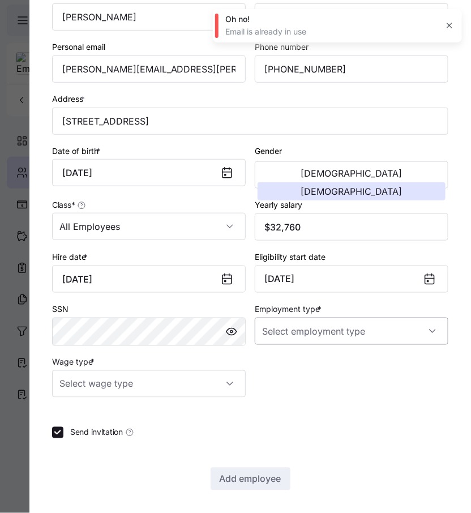
type input "[DATE]"
click at [341, 332] on input "Employment type *" at bounding box center [351, 330] width 193 height 27
click at [317, 362] on div "Full Time" at bounding box center [351, 365] width 184 height 24
type input "Full Time"
click at [170, 371] on input "Wage type *" at bounding box center [148, 383] width 193 height 27
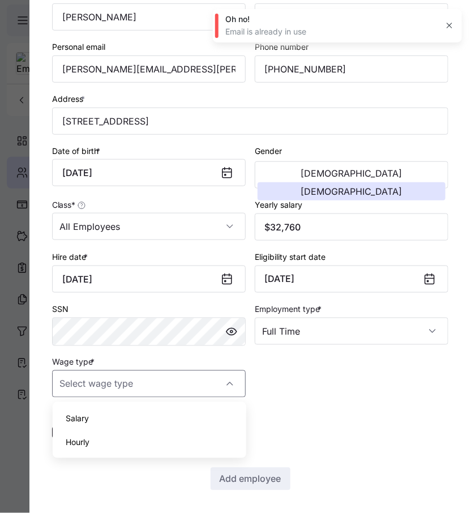
click at [115, 442] on div "Hourly" at bounding box center [149, 442] width 184 height 24
type input "Hourly"
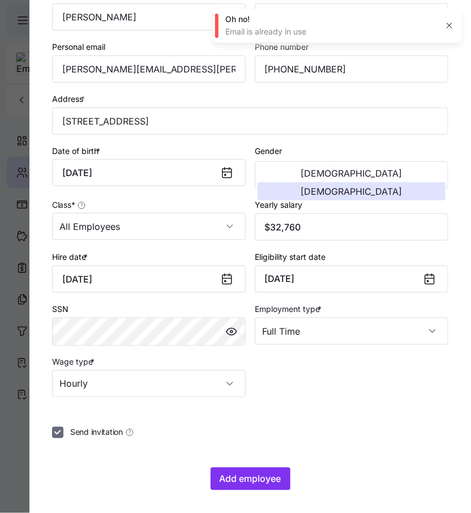
click at [61, 434] on input "Send invitation" at bounding box center [57, 432] width 11 height 11
checkbox input "false"
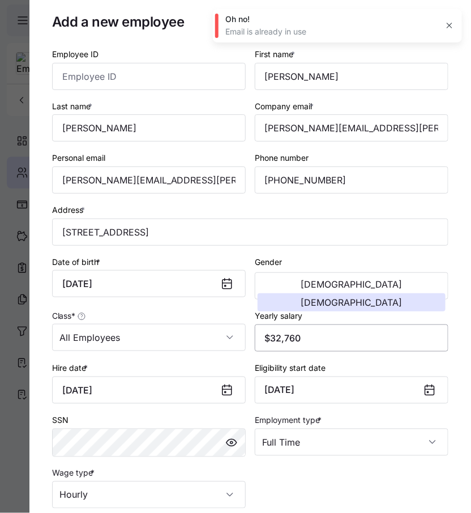
scroll to position [0, 0]
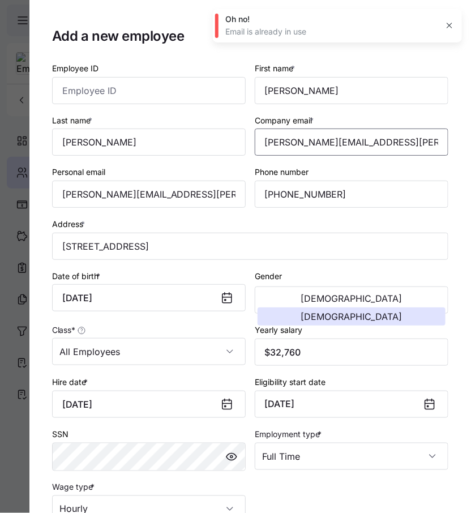
click at [336, 148] on input "[PERSON_NAME][EMAIL_ADDRESS][PERSON_NAME][DOMAIN_NAME]" at bounding box center [351, 141] width 193 height 27
drag, startPoint x: 418, startPoint y: 144, endPoint x: 132, endPoint y: 144, distance: 285.7
click at [132, 144] on div "Employee ID First name * [PERSON_NAME] Last name * [PERSON_NAME] Company email …" at bounding box center [250, 292] width 405 height 470
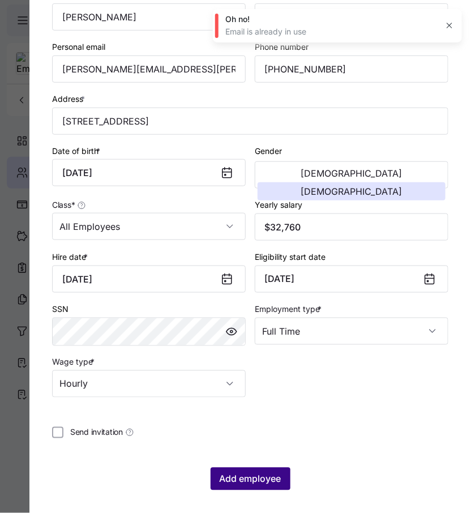
click at [265, 470] on button "Add employee" at bounding box center [250, 478] width 80 height 23
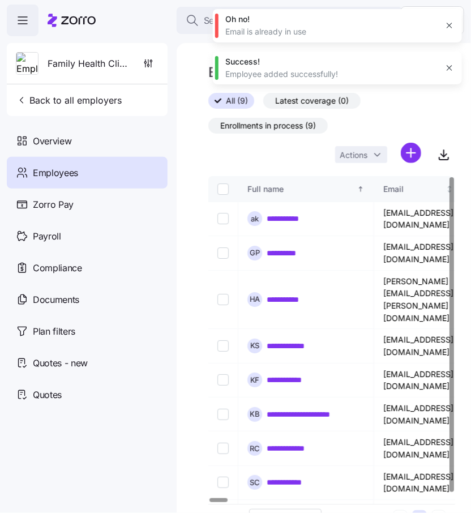
click at [453, 71] on icon "button" at bounding box center [449, 67] width 9 height 9
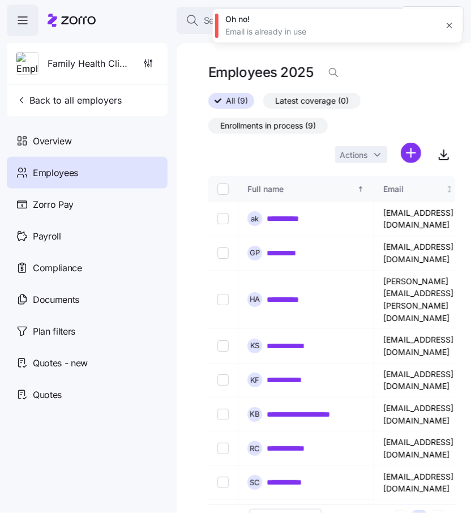
click at [448, 24] on icon "button" at bounding box center [448, 25] width 5 height 5
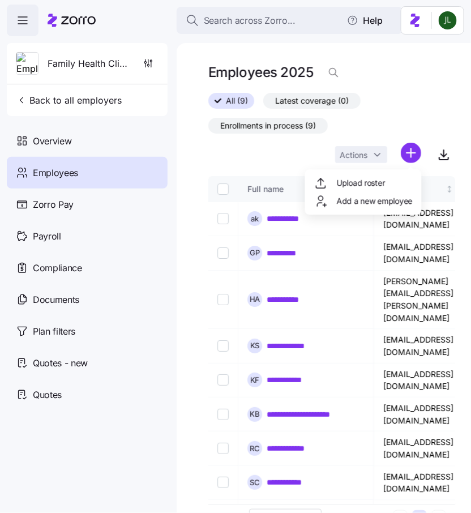
click at [411, 154] on html "**********" at bounding box center [235, 253] width 471 height 506
click at [392, 200] on span "Add a new employee" at bounding box center [375, 200] width 76 height 11
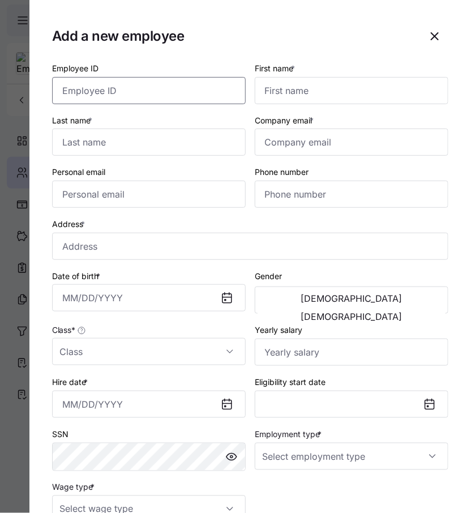
click at [161, 94] on input "Employee ID" at bounding box center [148, 90] width 193 height 27
click at [292, 104] on div "First name *" at bounding box center [351, 83] width 203 height 52
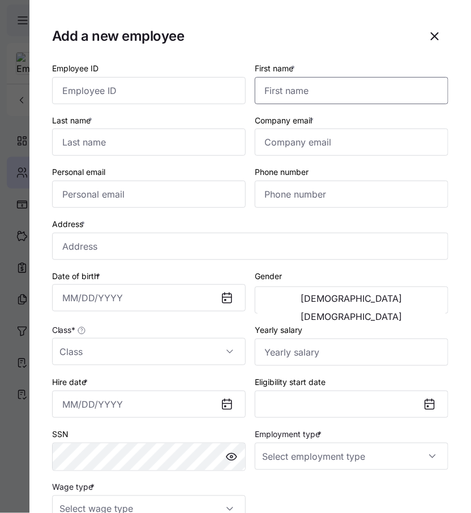
click at [285, 96] on input "First name *" at bounding box center [351, 90] width 193 height 27
paste input "[PERSON_NAME]"
type input "[PERSON_NAME]"
click at [149, 135] on input "Last name *" at bounding box center [148, 141] width 193 height 27
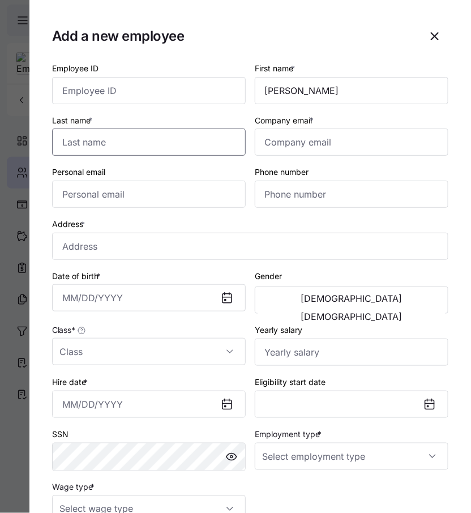
paste input "A"
type input "[PERSON_NAME]"
click at [159, 200] on input "Personal email" at bounding box center [148, 193] width 193 height 27
paste input "[EMAIL_ADDRESS][DOMAIN_NAME]"
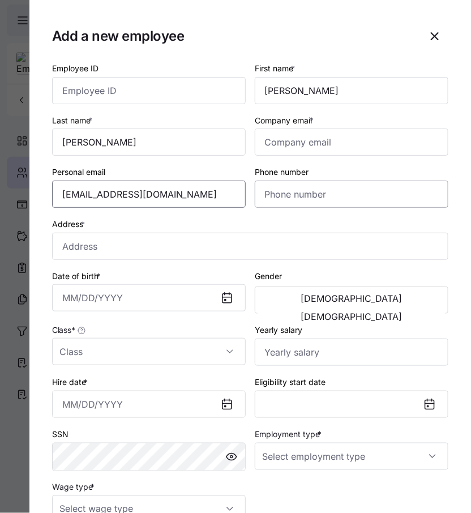
type input "[EMAIL_ADDRESS][DOMAIN_NAME]"
click at [319, 197] on input "Phone number" at bounding box center [351, 193] width 193 height 27
paste input "tel"
click at [273, 144] on input "Company email *" at bounding box center [351, 141] width 193 height 27
paste input "[EMAIL_ADDRESS][DOMAIN_NAME]"
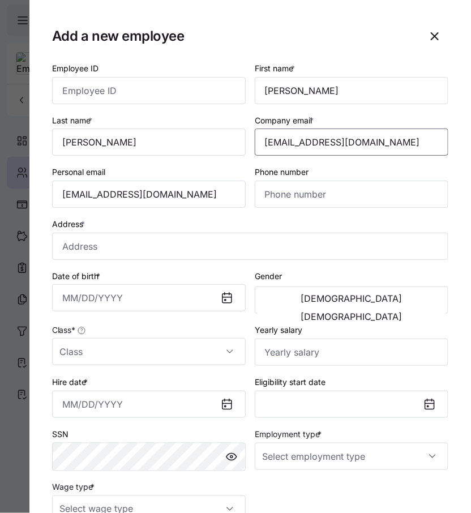
type input "[EMAIL_ADDRESS][DOMAIN_NAME]"
click at [299, 192] on input "Phone number" at bounding box center [351, 193] width 193 height 27
paste input "[PHONE_NUMBER]"
type input "[PHONE_NUMBER]"
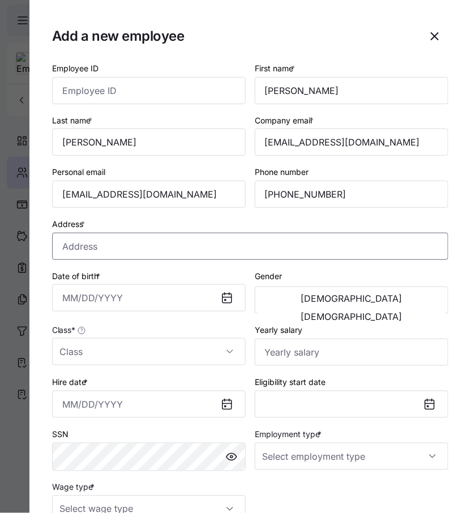
click at [274, 247] on input "Address *" at bounding box center [250, 246] width 396 height 27
paste input "[STREET_ADDRESS]"
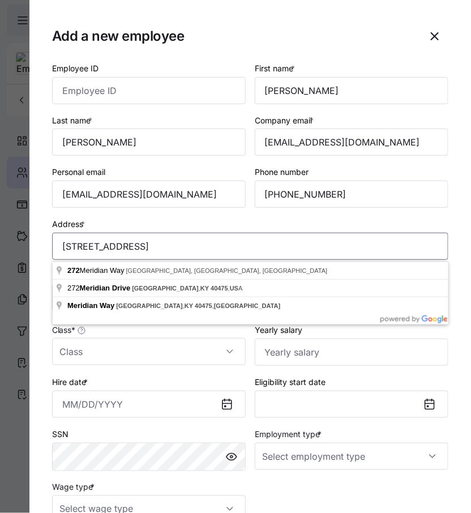
type input "[STREET_ADDRESS]"
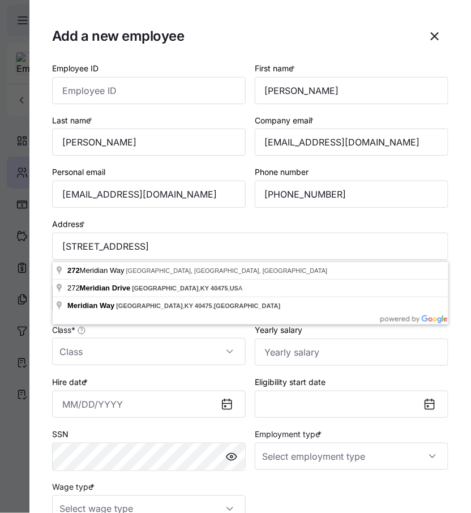
click at [152, 376] on div "Hire date *" at bounding box center [148, 396] width 193 height 43
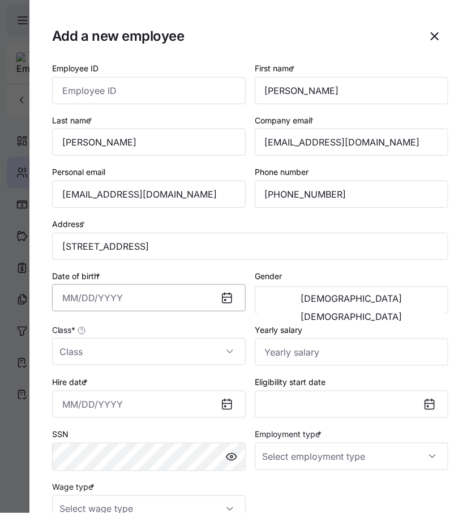
click at [94, 301] on input "Date of birth *" at bounding box center [148, 297] width 193 height 27
paste input "[DATE]"
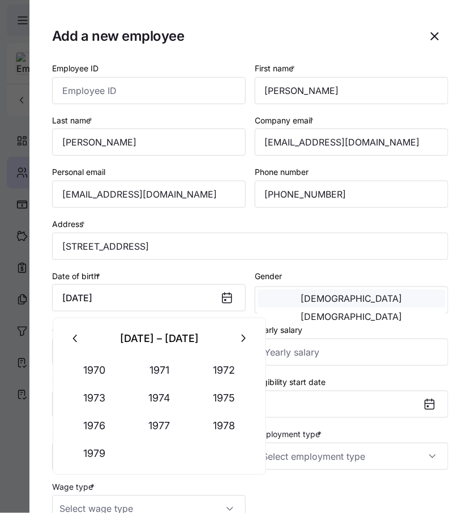
type input "[DATE]"
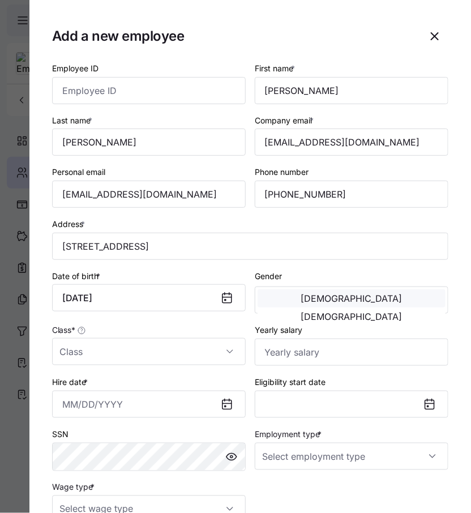
click at [308, 303] on span "[DEMOGRAPHIC_DATA]" at bounding box center [351, 298] width 101 height 9
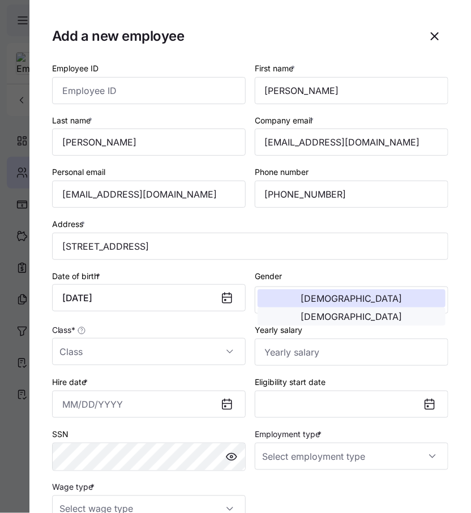
click at [402, 312] on span "[DEMOGRAPHIC_DATA]" at bounding box center [351, 316] width 101 height 9
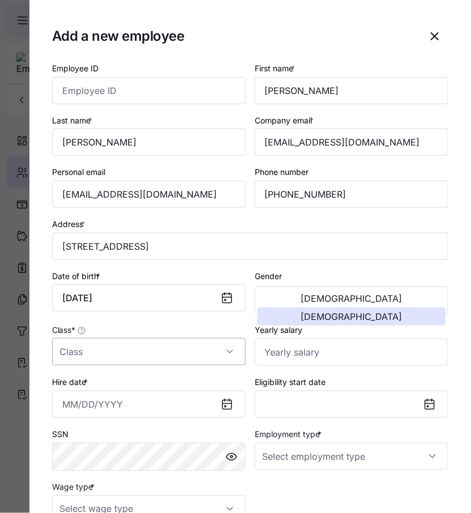
click at [221, 347] on input "Class *" at bounding box center [148, 351] width 193 height 27
click at [113, 391] on span "All Employees" at bounding box center [91, 387] width 51 height 12
type input "All Employees"
click at [306, 352] on input "Yearly salary" at bounding box center [351, 351] width 193 height 27
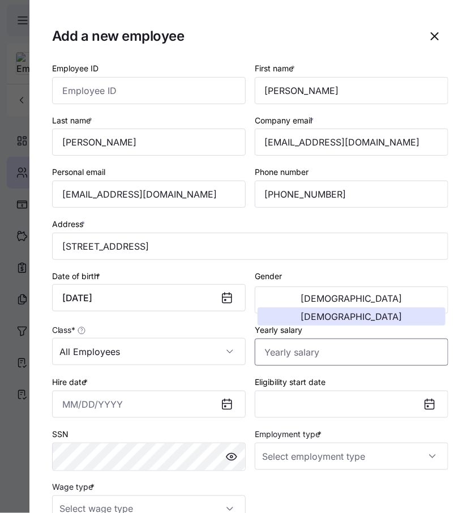
paste input "$3"
type input "$39,000"
click at [121, 407] on input "Hire date *" at bounding box center [148, 403] width 193 height 27
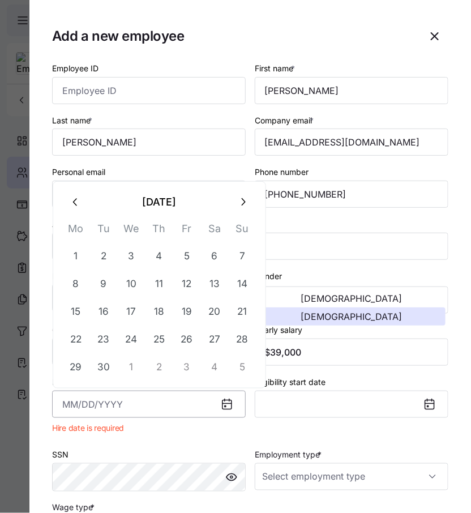
click at [171, 399] on input "Hire date *" at bounding box center [148, 403] width 193 height 27
paste input "[DATE]"
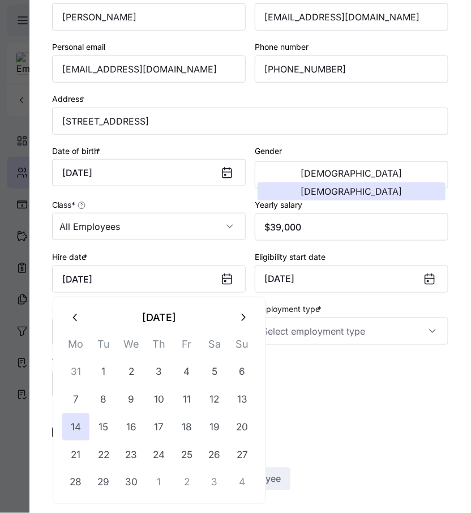
type input "[DATE]"
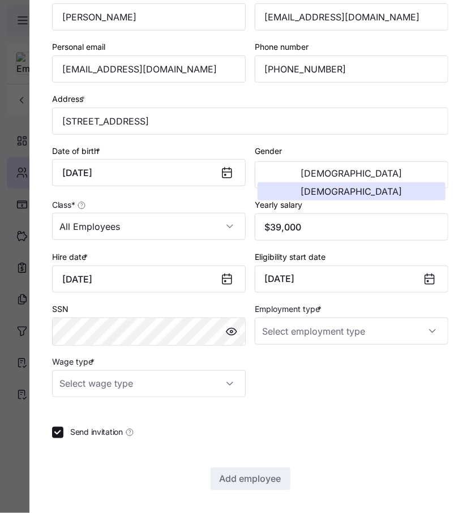
click at [351, 345] on div "Employment type *" at bounding box center [351, 323] width 203 height 53
click at [346, 324] on input "Employment type *" at bounding box center [351, 330] width 193 height 27
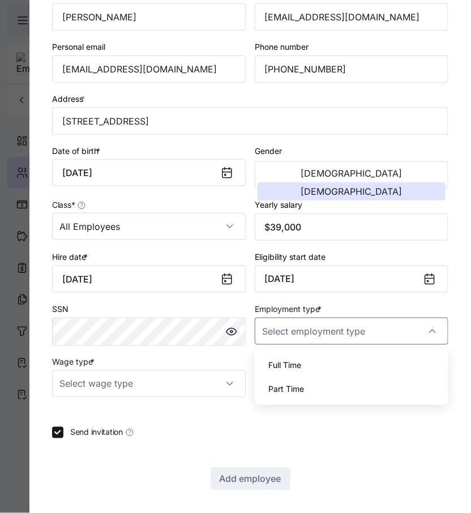
click at [311, 364] on div "Full Time" at bounding box center [351, 365] width 184 height 24
type input "Full Time"
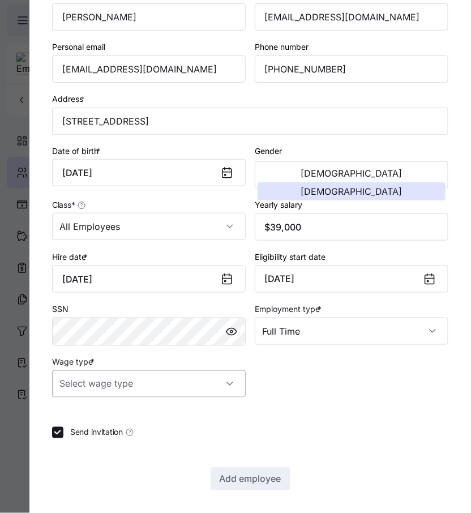
click at [158, 386] on input "Wage type *" at bounding box center [148, 383] width 193 height 27
click at [109, 440] on div "Hourly" at bounding box center [149, 442] width 184 height 24
type input "Hourly"
click at [84, 432] on span "Send invitation" at bounding box center [96, 432] width 53 height 11
click at [63, 432] on input "Send invitation" at bounding box center [57, 432] width 11 height 11
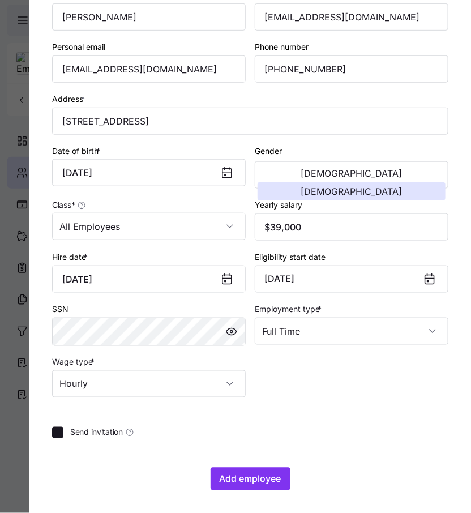
checkbox input "false"
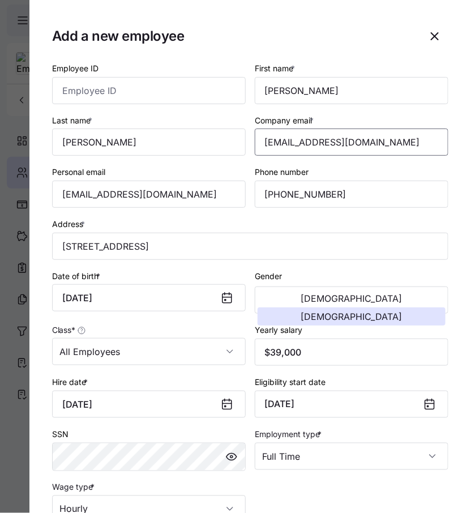
drag, startPoint x: 403, startPoint y: 135, endPoint x: 111, endPoint y: 122, distance: 292.2
click at [111, 122] on div "Employee ID First name * [PERSON_NAME] Last name * [PERSON_NAME] Company email …" at bounding box center [250, 292] width 405 height 470
drag, startPoint x: 376, startPoint y: 147, endPoint x: 200, endPoint y: 147, distance: 175.4
click at [200, 147] on div "Employee ID First name * [PERSON_NAME] Last name * [PERSON_NAME] Company email …" at bounding box center [250, 292] width 405 height 470
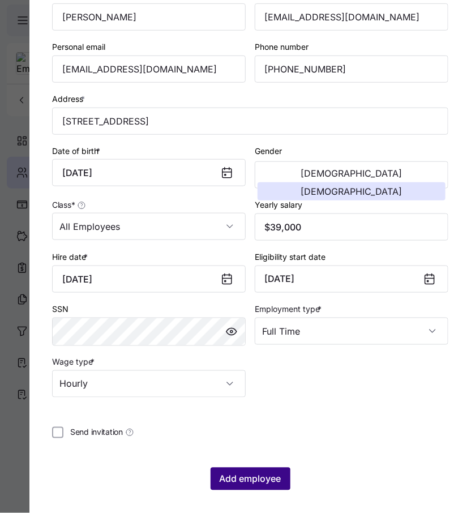
click at [256, 483] on span "Add employee" at bounding box center [251, 479] width 62 height 14
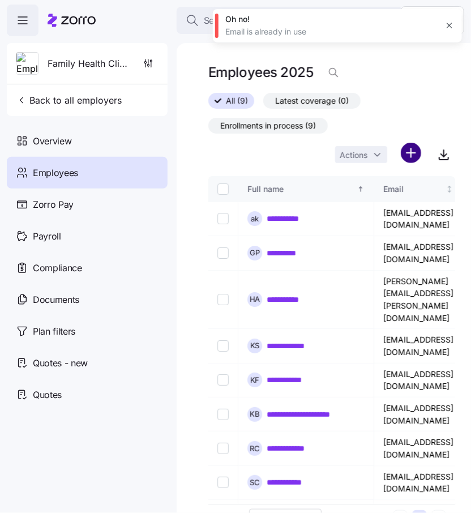
click at [412, 151] on html "**********" at bounding box center [235, 253] width 471 height 506
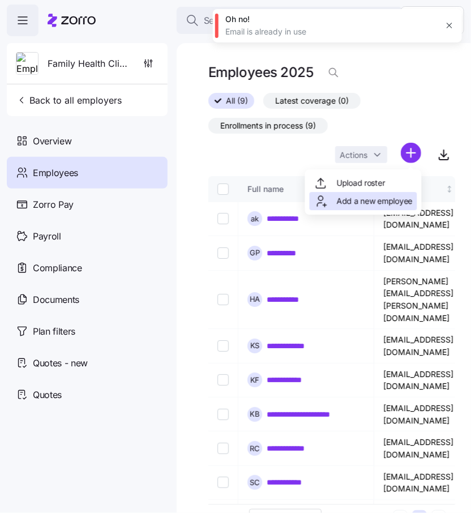
click at [384, 199] on span "Add a new employee" at bounding box center [375, 200] width 76 height 11
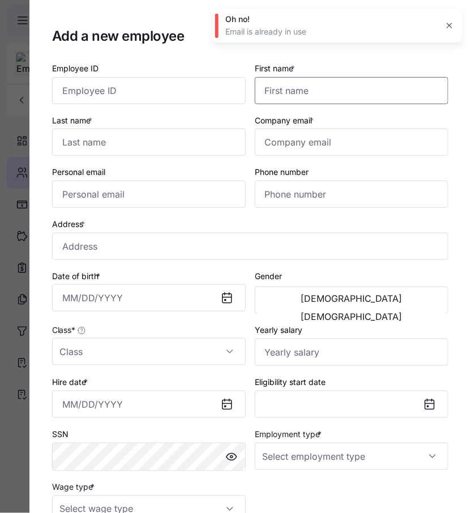
click at [316, 93] on input "First name *" at bounding box center [351, 90] width 193 height 27
paste input "[PERSON_NAME]"
type input "[PERSON_NAME]"
click at [170, 143] on input "Last name *" at bounding box center [148, 141] width 193 height 27
paste input "K"
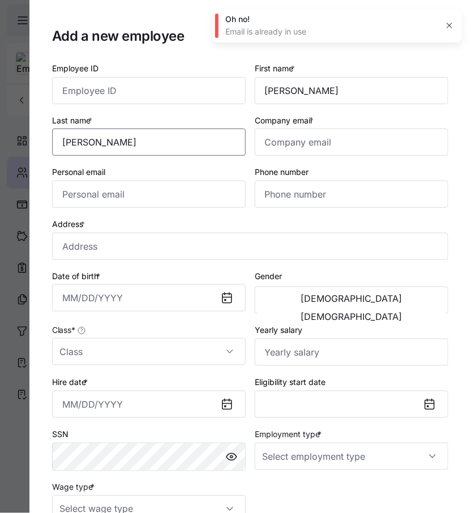
type input "[PERSON_NAME]"
click at [309, 140] on input "Company email *" at bounding box center [351, 141] width 193 height 27
paste input "[EMAIL_ADDRESS][DOMAIN_NAME]"
type input "[EMAIL_ADDRESS][DOMAIN_NAME]"
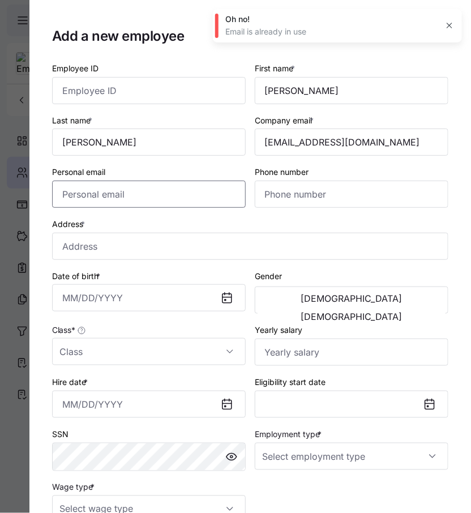
click at [171, 201] on input "Personal email" at bounding box center [148, 193] width 193 height 27
paste input "[EMAIL_ADDRESS][DOMAIN_NAME]"
type input "[EMAIL_ADDRESS][DOMAIN_NAME]"
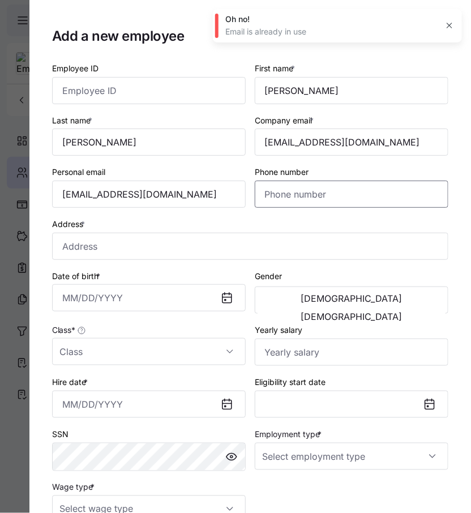
click at [320, 193] on input "Phone number" at bounding box center [351, 193] width 193 height 27
paste input "[PHONE_NUMBER]"
type input "[PHONE_NUMBER]"
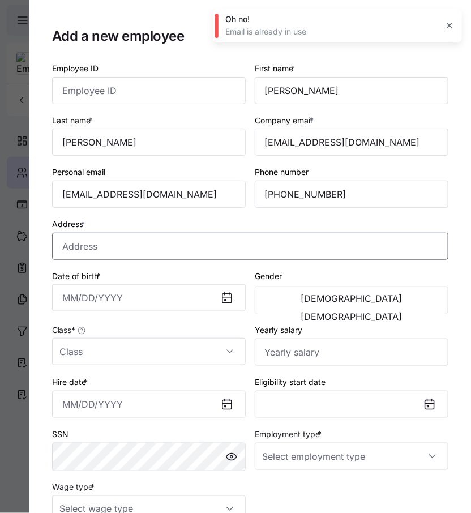
click at [127, 248] on input "Address *" at bounding box center [250, 246] width 396 height 27
paste input "[STREET_ADDRESS]"
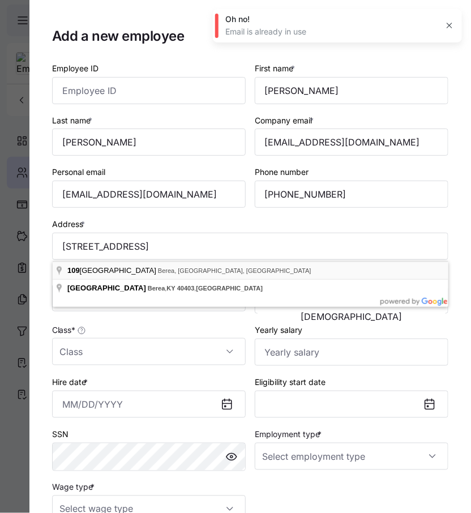
type input "[STREET_ADDRESS]"
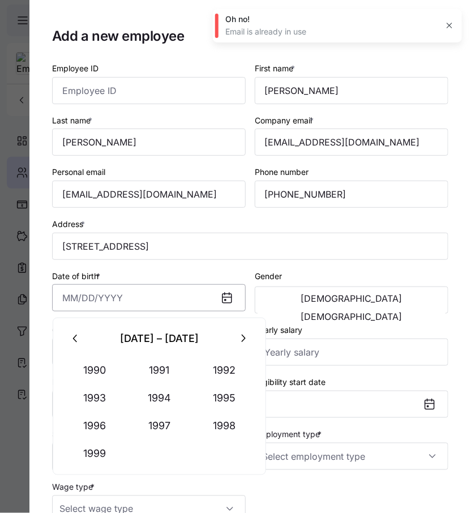
click at [143, 302] on input "Date of birth *" at bounding box center [148, 297] width 193 height 27
paste input "[DATE]"
type input "[DATE]"
click at [321, 295] on button "[DEMOGRAPHIC_DATA]" at bounding box center [351, 298] width 188 height 18
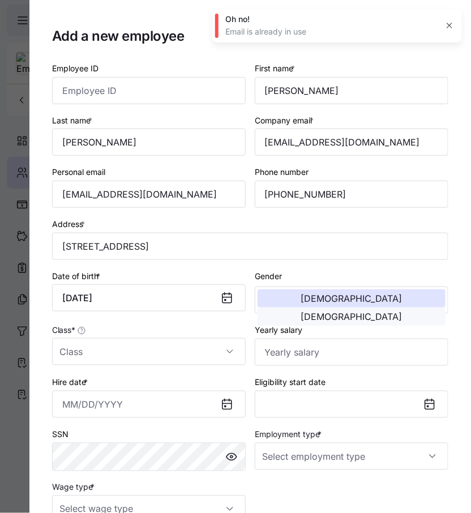
click at [390, 312] on span "[DEMOGRAPHIC_DATA]" at bounding box center [351, 316] width 101 height 9
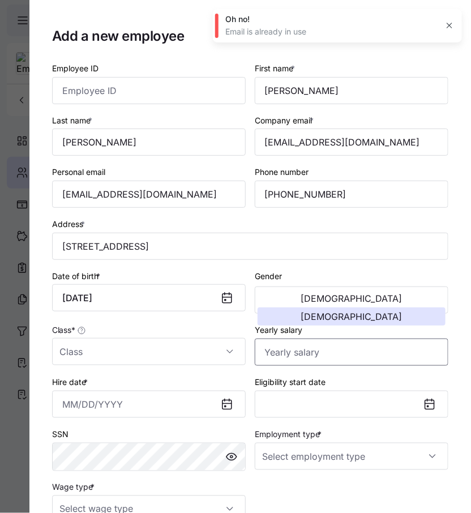
click at [309, 351] on input "Yearly salary" at bounding box center [351, 351] width 193 height 27
paste input "$46,800"
type input "$46,800"
click at [117, 405] on input "Hire date *" at bounding box center [148, 403] width 193 height 27
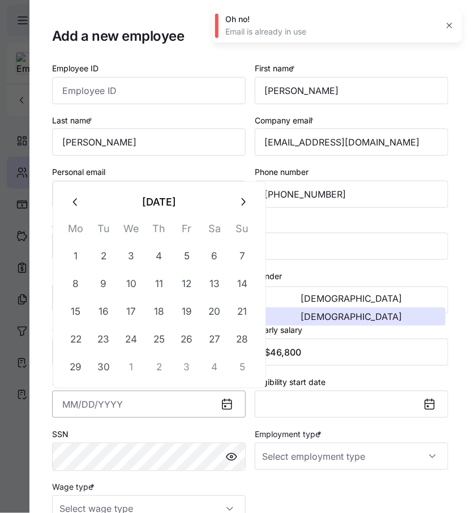
paste input "[DATE]"
click at [67, 369] on button "24" at bounding box center [75, 367] width 27 height 27
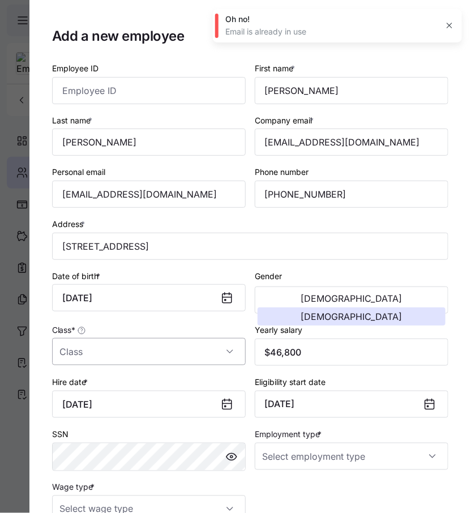
type input "[DATE]"
click at [118, 363] on input "Class *" at bounding box center [148, 351] width 193 height 27
click at [117, 385] on span "All Employees" at bounding box center [91, 387] width 51 height 12
type input "All Employees"
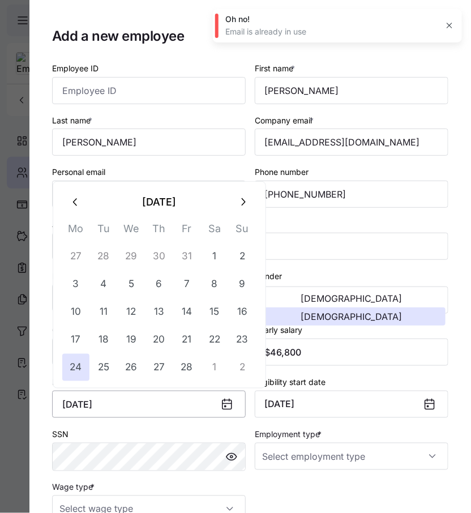
click at [144, 399] on input "[DATE]" at bounding box center [148, 403] width 193 height 27
click at [417, 372] on div "Eligibility start date [DATE]" at bounding box center [351, 396] width 203 height 52
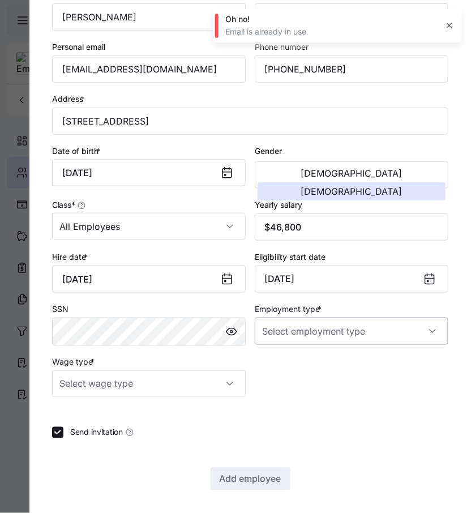
click at [350, 330] on input "Employment type *" at bounding box center [351, 330] width 193 height 27
click at [324, 359] on div "Full Time" at bounding box center [351, 365] width 184 height 24
type input "Full Time"
click at [147, 386] on input "Wage type *" at bounding box center [148, 383] width 193 height 27
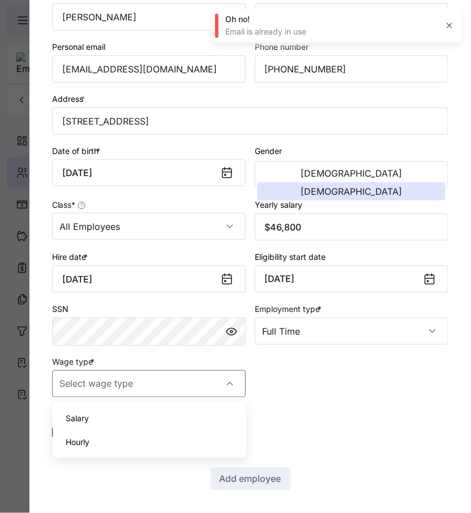
click at [106, 436] on div "Hourly" at bounding box center [149, 442] width 184 height 24
type input "Hourly"
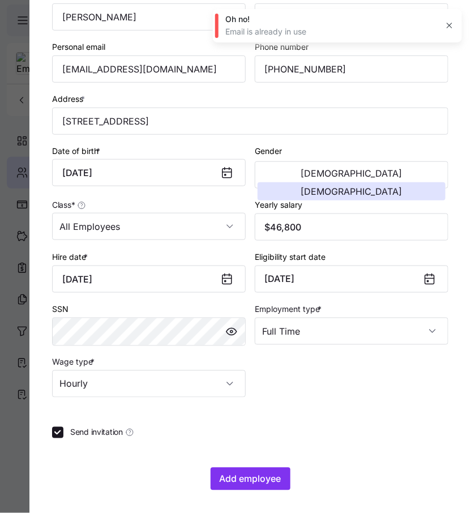
click at [72, 434] on span "Send invitation" at bounding box center [96, 432] width 53 height 11
click at [63, 434] on input "Send invitation" at bounding box center [57, 432] width 11 height 11
checkbox input "false"
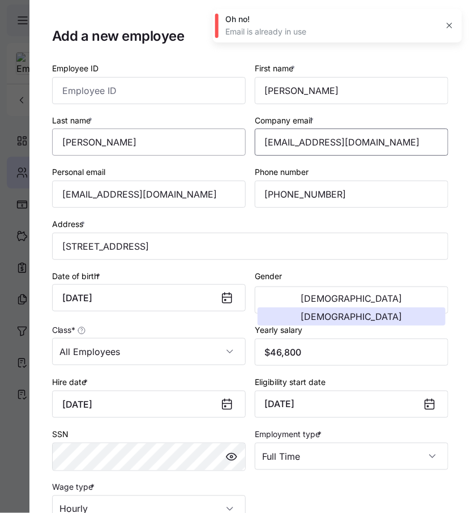
drag, startPoint x: 398, startPoint y: 141, endPoint x: 145, endPoint y: 132, distance: 253.1
click at [145, 132] on div "Employee ID First name * [PERSON_NAME] Last name * [PERSON_NAME] Company email …" at bounding box center [250, 292] width 405 height 470
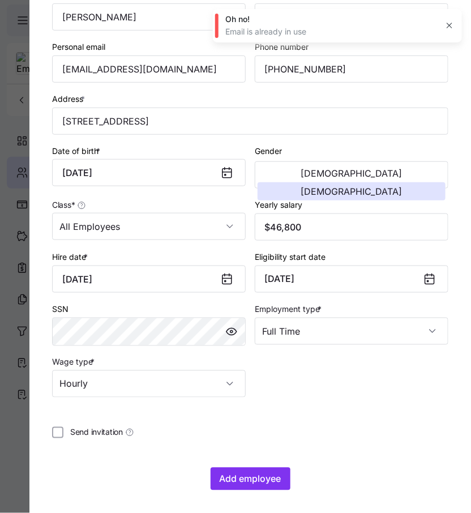
click at [272, 465] on div "Employee ID First name * [PERSON_NAME] Last name * [PERSON_NAME] Company email …" at bounding box center [250, 213] width 396 height 554
click at [264, 482] on span "Add employee" at bounding box center [251, 479] width 62 height 14
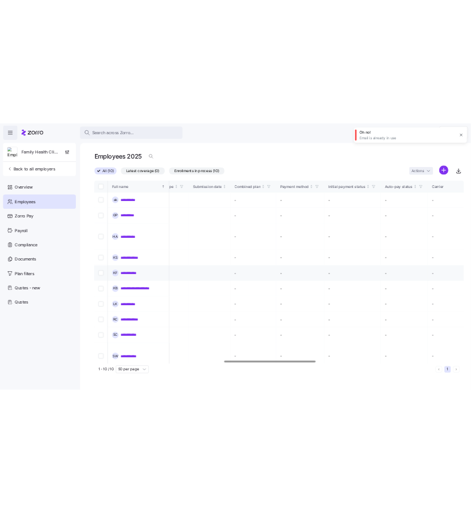
scroll to position [0, 0]
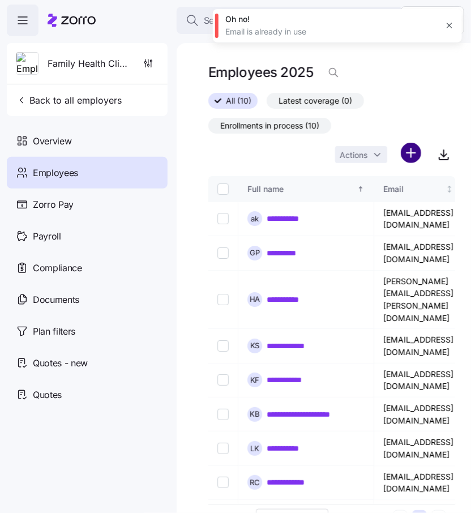
click at [412, 152] on html "**********" at bounding box center [235, 253] width 471 height 506
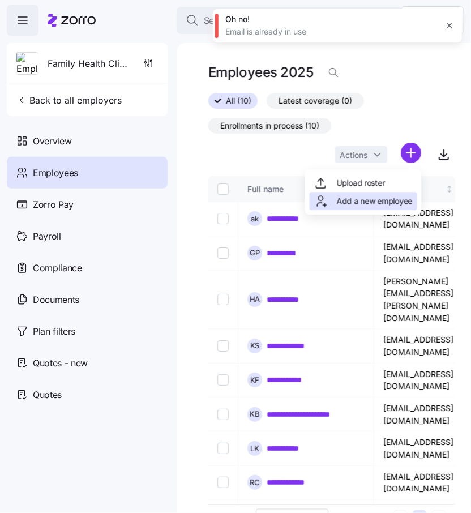
click at [377, 199] on span "Add a new employee" at bounding box center [375, 200] width 76 height 11
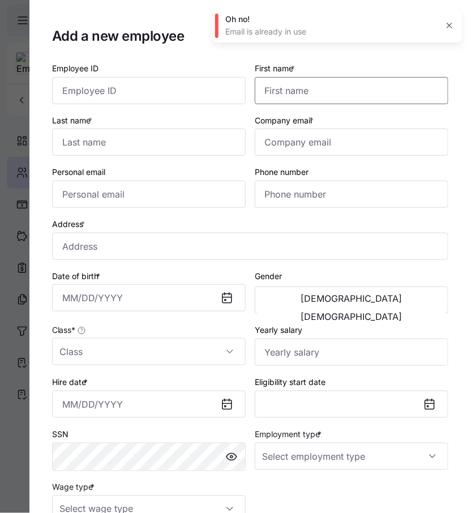
click at [278, 94] on input "First name *" at bounding box center [351, 90] width 193 height 27
paste input "[PERSON_NAME]"
type input "[PERSON_NAME]"
click at [145, 144] on input "Last name *" at bounding box center [148, 141] width 193 height 27
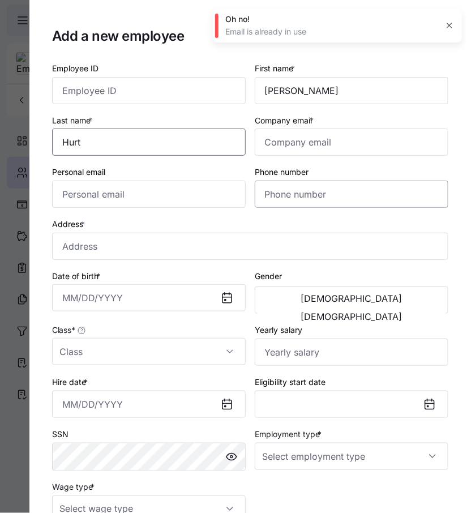
type input "Hurt"
click at [158, 194] on input "Personal email" at bounding box center [148, 193] width 193 height 27
paste input "[EMAIL_ADDRESS][DOMAIN_NAME]"
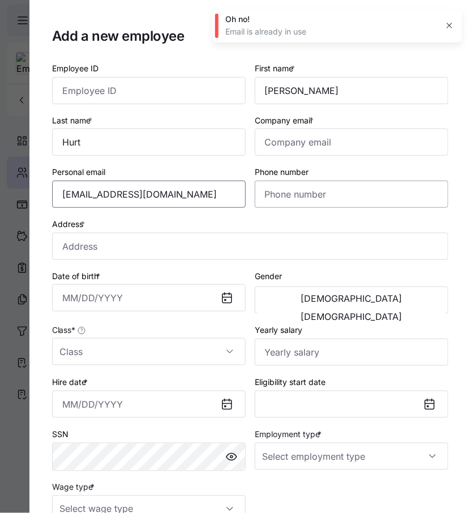
type input "[EMAIL_ADDRESS][DOMAIN_NAME]"
click at [313, 204] on input "Phone number" at bounding box center [351, 193] width 193 height 27
paste input "80"
type input "8"
click at [398, 138] on input "Company email *" at bounding box center [351, 141] width 193 height 27
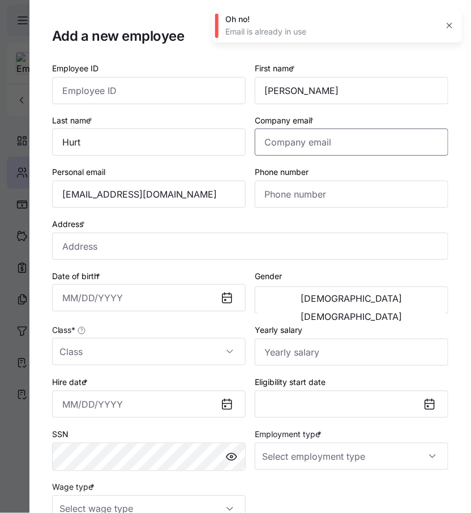
paste input "[EMAIL_ADDRESS][DOMAIN_NAME]"
type input "[EMAIL_ADDRESS][DOMAIN_NAME]"
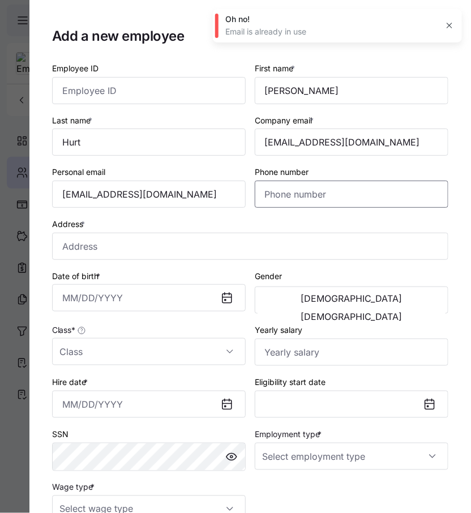
click at [286, 194] on input "Phone number" at bounding box center [351, 193] width 193 height 27
paste input "[PHONE_NUMBER]"
type input "[PHONE_NUMBER]"
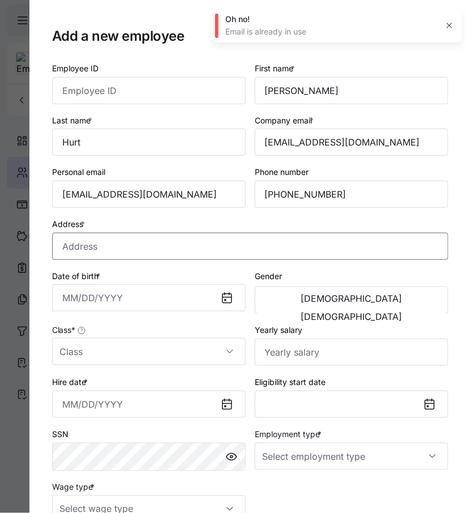
click at [118, 251] on input "Address *" at bounding box center [250, 246] width 396 height 27
paste input "[STREET_ADDRESS]"
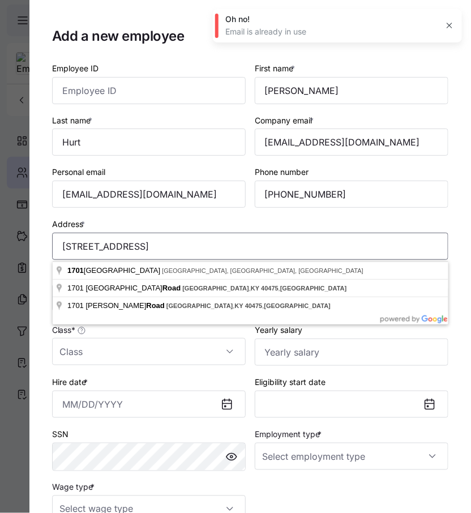
type input "[STREET_ADDRESS]"
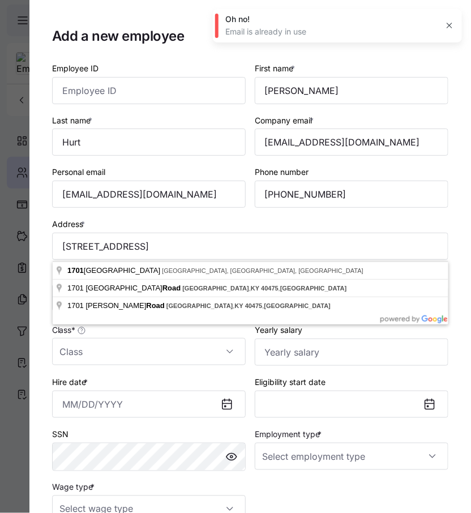
click at [194, 367] on div "Class *" at bounding box center [149, 344] width 203 height 52
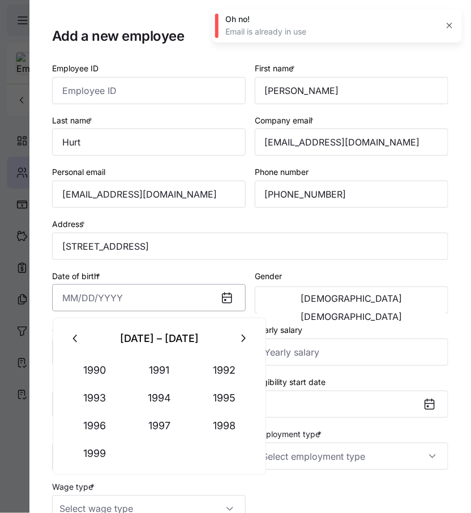
click at [145, 305] on input "Date of birth *" at bounding box center [148, 297] width 193 height 27
paste input "[DATE]"
type input "[DATE]"
click at [392, 312] on span "[DEMOGRAPHIC_DATA]" at bounding box center [351, 316] width 101 height 9
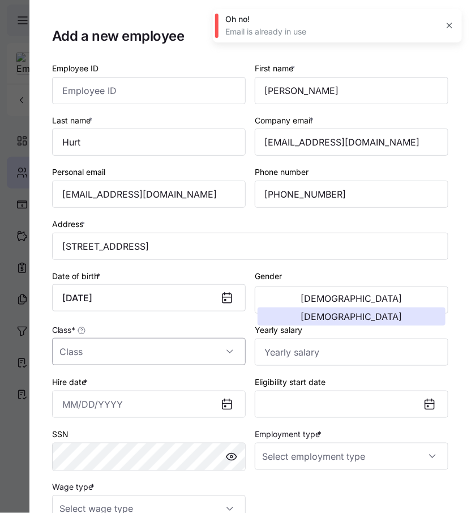
click at [210, 356] on input "Class *" at bounding box center [148, 351] width 193 height 27
click at [147, 399] on div "All Employees" at bounding box center [149, 388] width 184 height 24
type input "All Employees"
click at [324, 350] on input "Yearly salary" at bounding box center [351, 351] width 193 height 27
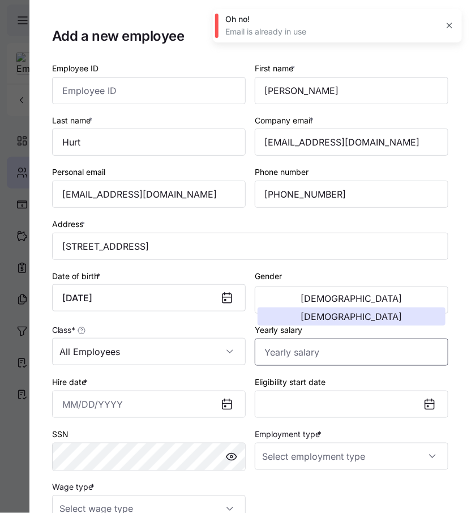
paste input "$45,240"
type input "$45,240"
click at [102, 408] on input "Hire date *" at bounding box center [148, 403] width 193 height 27
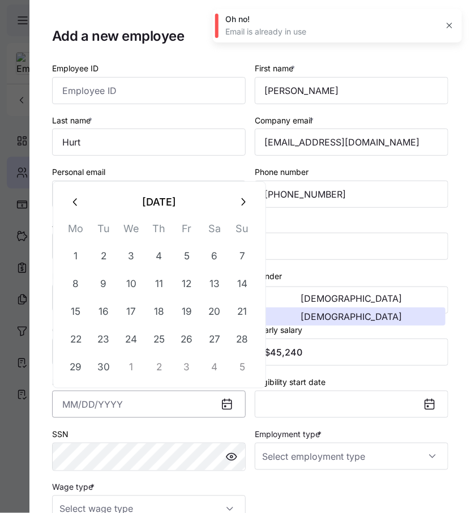
paste input "1"
click at [179, 250] on button "1" at bounding box center [186, 256] width 27 height 27
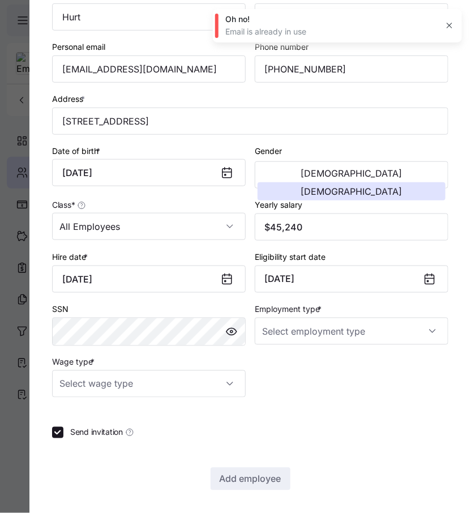
scroll to position [127, 0]
type input "[DATE]"
click at [334, 337] on input "Employment type *" at bounding box center [351, 330] width 193 height 27
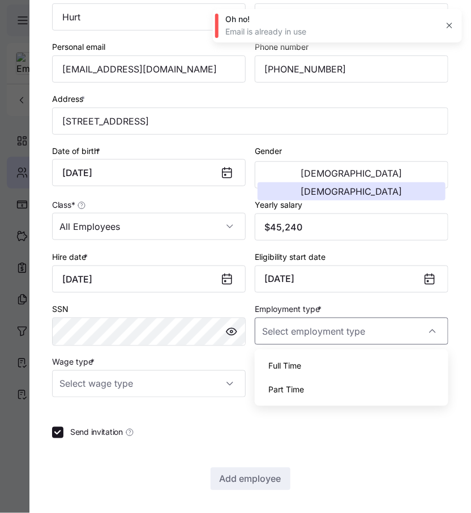
click at [306, 370] on div "Full Time" at bounding box center [351, 366] width 184 height 24
type input "Full Time"
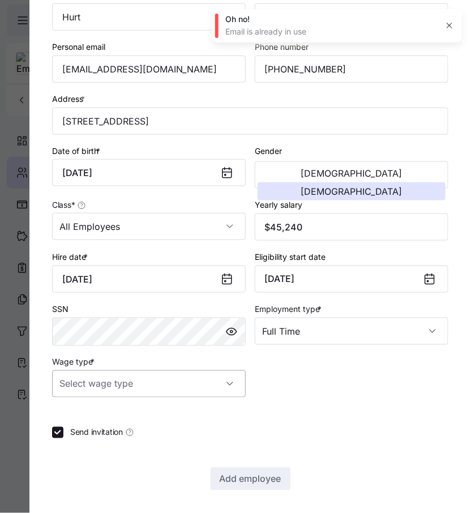
click at [173, 381] on input "Wage type *" at bounding box center [148, 383] width 193 height 27
click at [121, 433] on div "Hourly" at bounding box center [149, 443] width 184 height 24
type input "Hourly"
click at [54, 429] on input "Send invitation" at bounding box center [57, 432] width 11 height 11
checkbox input "false"
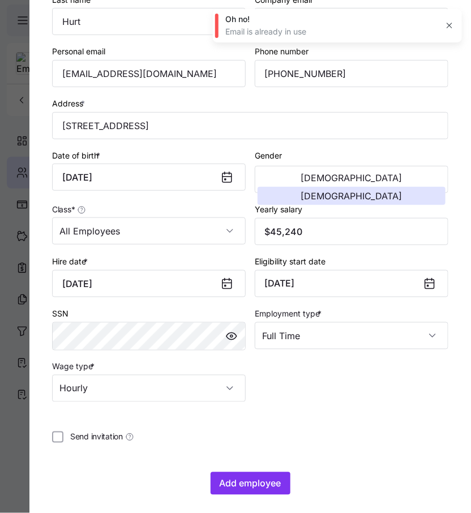
scroll to position [127, 0]
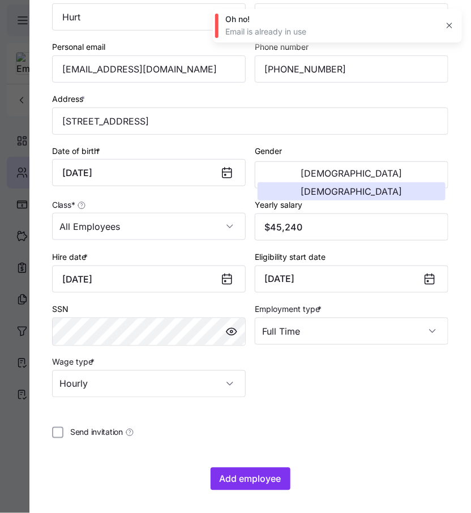
click at [311, 246] on div "Eligibility start date [DATE]" at bounding box center [351, 271] width 203 height 52
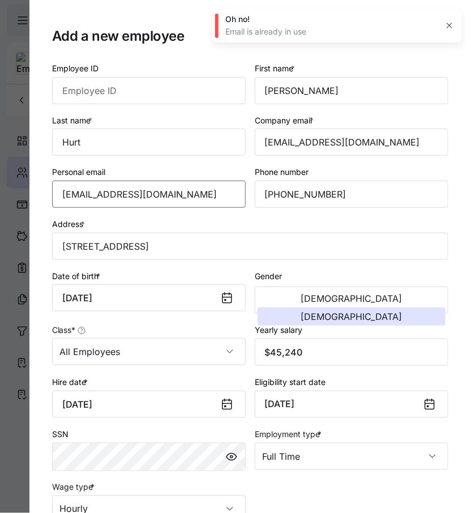
click at [183, 184] on input "[EMAIL_ADDRESS][DOMAIN_NAME]" at bounding box center [148, 193] width 193 height 27
drag, startPoint x: 183, startPoint y: 184, endPoint x: 14, endPoint y: 184, distance: 169.7
click at [11, 506] on div "Add a new employee Employee ID First name * [PERSON_NAME] Last name * Hurt Comp…" at bounding box center [235, 506] width 471 height 0
drag, startPoint x: 169, startPoint y: 196, endPoint x: 0, endPoint y: 192, distance: 168.6
click at [0, 506] on div "Add a new employee Employee ID First name * [PERSON_NAME] Last name * Hurt Comp…" at bounding box center [235, 506] width 471 height 0
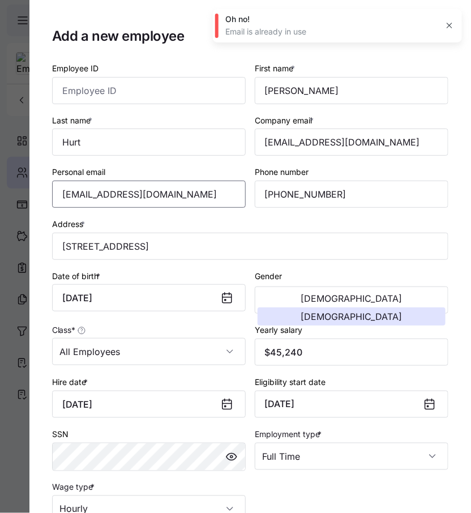
scroll to position [127, 0]
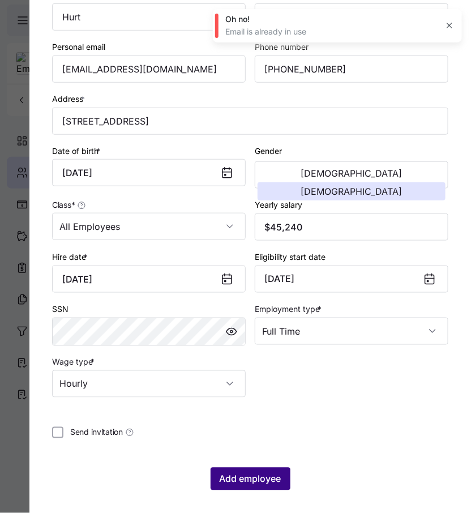
click at [266, 481] on span "Add employee" at bounding box center [251, 479] width 62 height 14
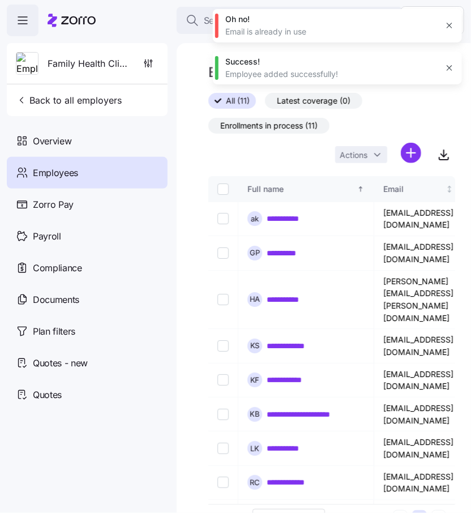
click at [452, 24] on icon "button" at bounding box center [449, 25] width 9 height 9
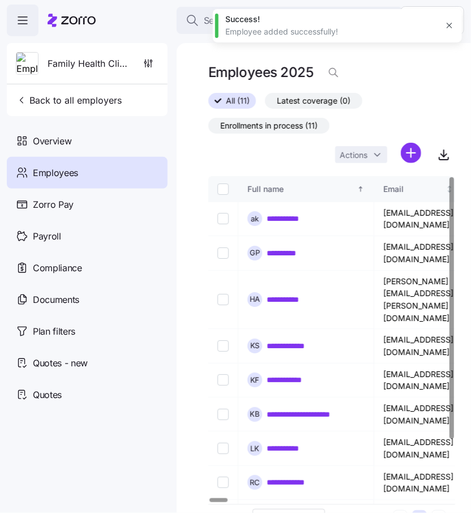
scroll to position [31, 0]
